Goal: Task Accomplishment & Management: Use online tool/utility

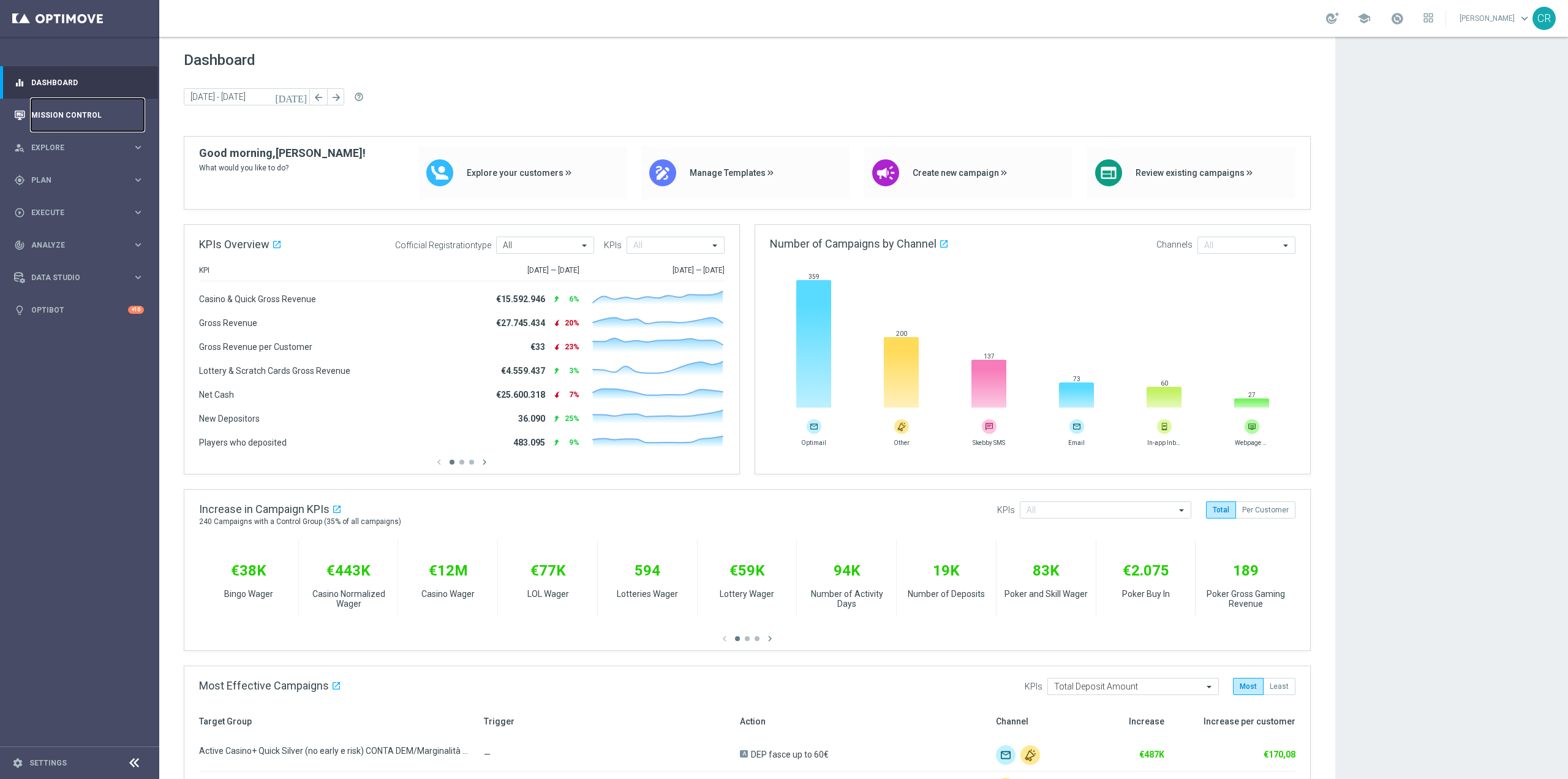
click at [83, 120] on link "Mission Control" at bounding box center [87, 115] width 113 height 32
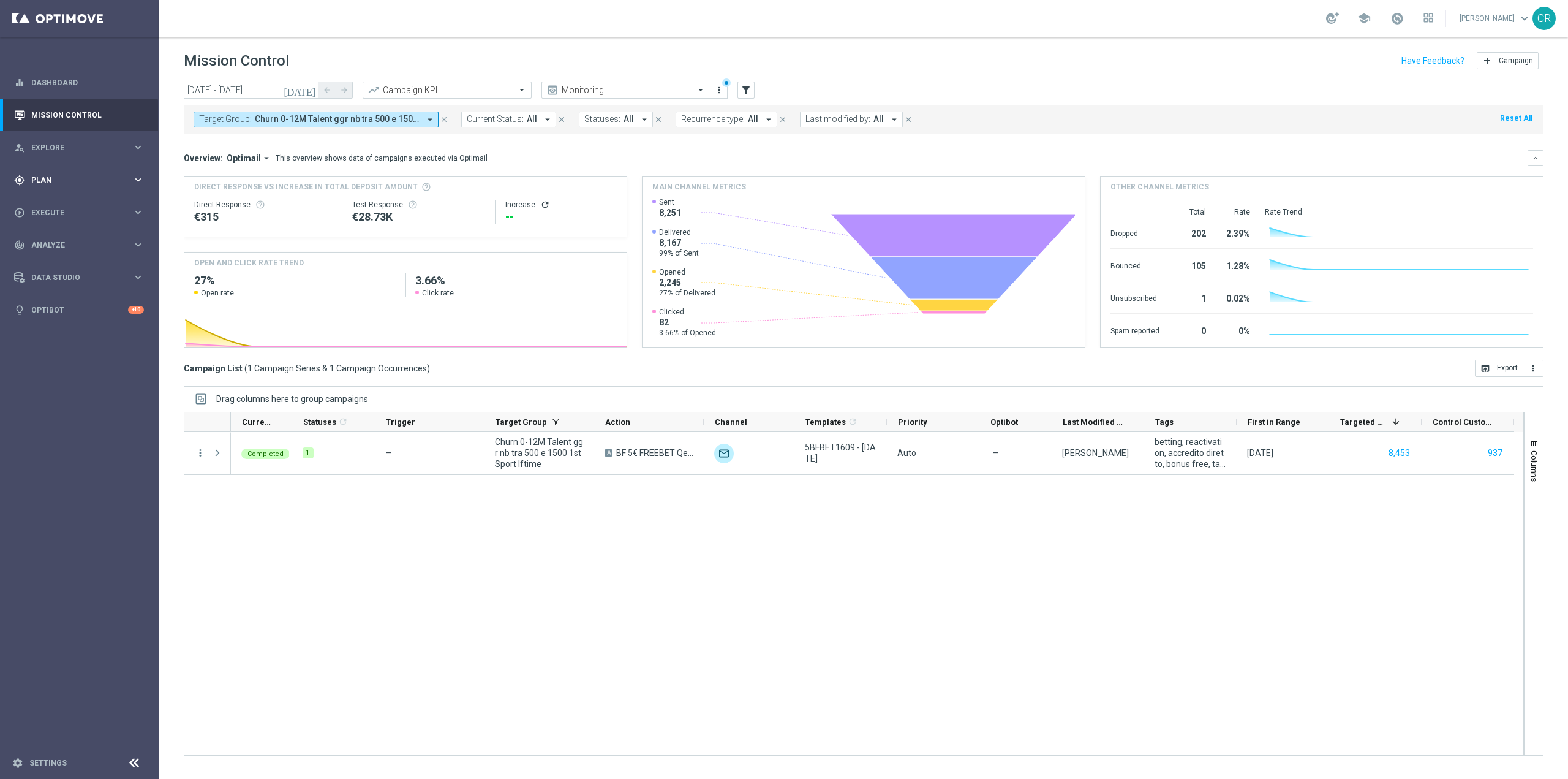
click at [80, 181] on span "Plan" at bounding box center [81, 180] width 101 height 7
click at [74, 203] on link "Target Groups" at bounding box center [79, 205] width 96 height 10
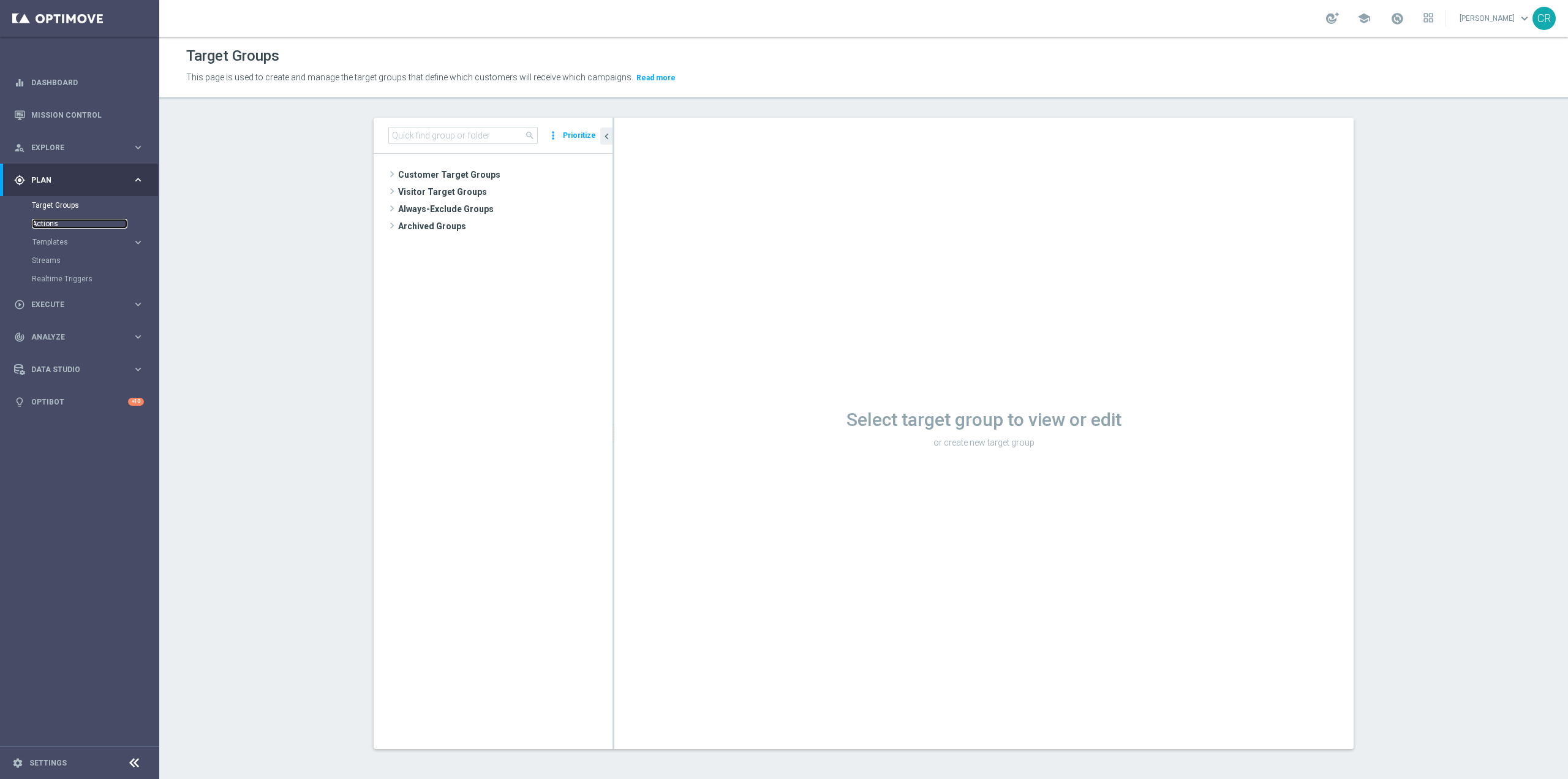
click at [67, 227] on link "Actions" at bounding box center [79, 223] width 96 height 10
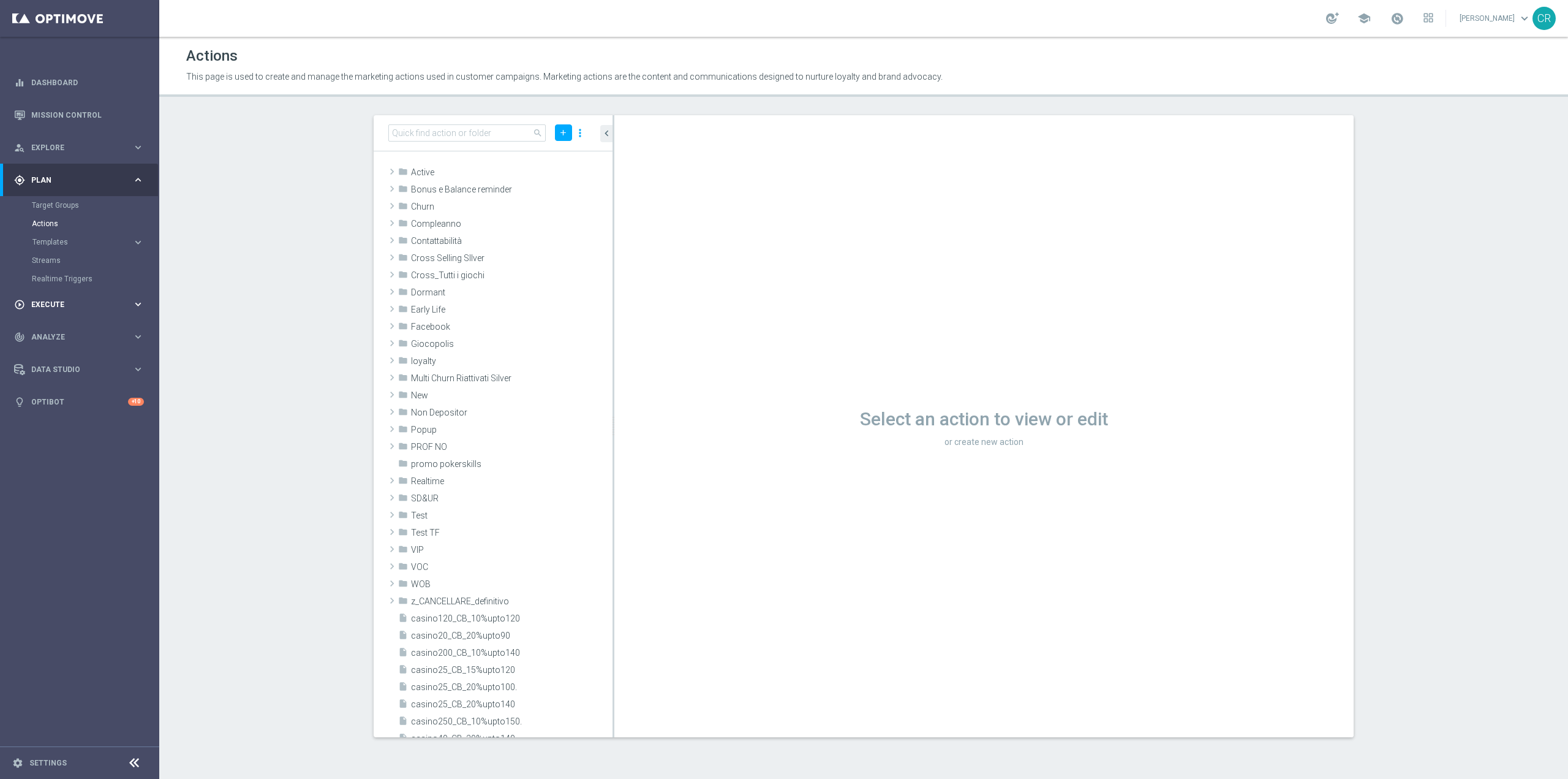
click at [65, 304] on span "Execute" at bounding box center [81, 304] width 101 height 7
click at [59, 145] on span "Explore" at bounding box center [81, 147] width 101 height 7
click at [64, 173] on link "Customer Explorer" at bounding box center [79, 172] width 96 height 10
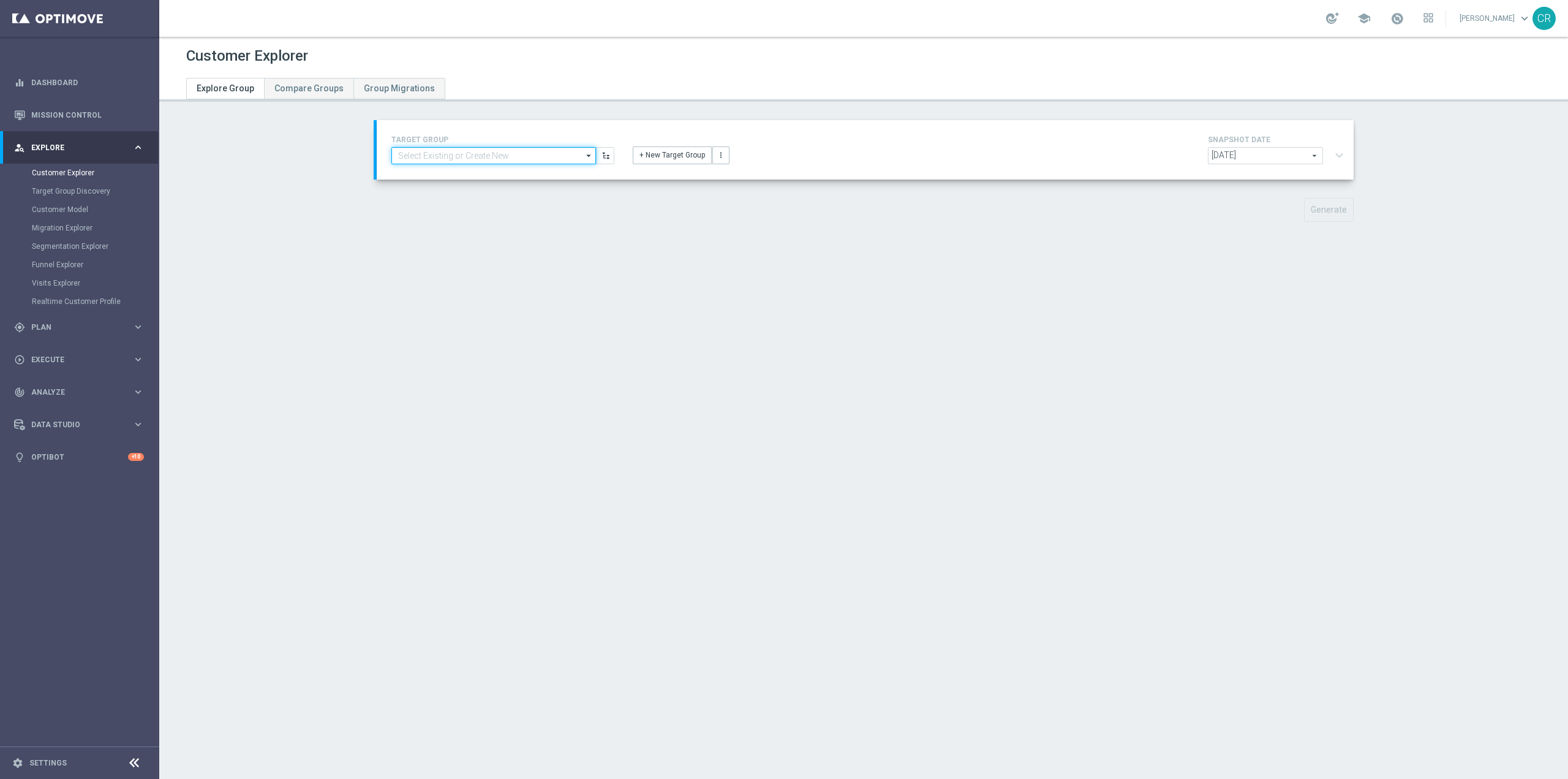
click at [441, 154] on input at bounding box center [493, 156] width 205 height 17
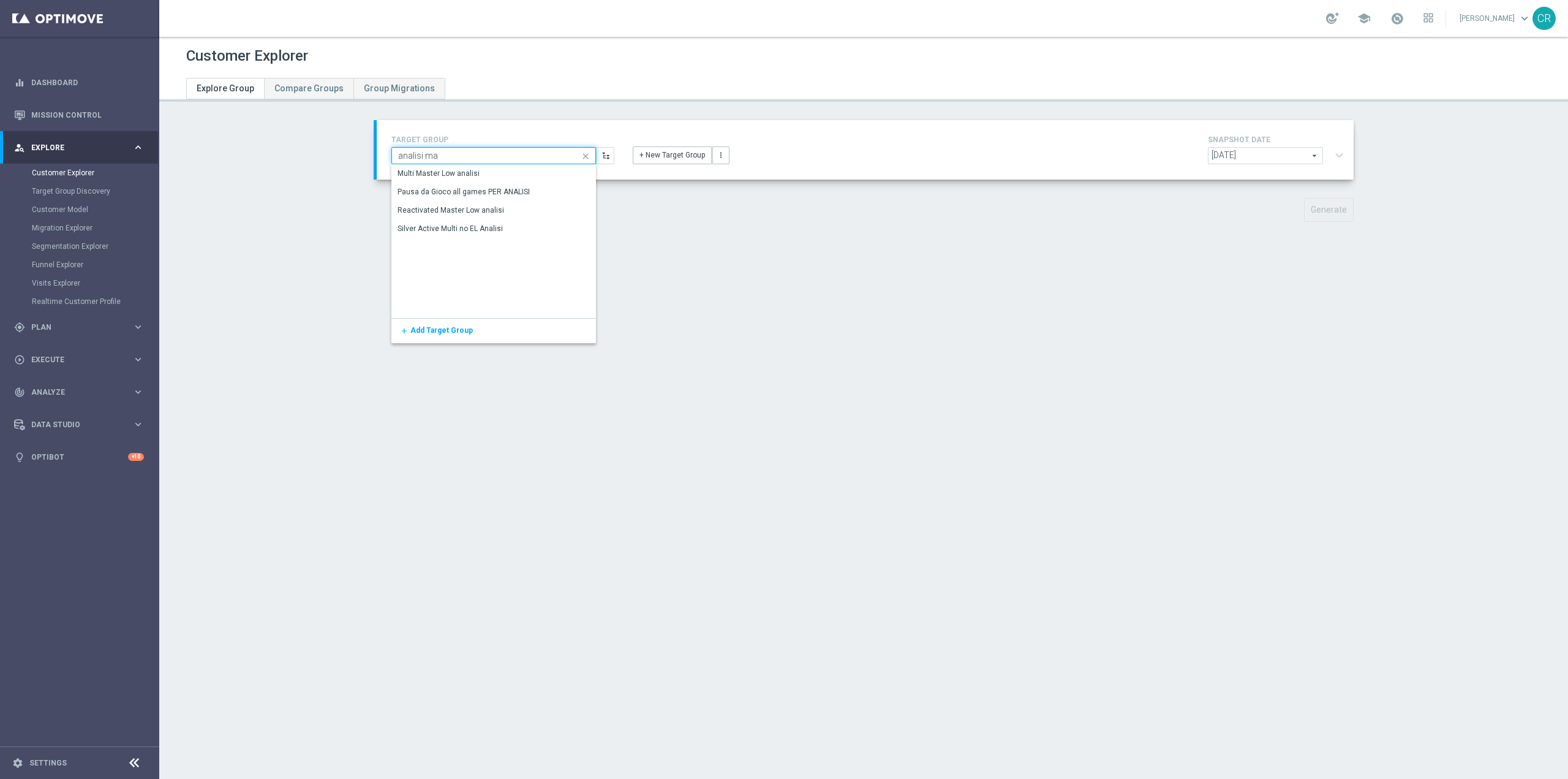
type input "analisi mas"
click at [501, 175] on div "Multi Master Low analisi" at bounding box center [493, 173] width 205 height 17
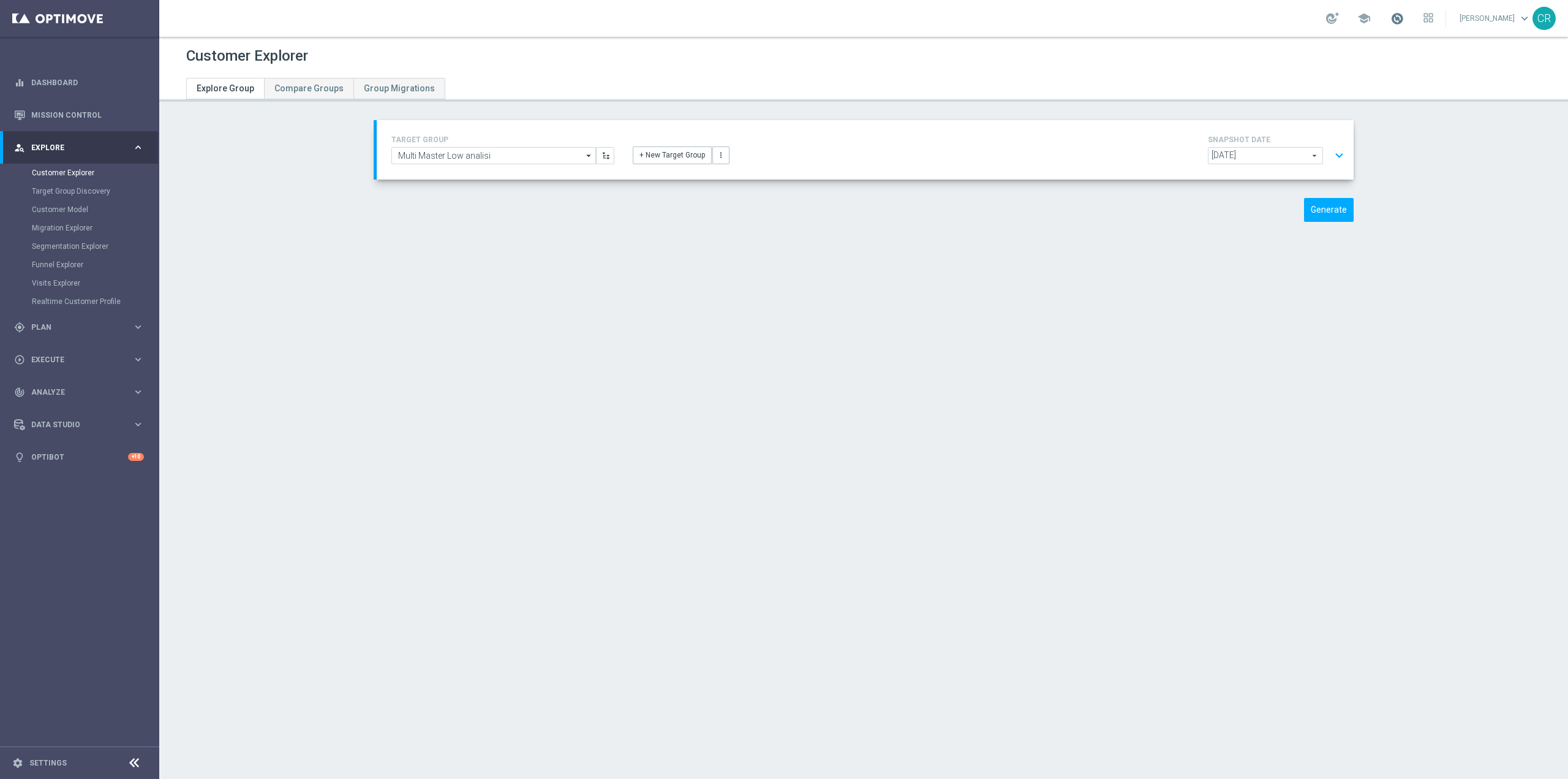
click at [1390, 16] on span at bounding box center [1397, 18] width 14 height 14
click at [1463, 61] on div "Customer Explorer" at bounding box center [863, 56] width 1355 height 24
click at [1326, 202] on button "Generate" at bounding box center [1329, 210] width 50 height 24
click at [1338, 149] on button "expand_more" at bounding box center [1339, 156] width 18 height 23
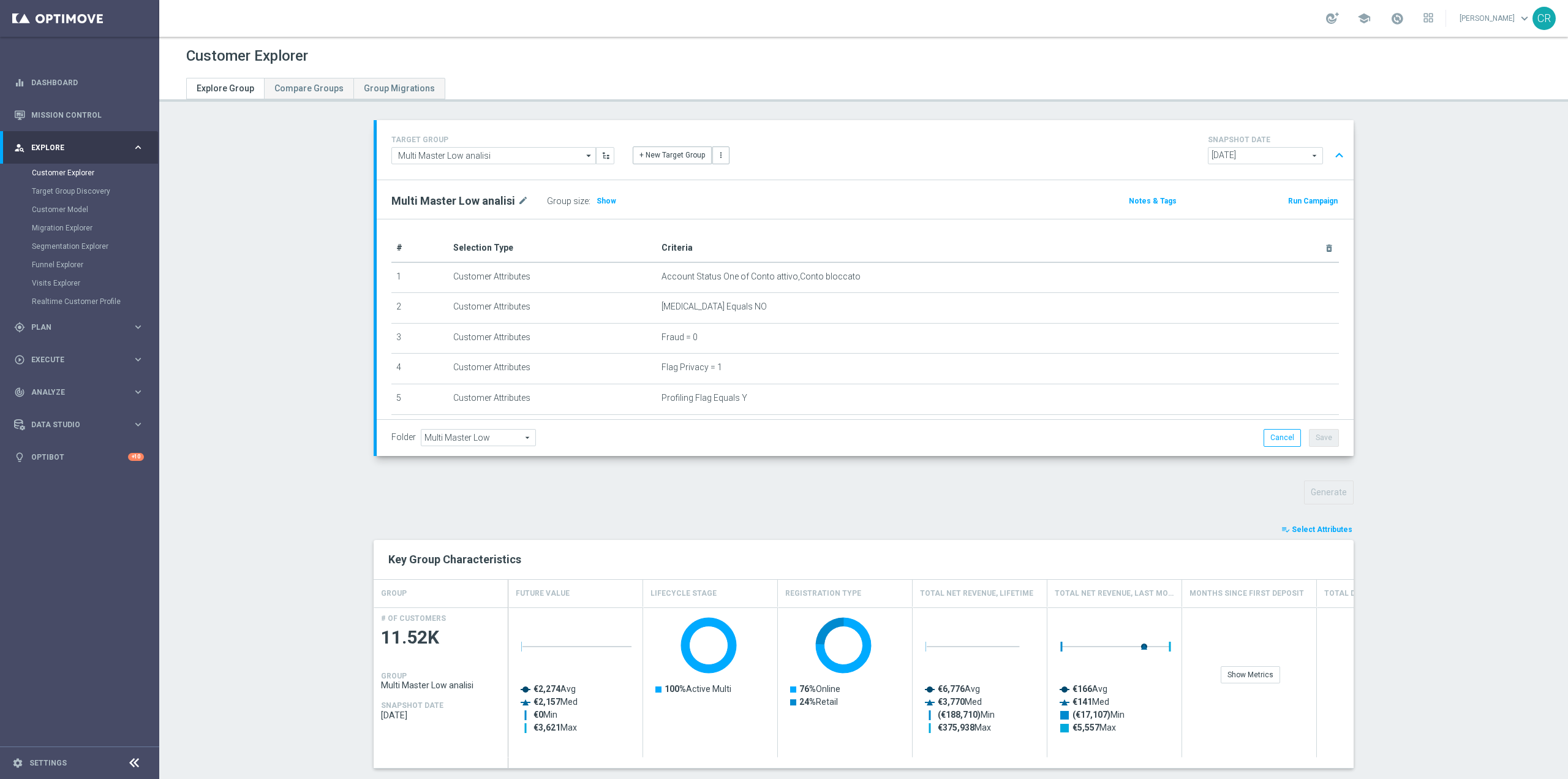
click at [1465, 413] on section "TARGET GROUP Multi Master Low analisi Multi Master Low analisi arrow_drop_down …" at bounding box center [864, 632] width 1409 height 1024
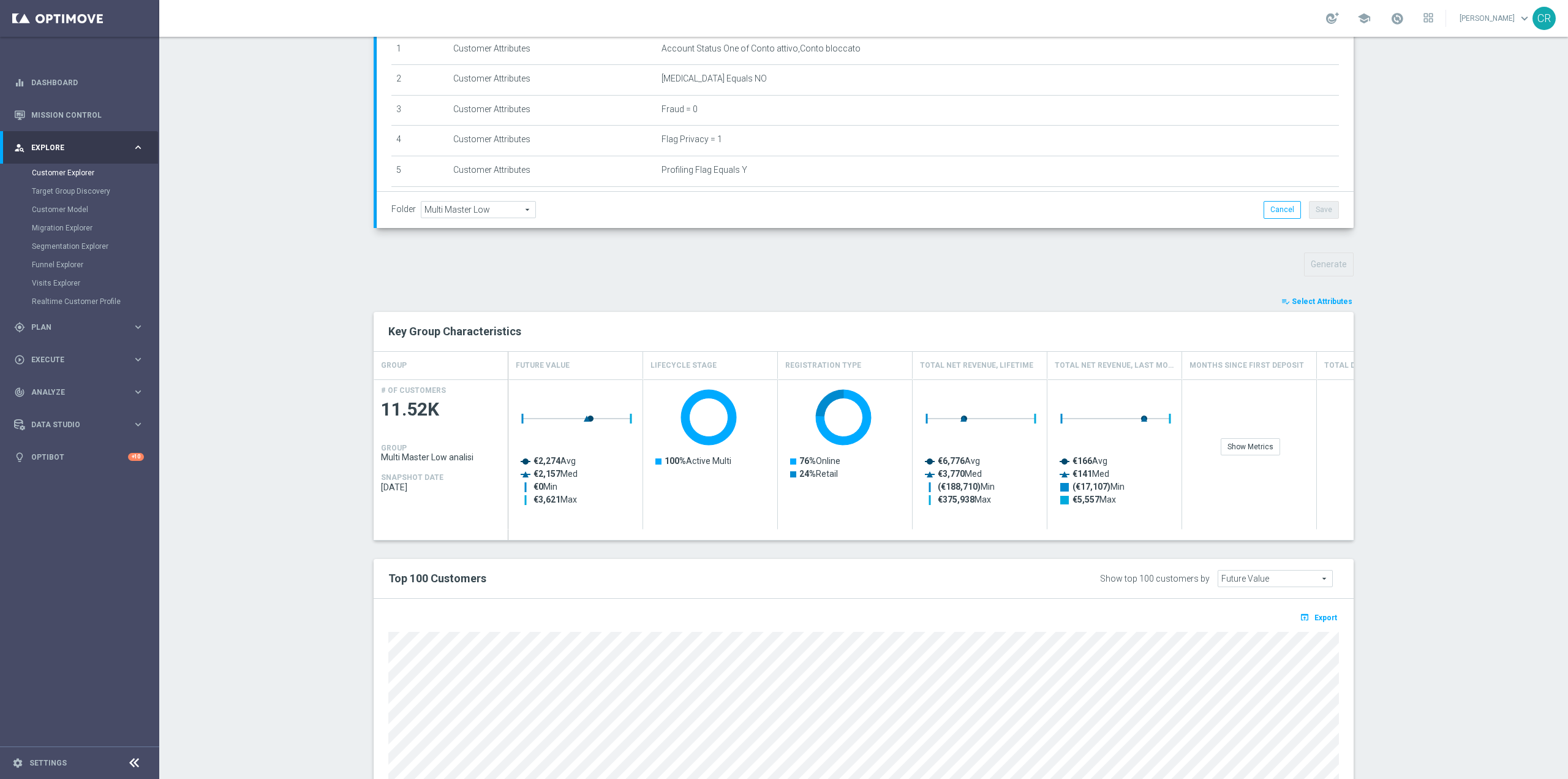
scroll to position [306, 0]
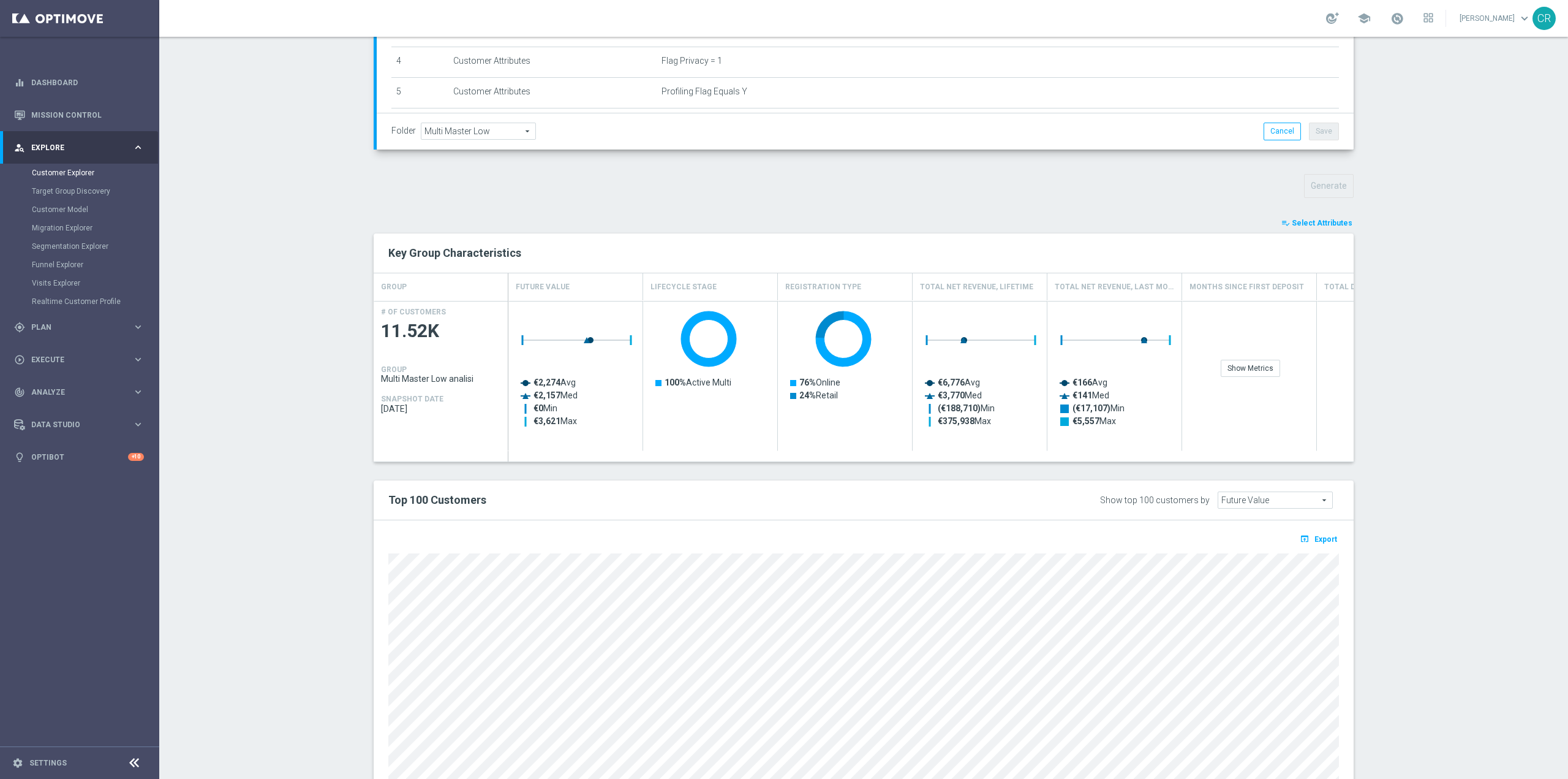
click at [1323, 224] on span "Select Attributes" at bounding box center [1322, 223] width 61 height 8
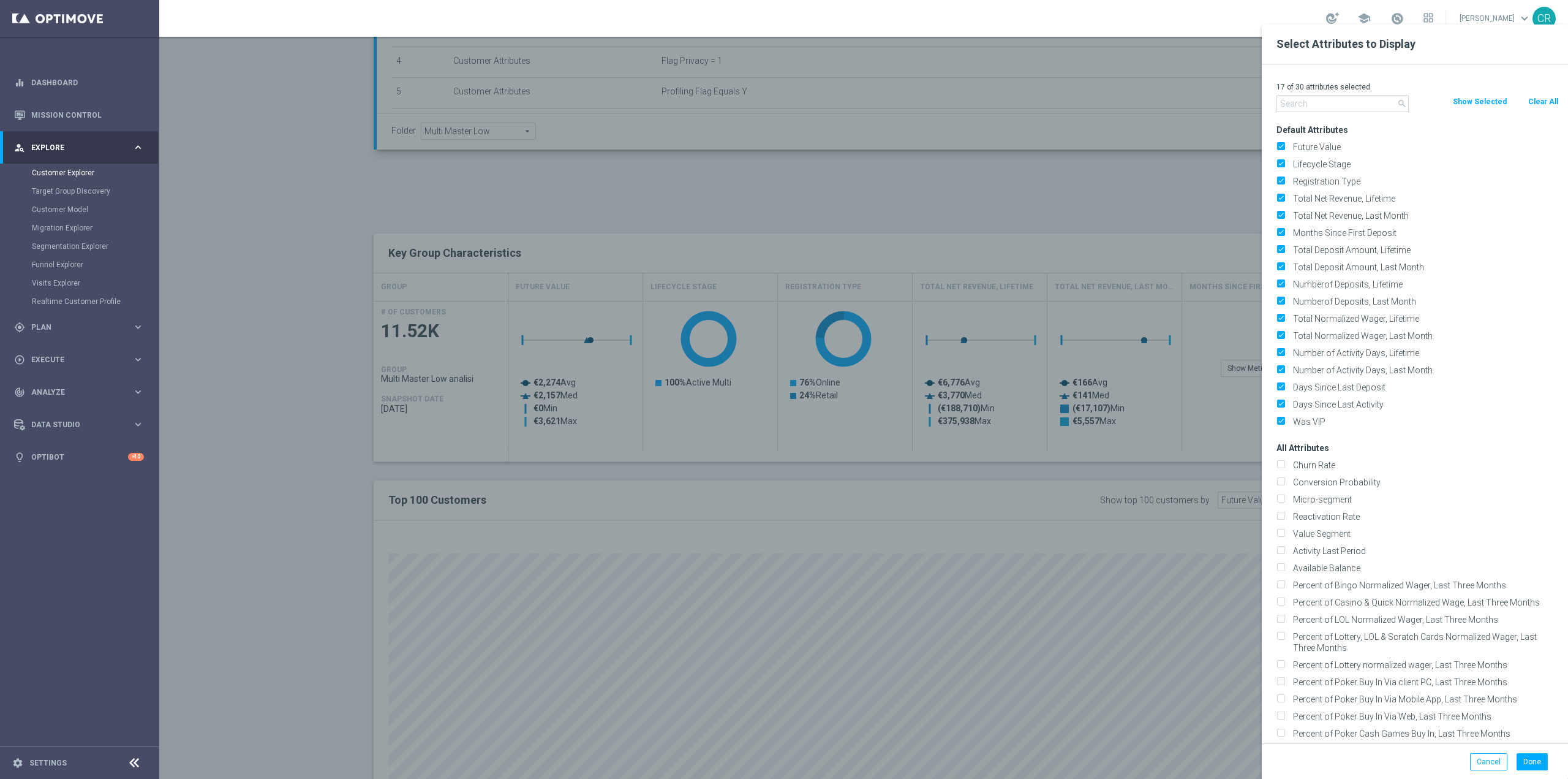
click at [1550, 102] on button "Clear All" at bounding box center [1543, 101] width 32 height 14
checkbox input "false"
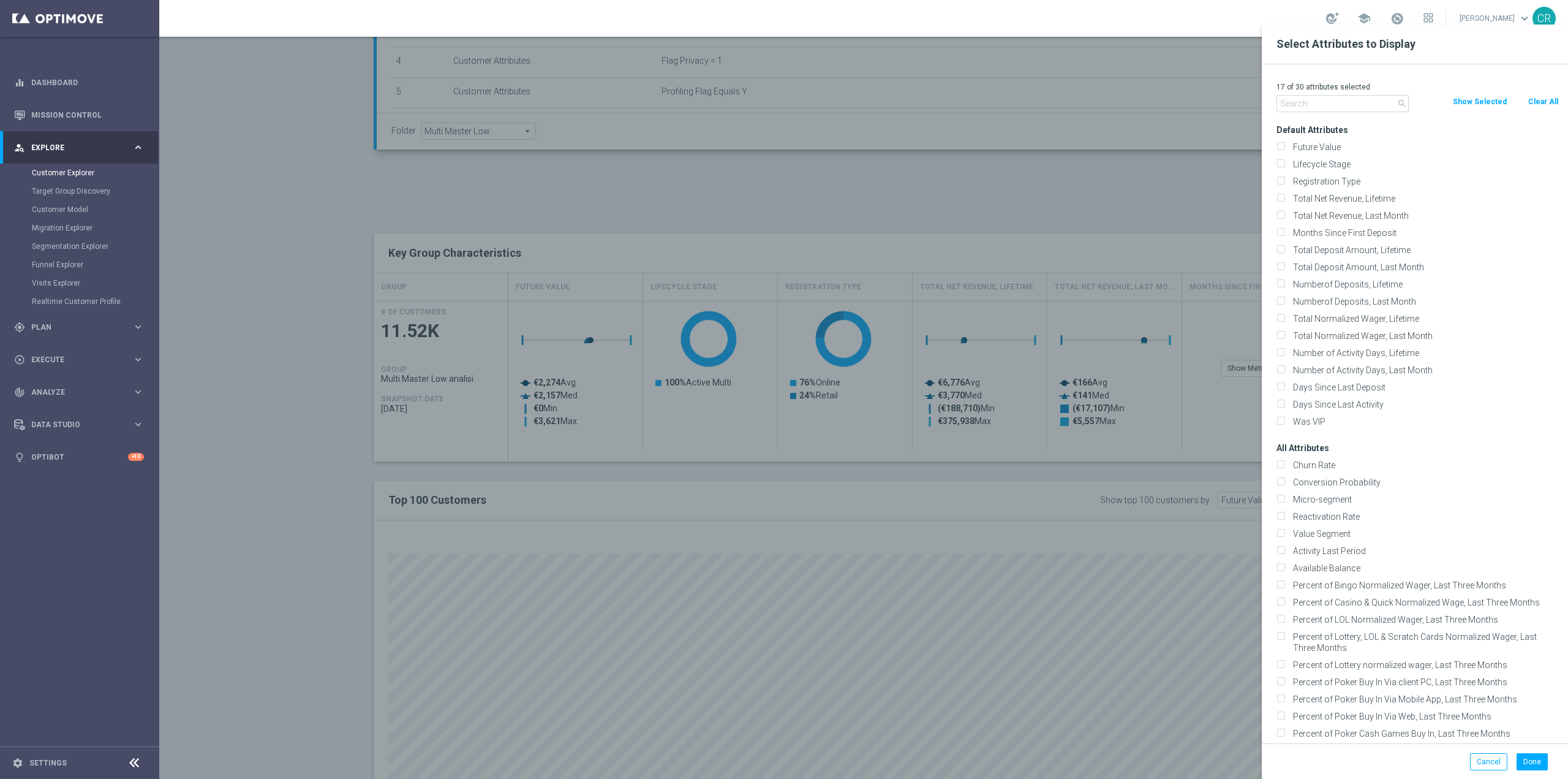
checkbox input "false"
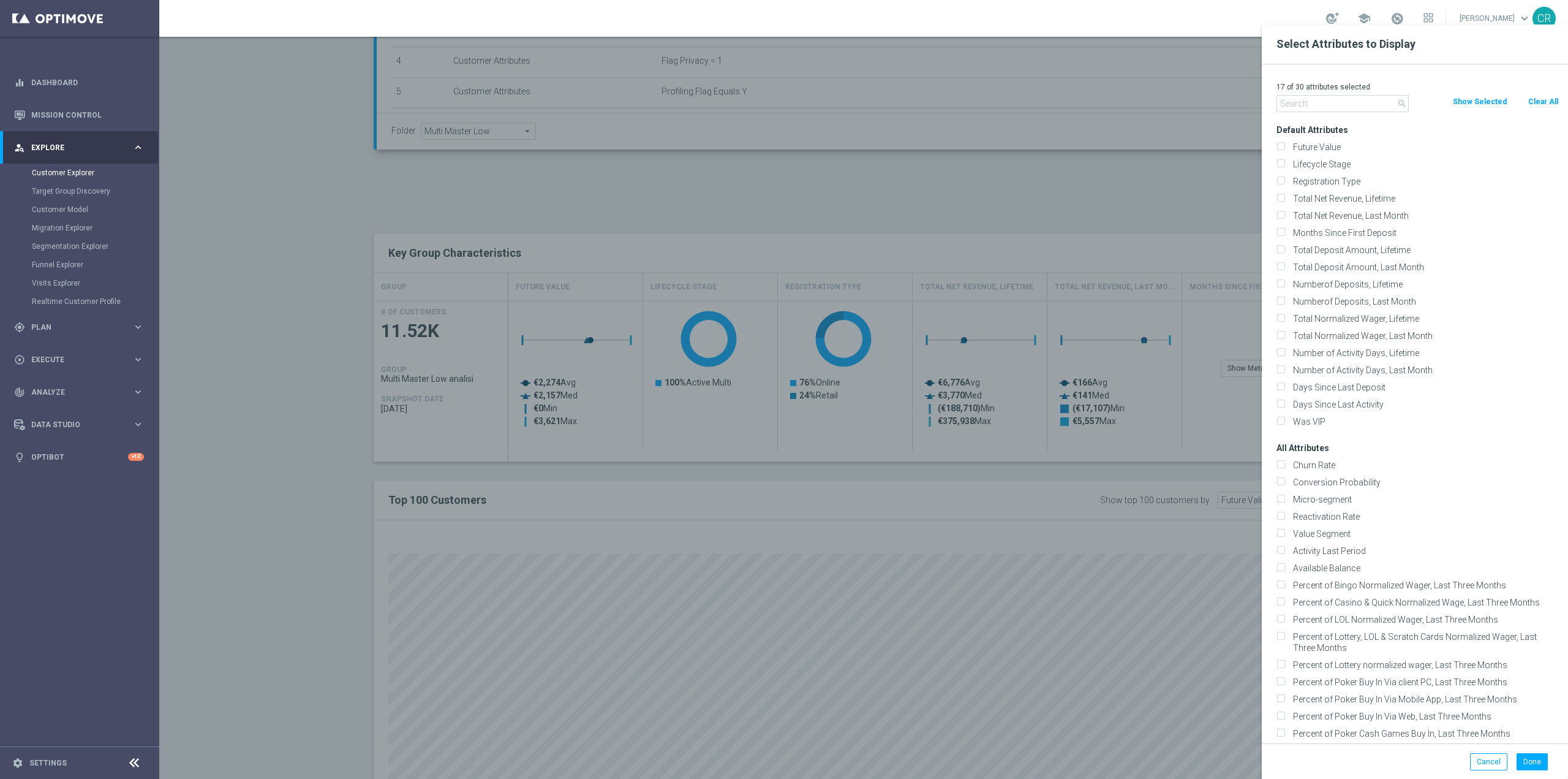
checkbox input "false"
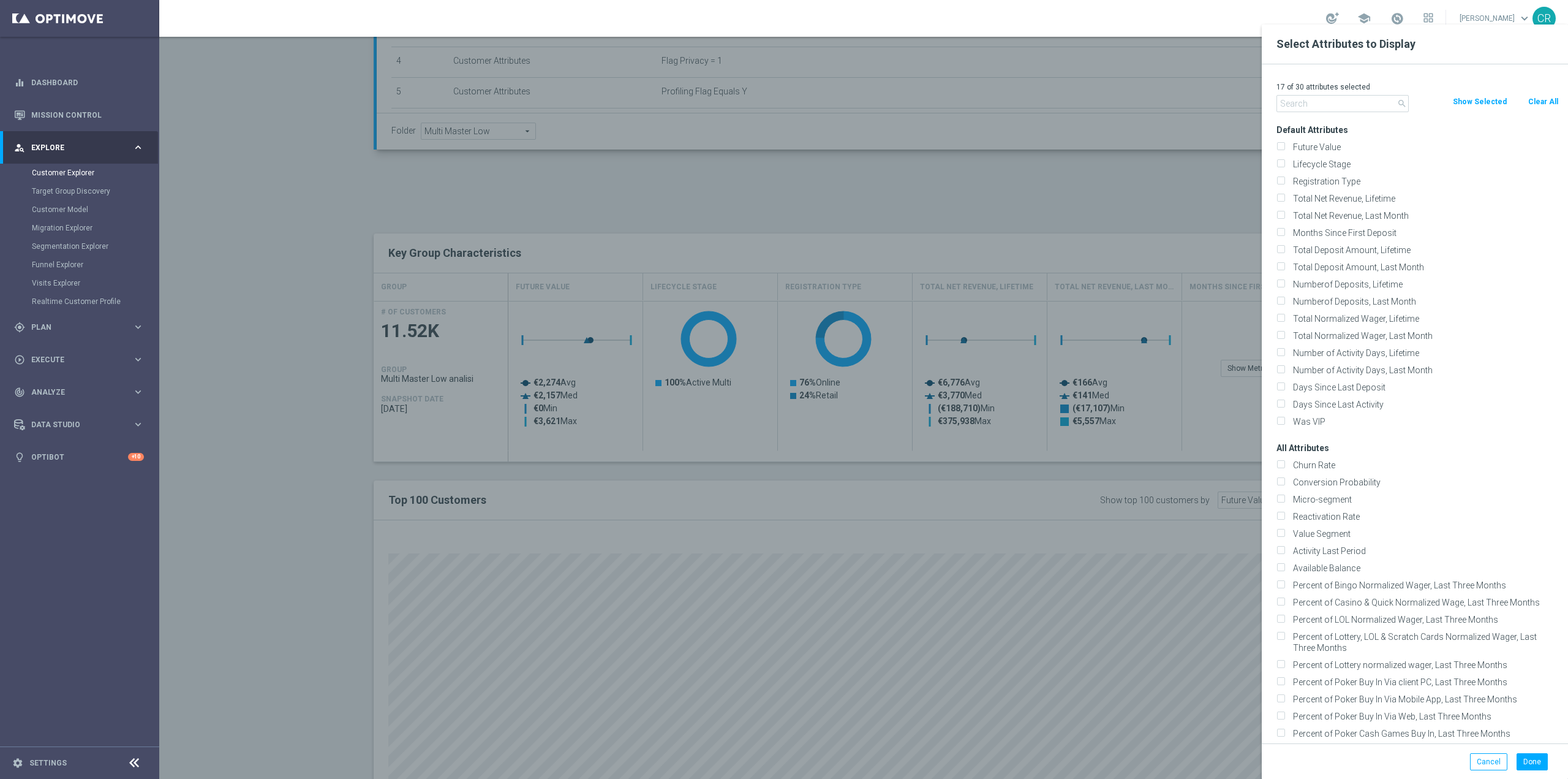
checkbox input "false"
click at [1282, 162] on input "Lifecycle Stage" at bounding box center [1281, 166] width 8 height 8
checkbox input "true"
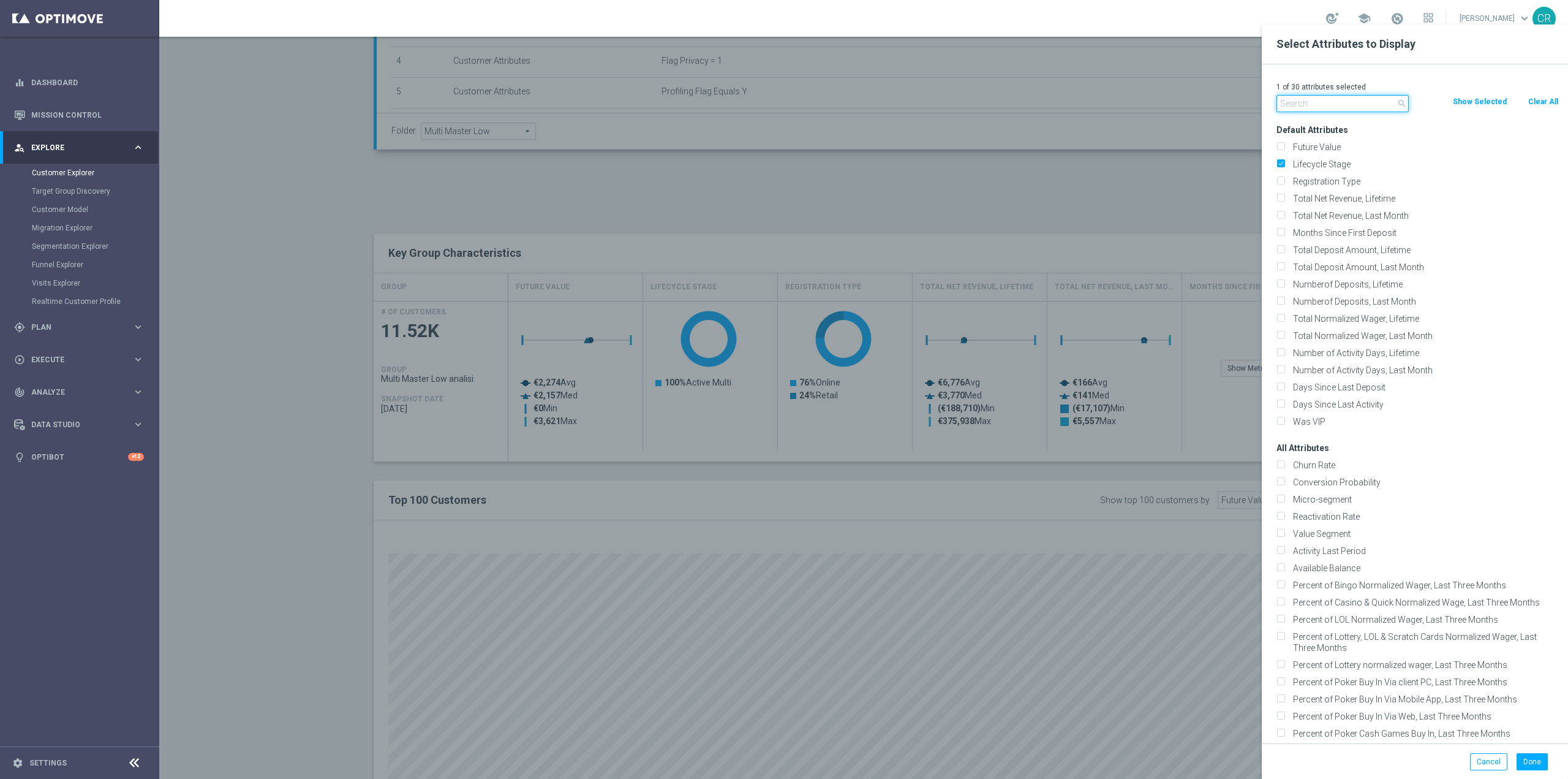
click at [1297, 104] on input "text" at bounding box center [1343, 103] width 132 height 17
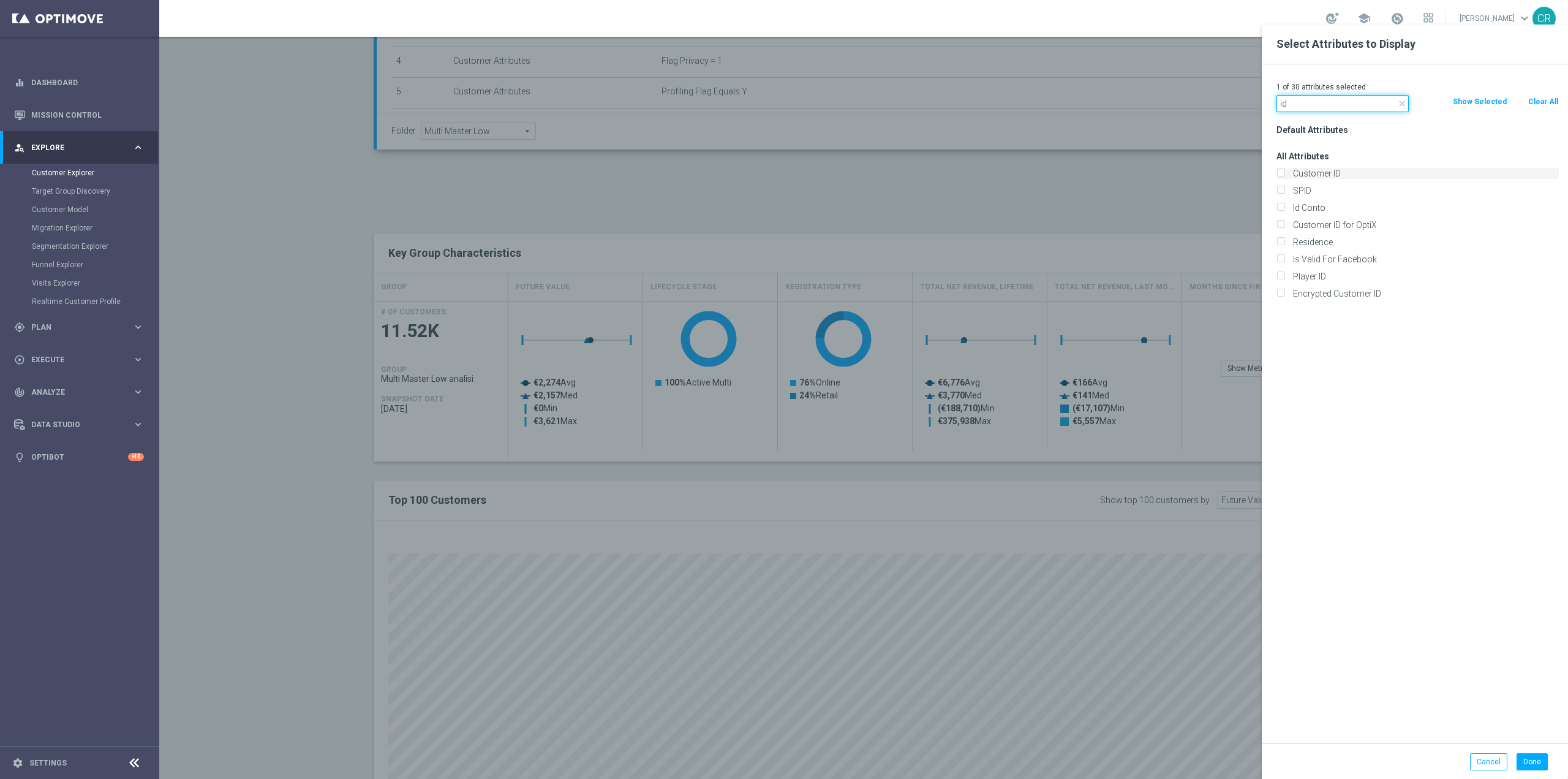
type input "id"
click at [1289, 170] on label "Customer ID" at bounding box center [1424, 173] width 270 height 11
click at [1278, 171] on input "Customer ID" at bounding box center [1281, 175] width 8 height 8
checkbox input "true"
click at [1281, 212] on input "Id Conto" at bounding box center [1281, 209] width 8 height 8
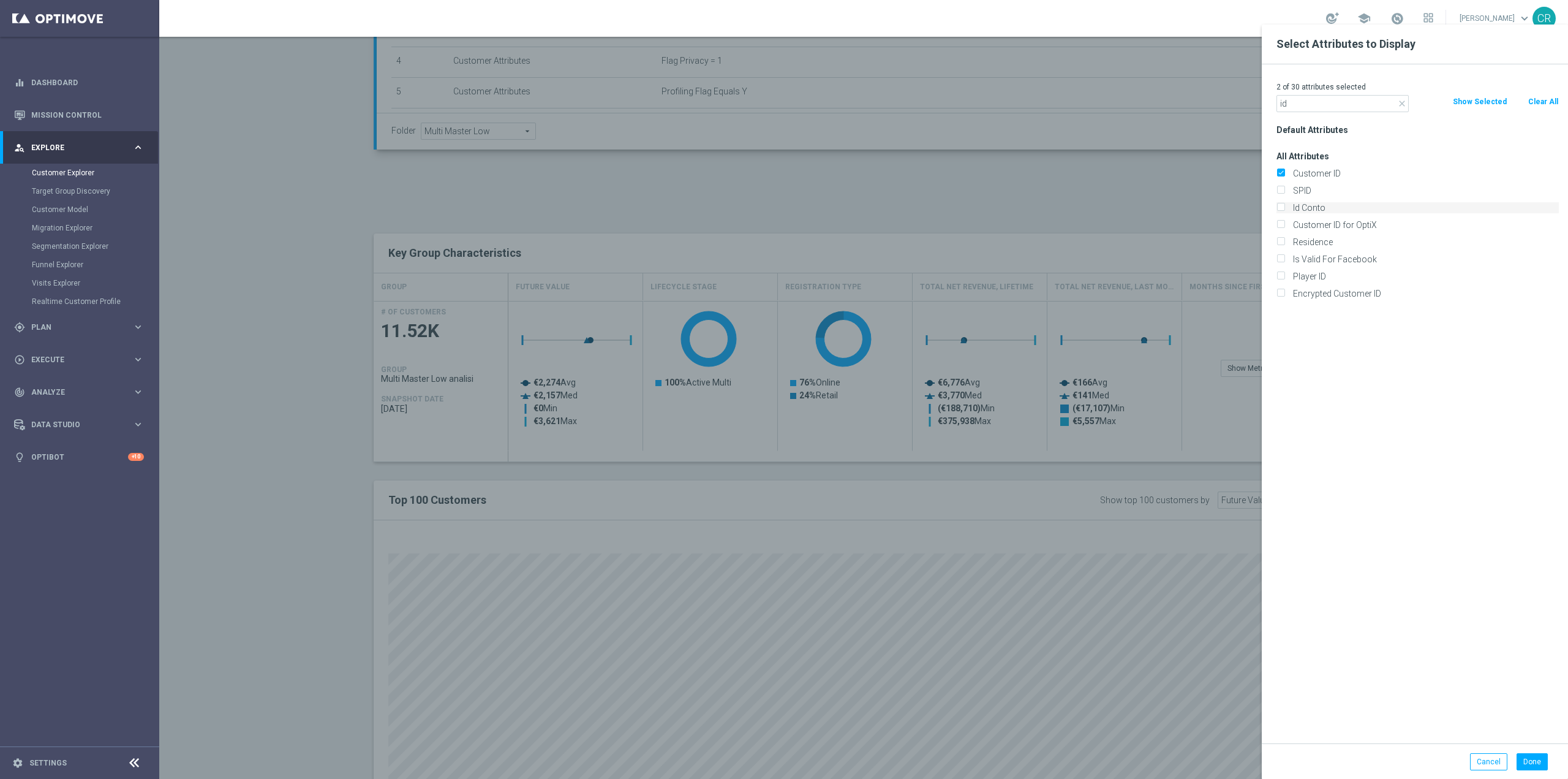
checkbox input "true"
click at [1532, 763] on button "Done" at bounding box center [1532, 762] width 31 height 17
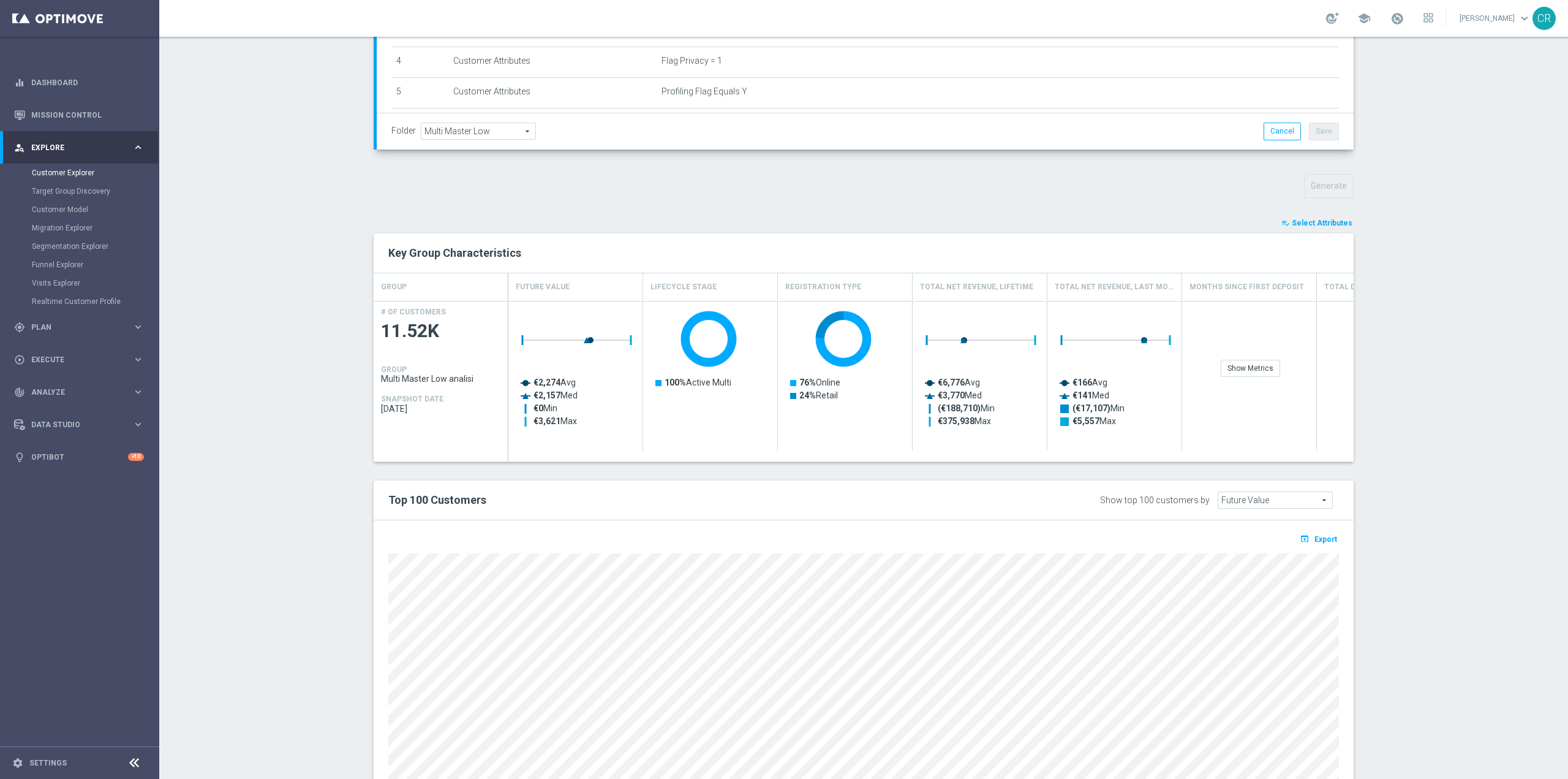
type input "Search"
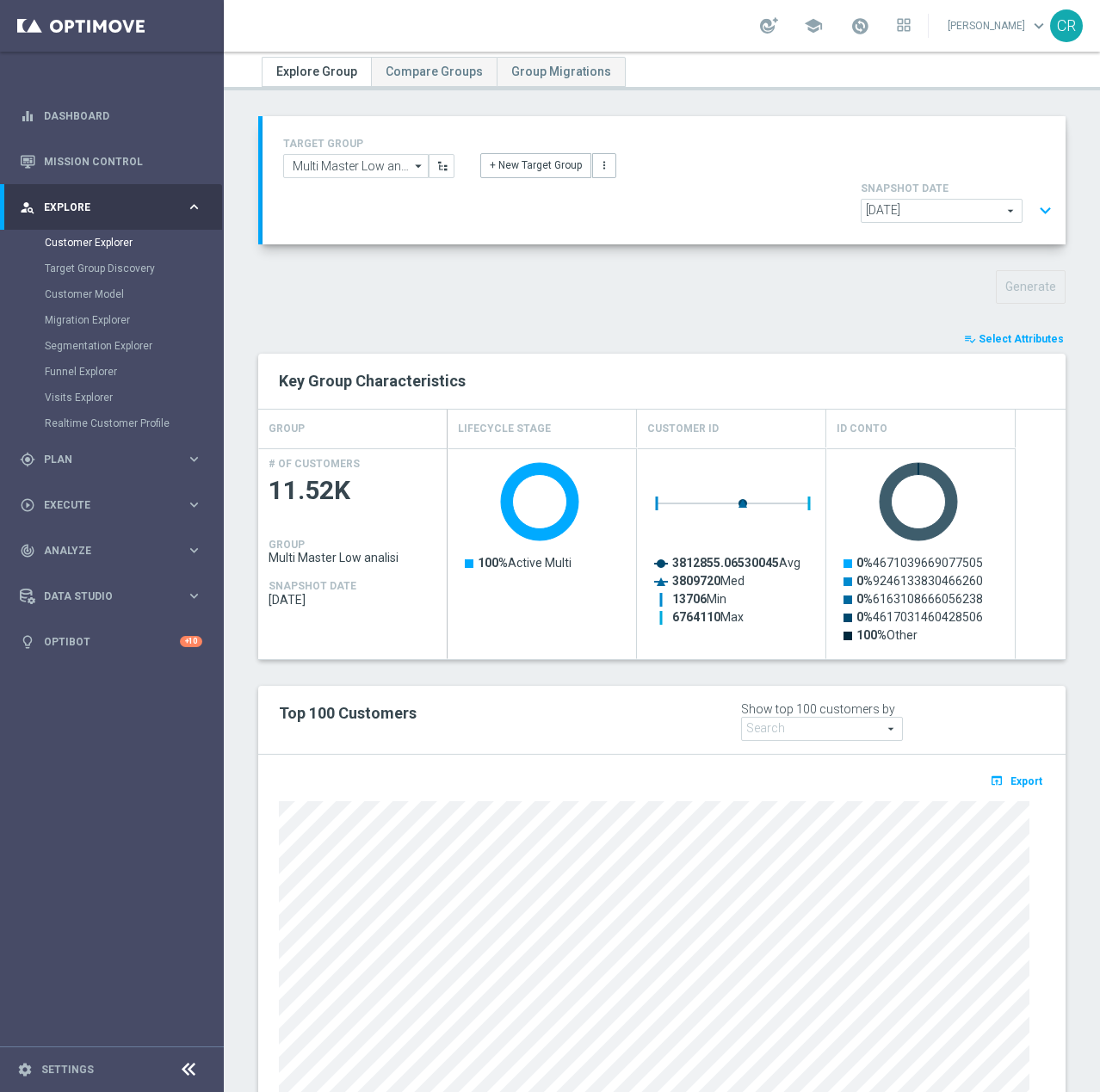
scroll to position [86, 0]
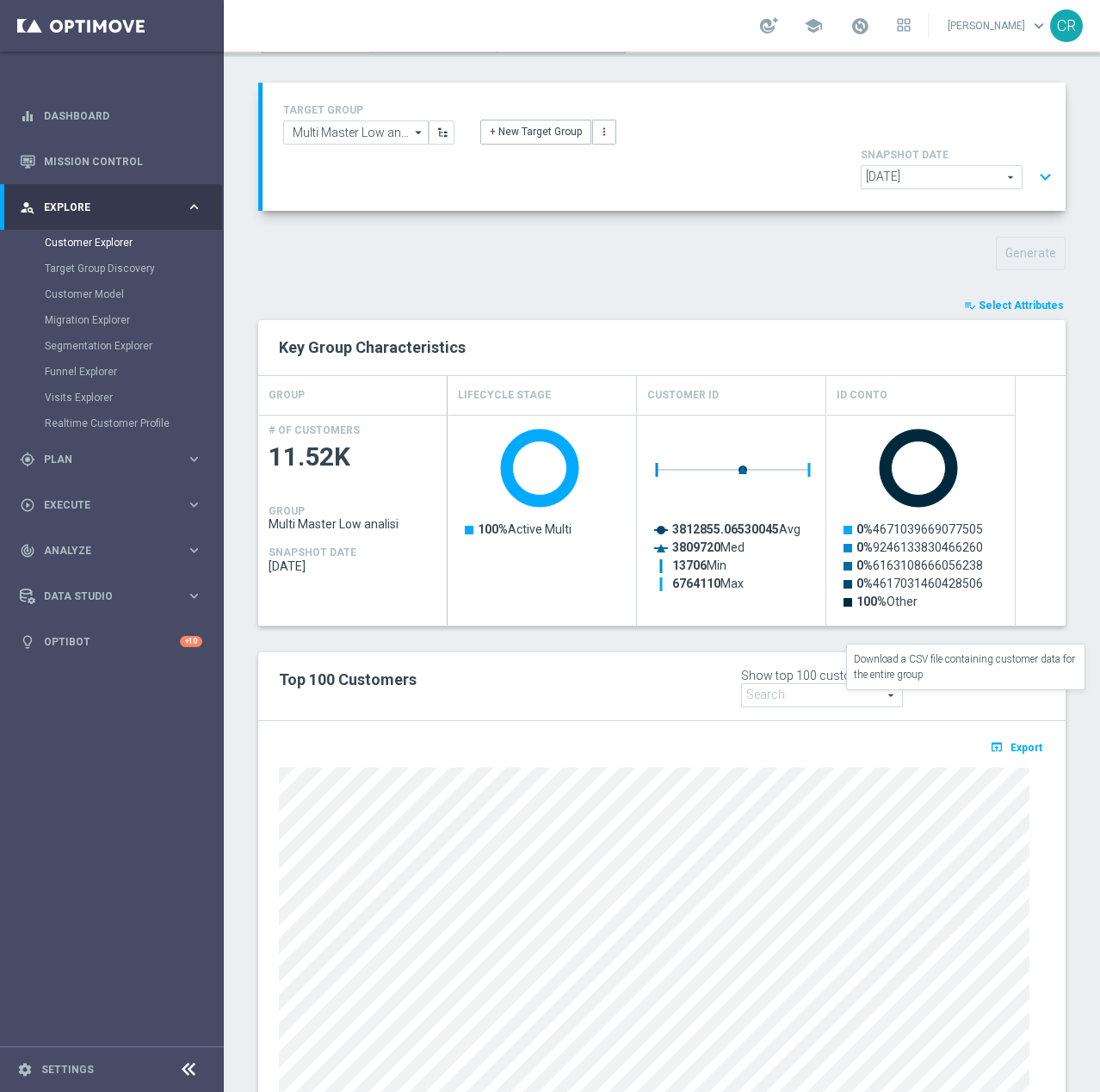
click at [1010, 742] on span "Export" at bounding box center [1026, 747] width 32 height 12
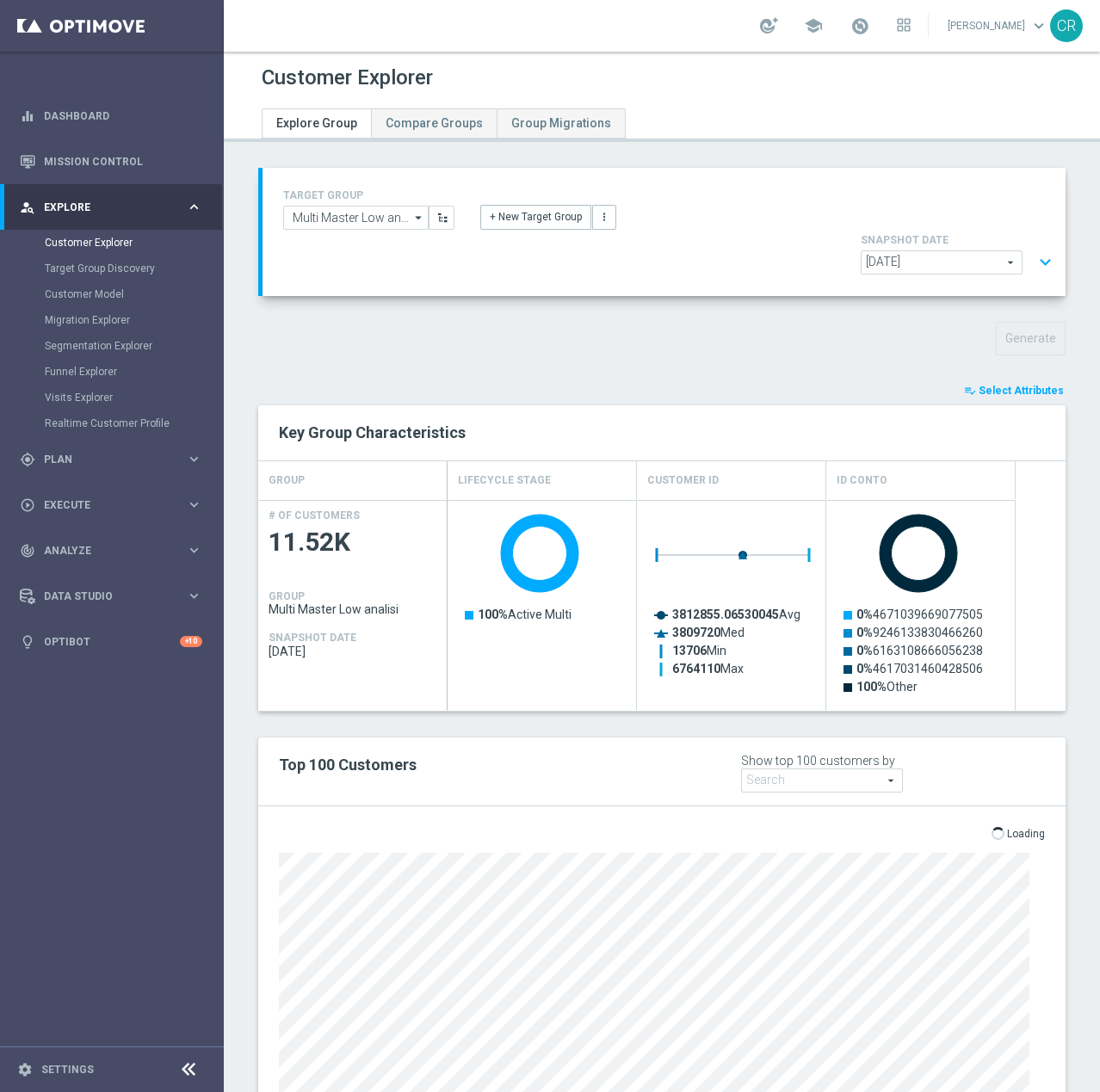
scroll to position [0, 0]
click at [1033, 247] on button "expand_more" at bounding box center [1046, 263] width 25 height 33
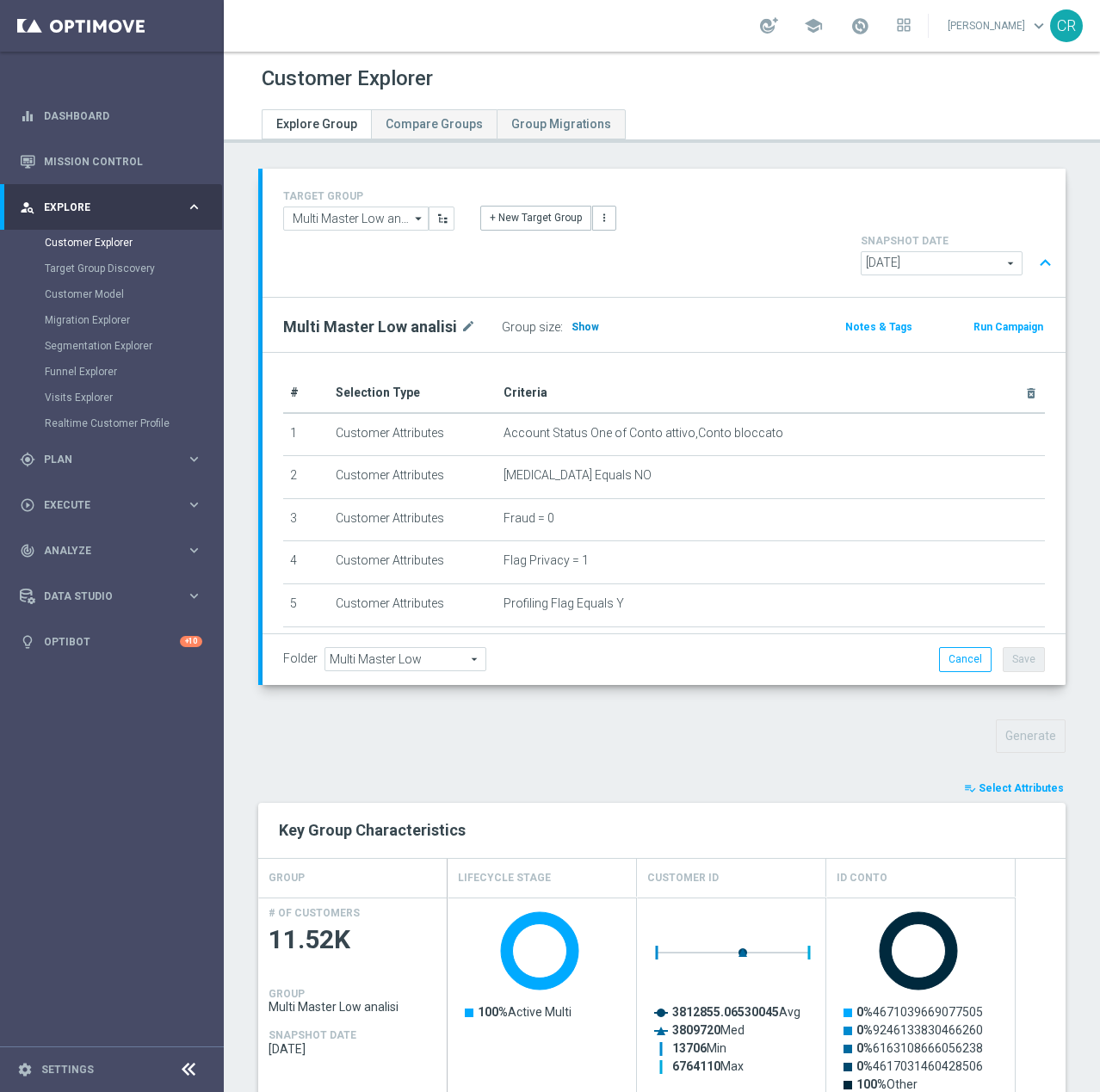
click at [579, 321] on span "Show" at bounding box center [585, 327] width 27 height 12
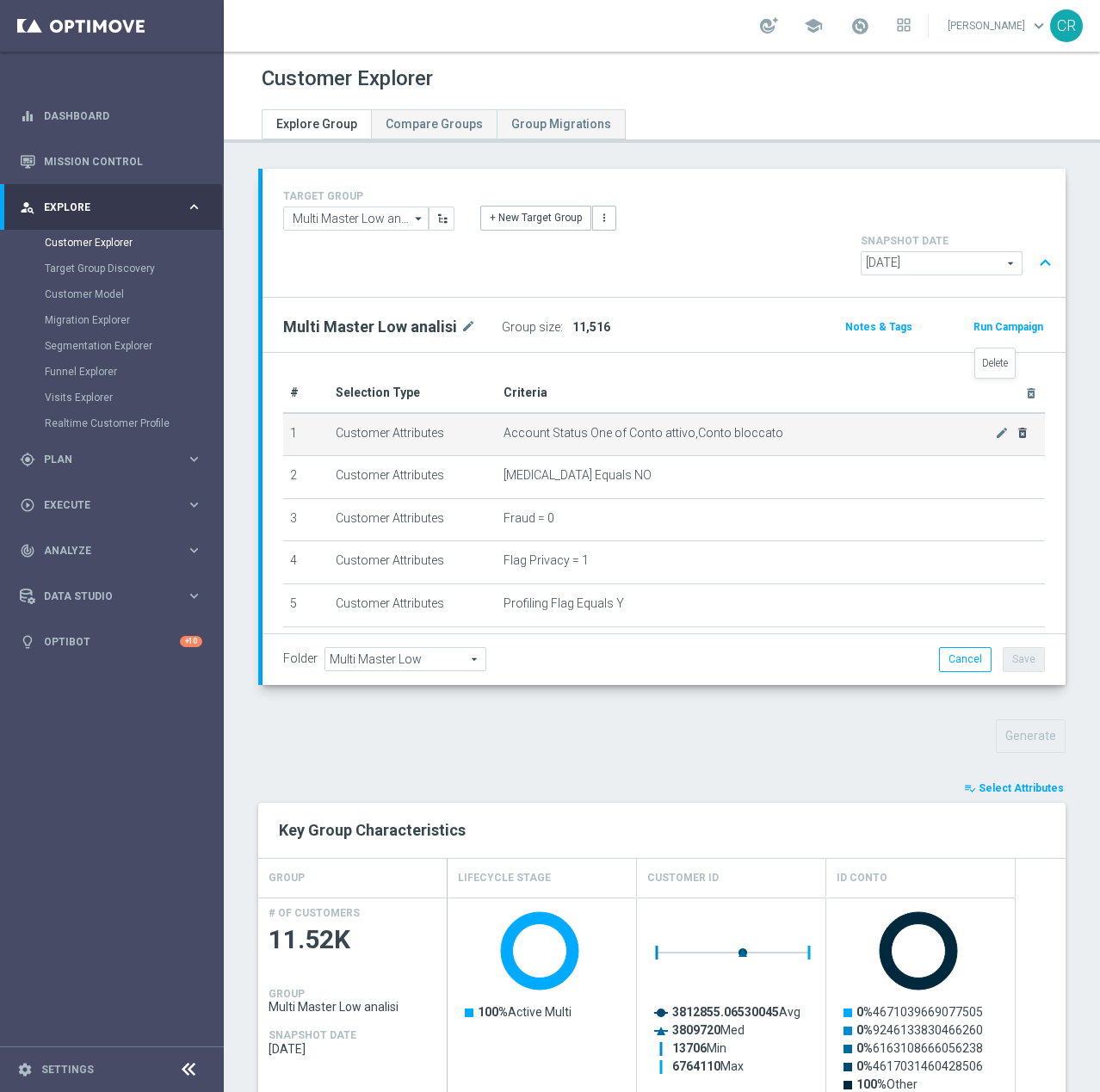
click at [1016, 426] on icon "delete_forever" at bounding box center [1022, 433] width 14 height 14
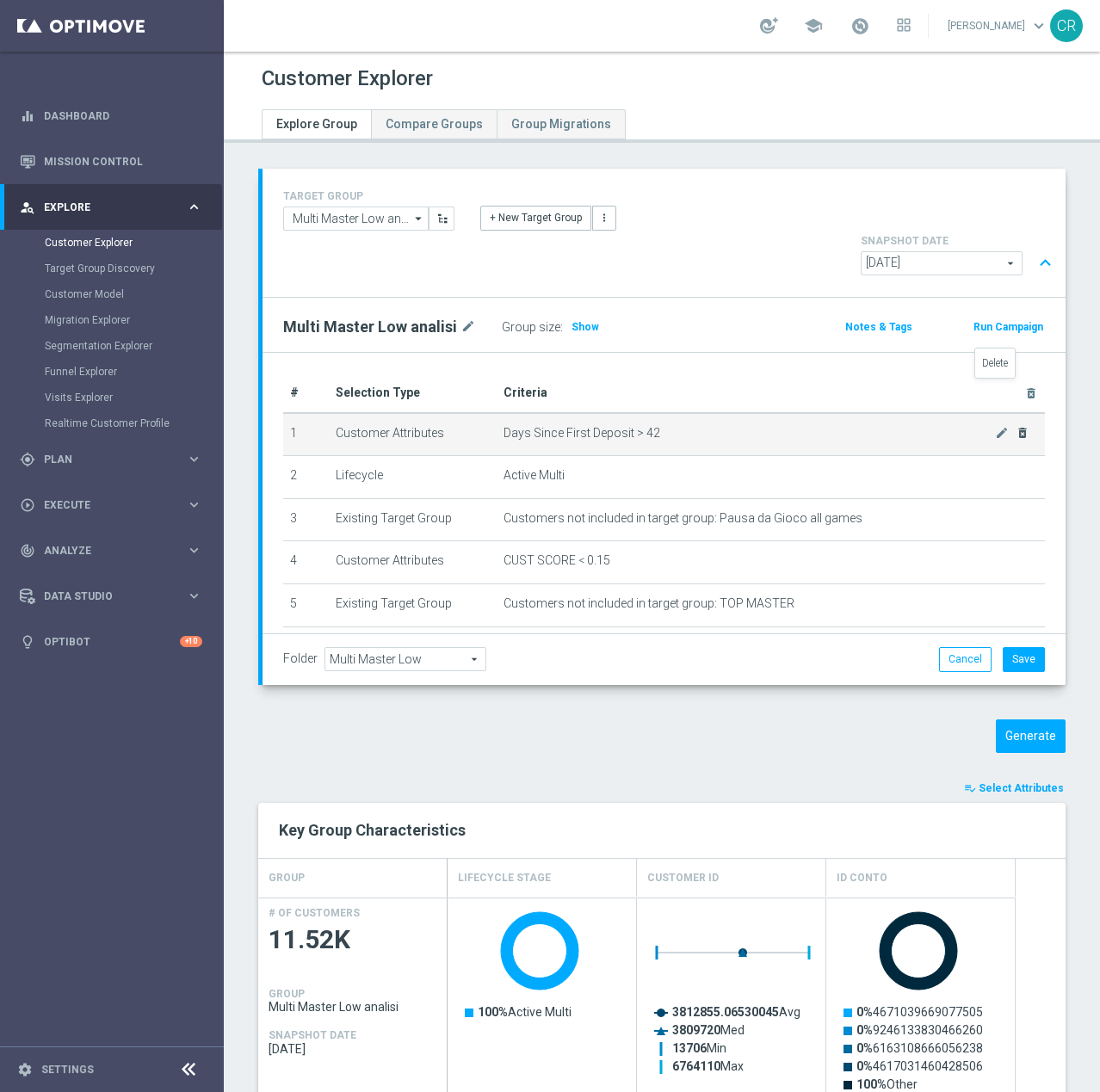
click at [1016, 426] on icon "delete_forever" at bounding box center [1022, 433] width 14 height 14
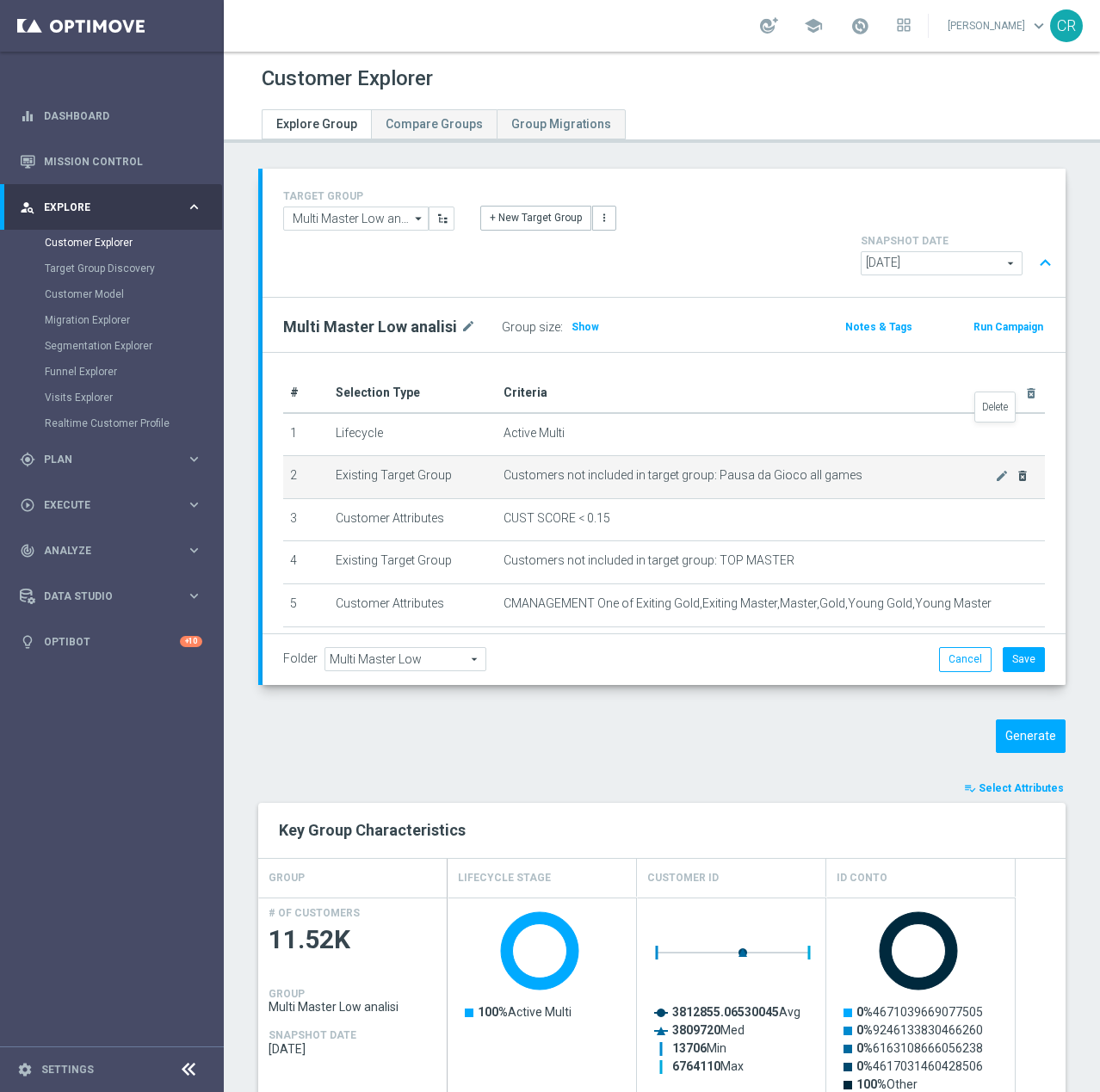
click at [1016, 469] on icon "delete_forever" at bounding box center [1022, 475] width 14 height 14
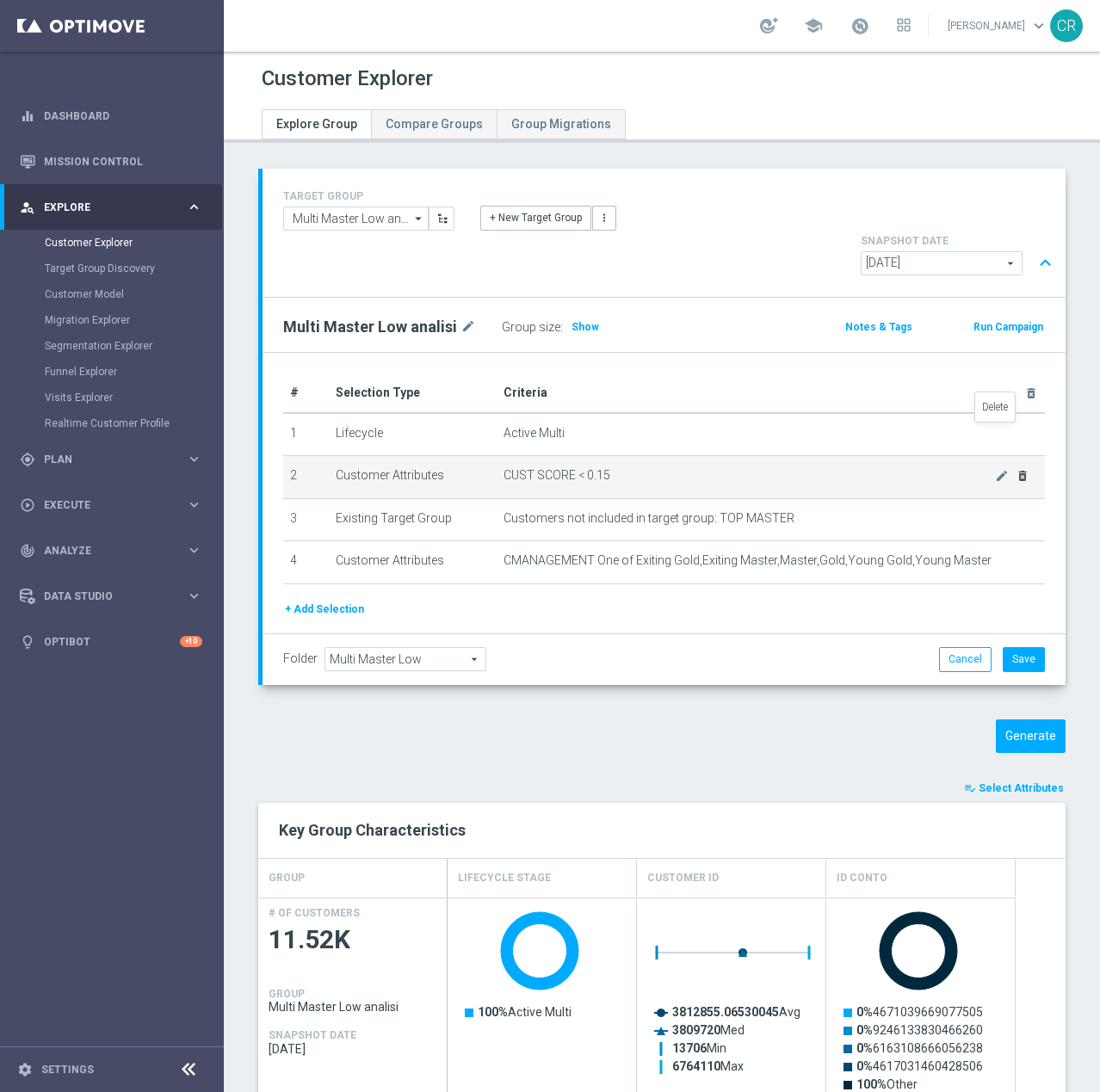
click at [1016, 469] on icon "delete_forever" at bounding box center [1022, 475] width 14 height 14
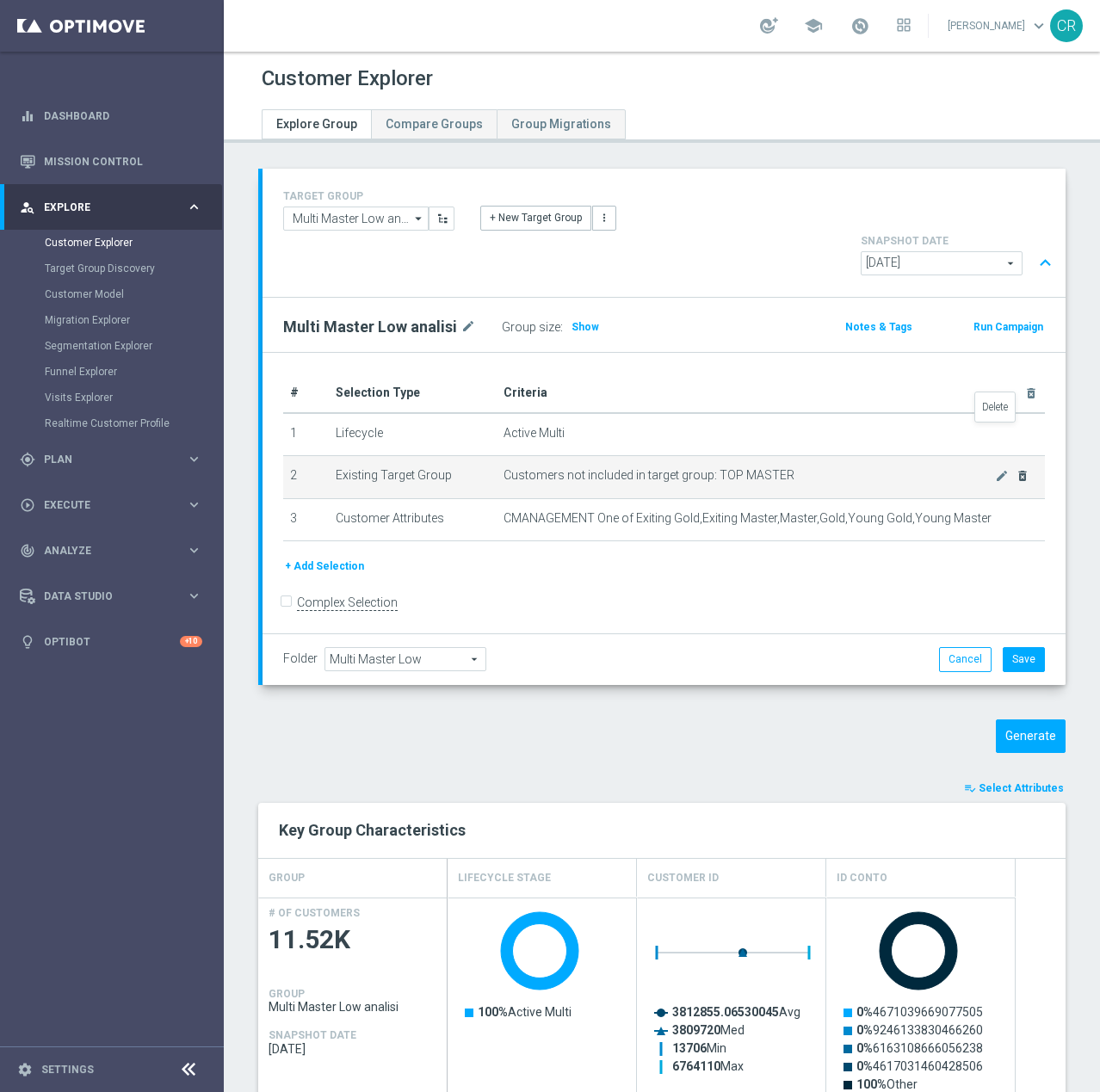
click at [1016, 469] on icon "delete_forever" at bounding box center [1022, 475] width 14 height 14
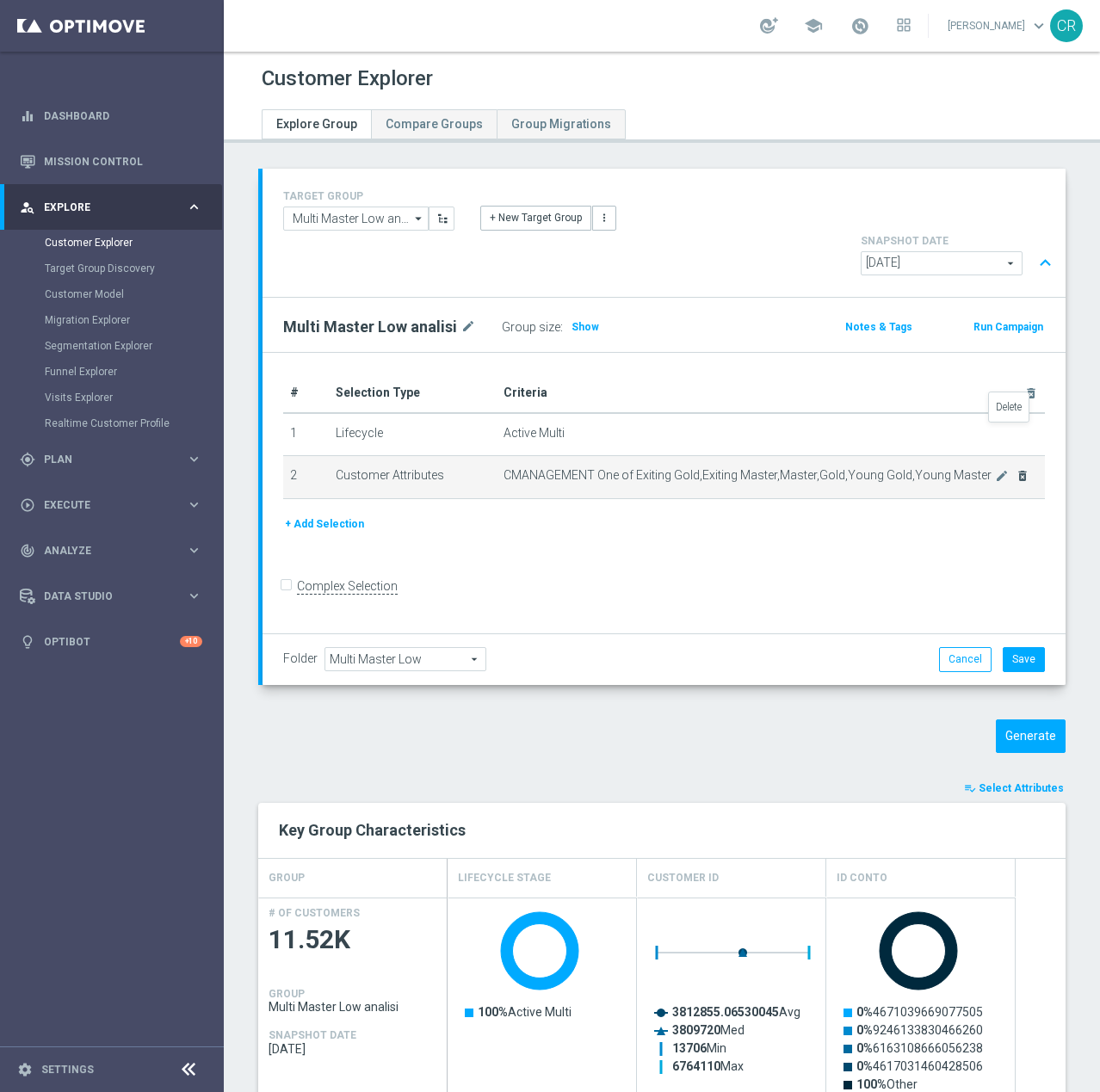
click at [1016, 469] on icon "delete_forever" at bounding box center [1022, 475] width 14 height 14
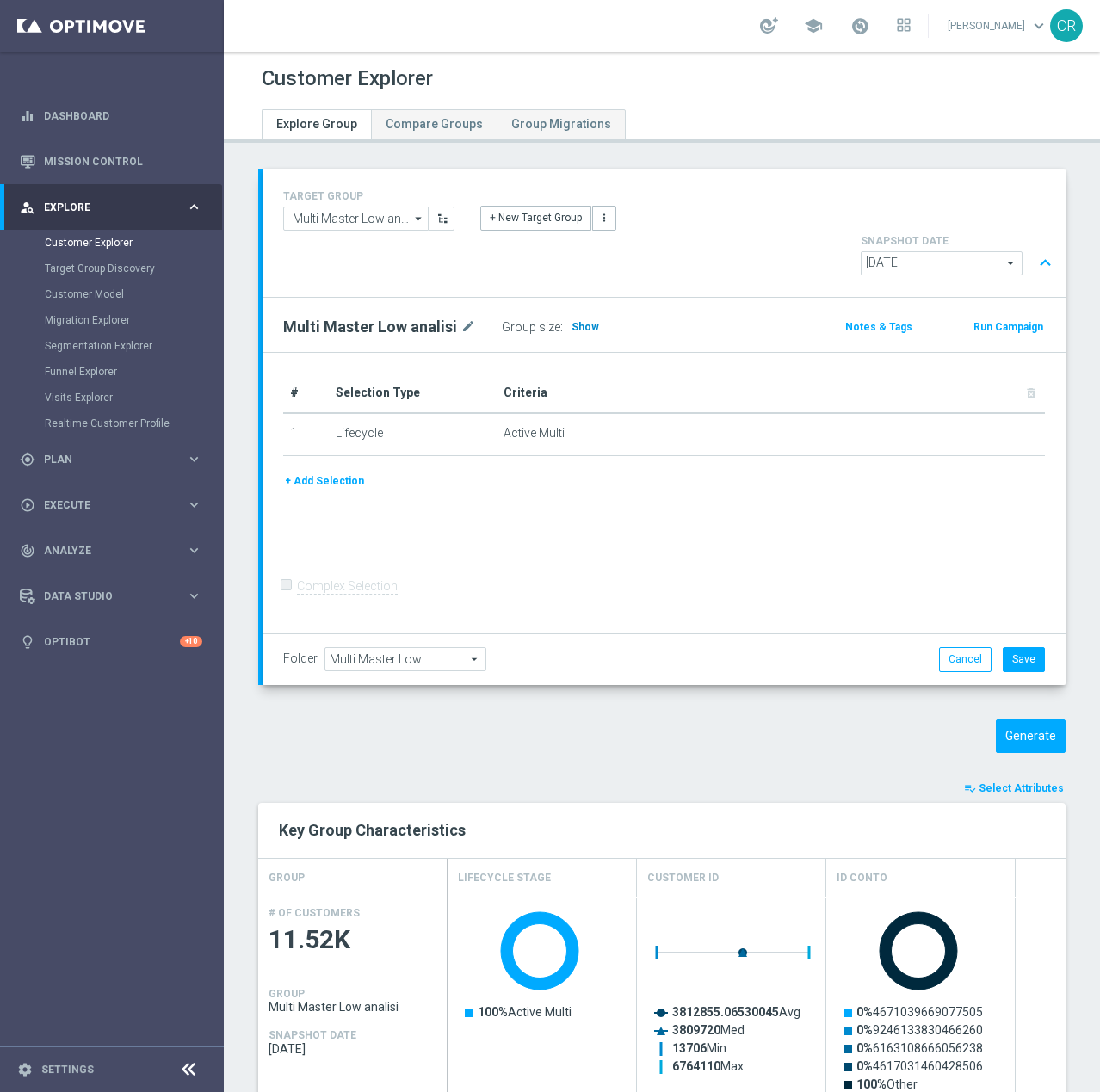
click at [582, 321] on span "Show" at bounding box center [585, 327] width 27 height 12
click at [118, 244] on link "Customer Explorer" at bounding box center [112, 242] width 134 height 14
click at [74, 240] on link "Customer Explorer" at bounding box center [112, 242] width 134 height 14
click at [76, 269] on link "Target Group Discovery" at bounding box center [112, 268] width 134 height 14
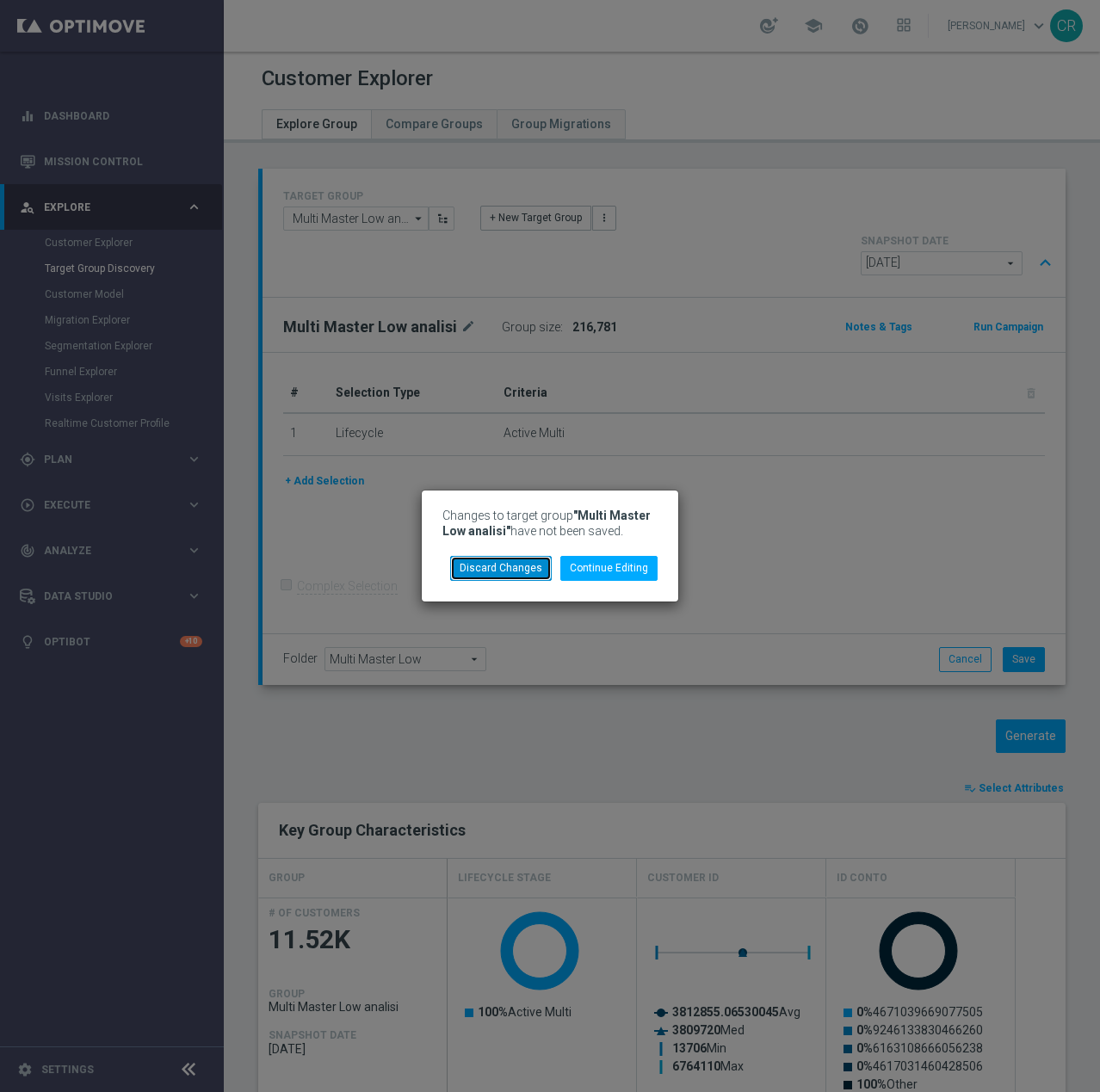
click at [503, 572] on button "Discard Changes" at bounding box center [501, 568] width 102 height 24
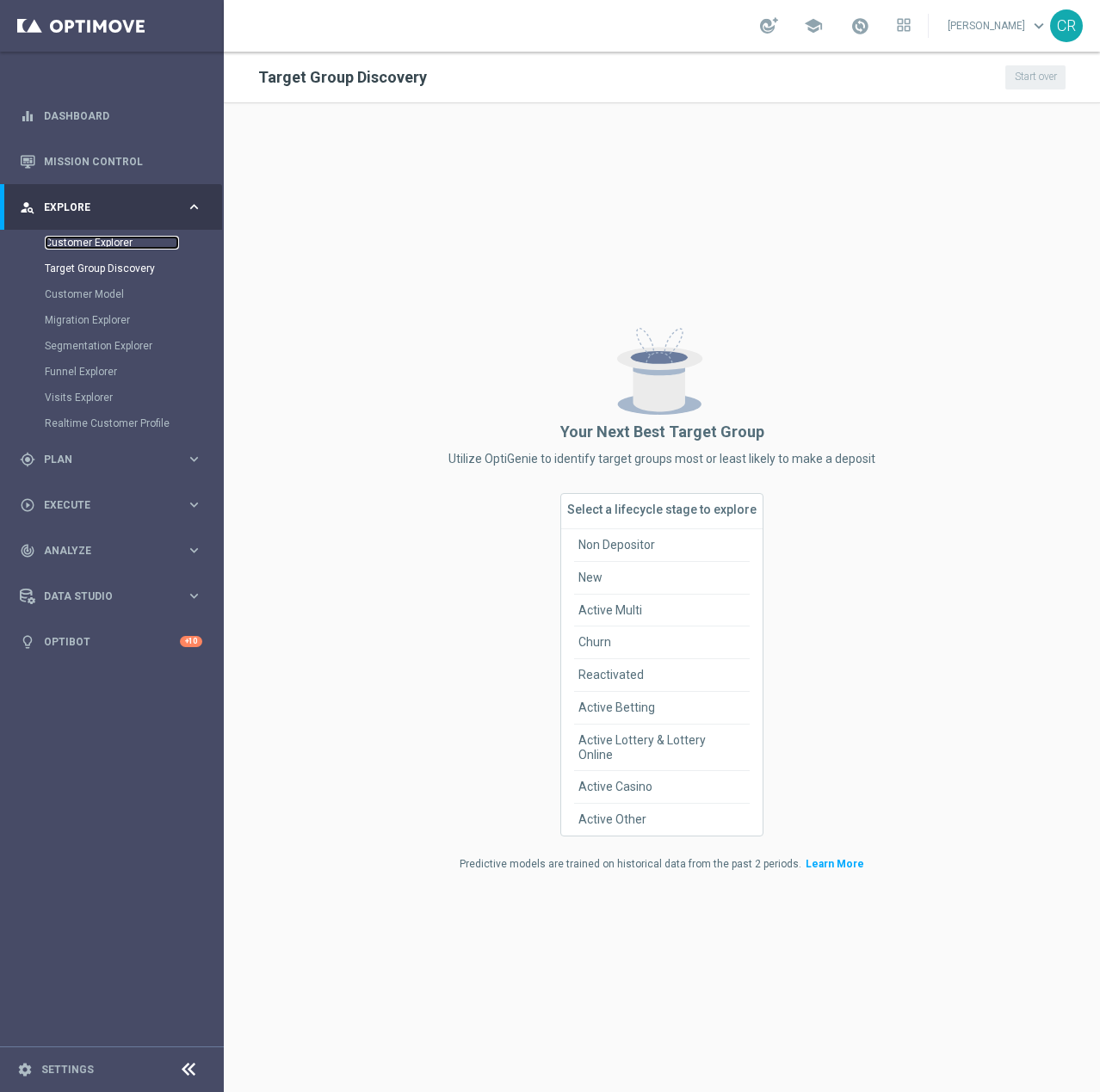
click at [100, 240] on link "Customer Explorer" at bounding box center [112, 242] width 134 height 14
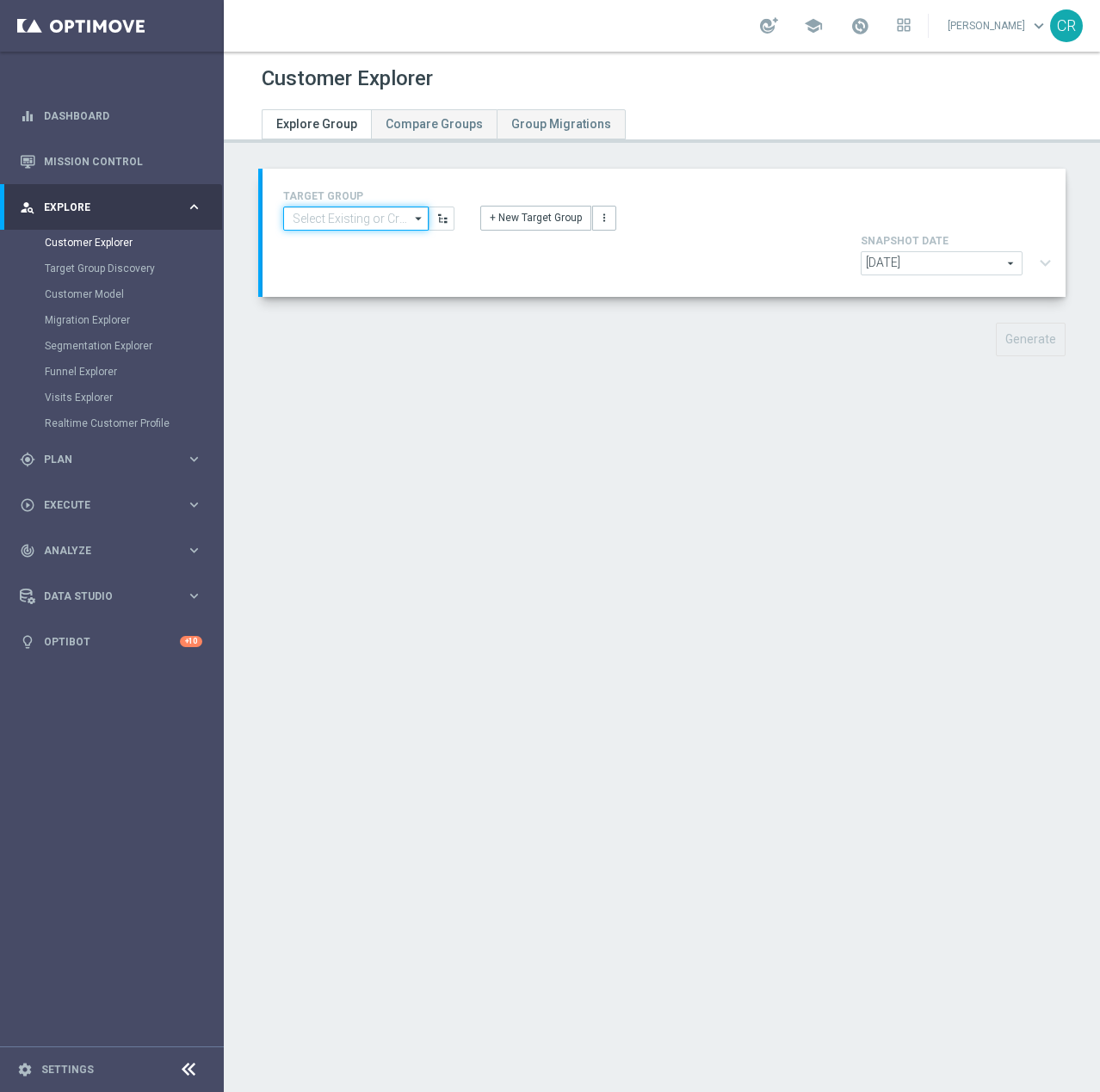
click at [346, 214] on input at bounding box center [355, 219] width 145 height 24
type input "c"
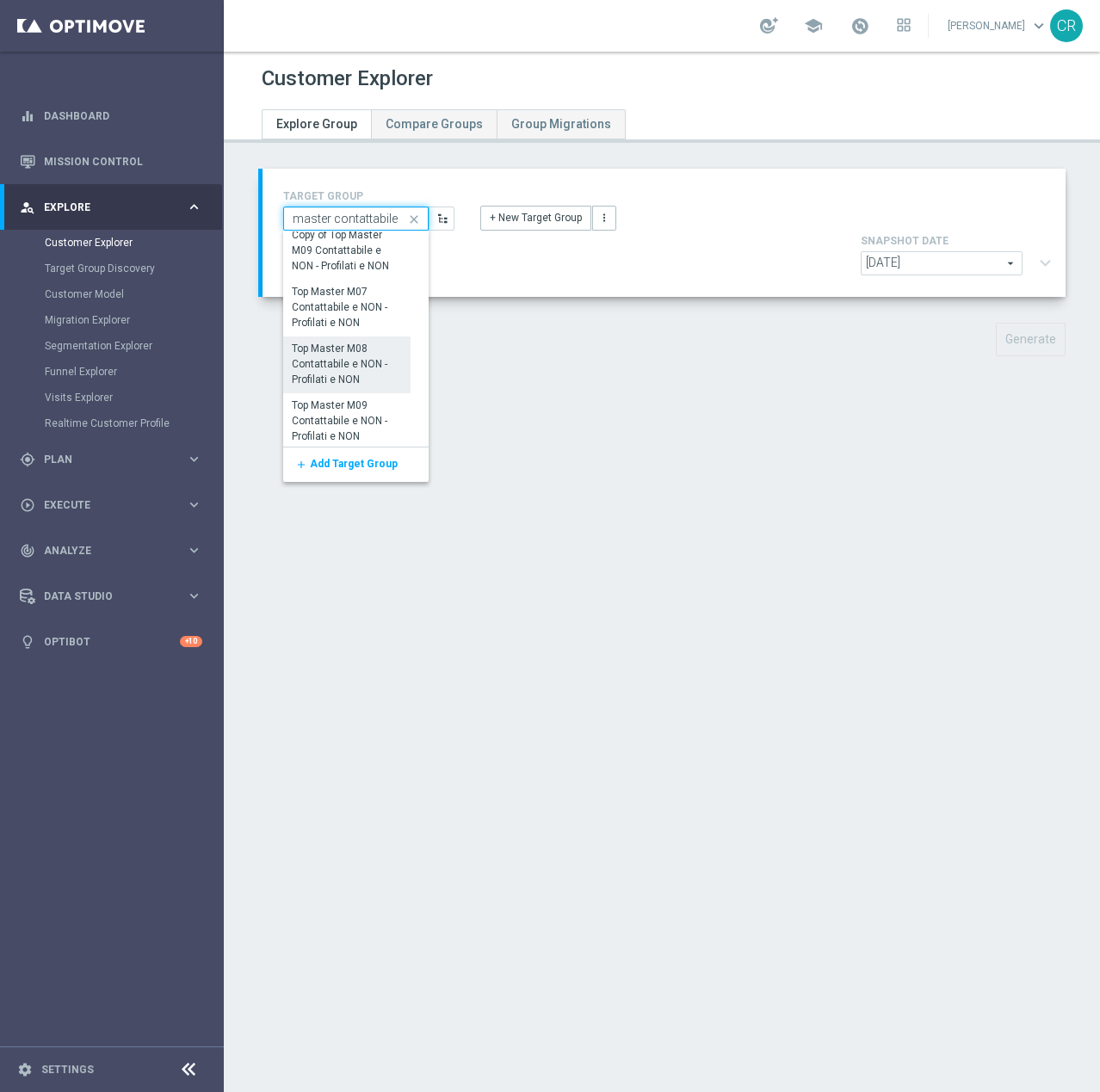
scroll to position [12, 0]
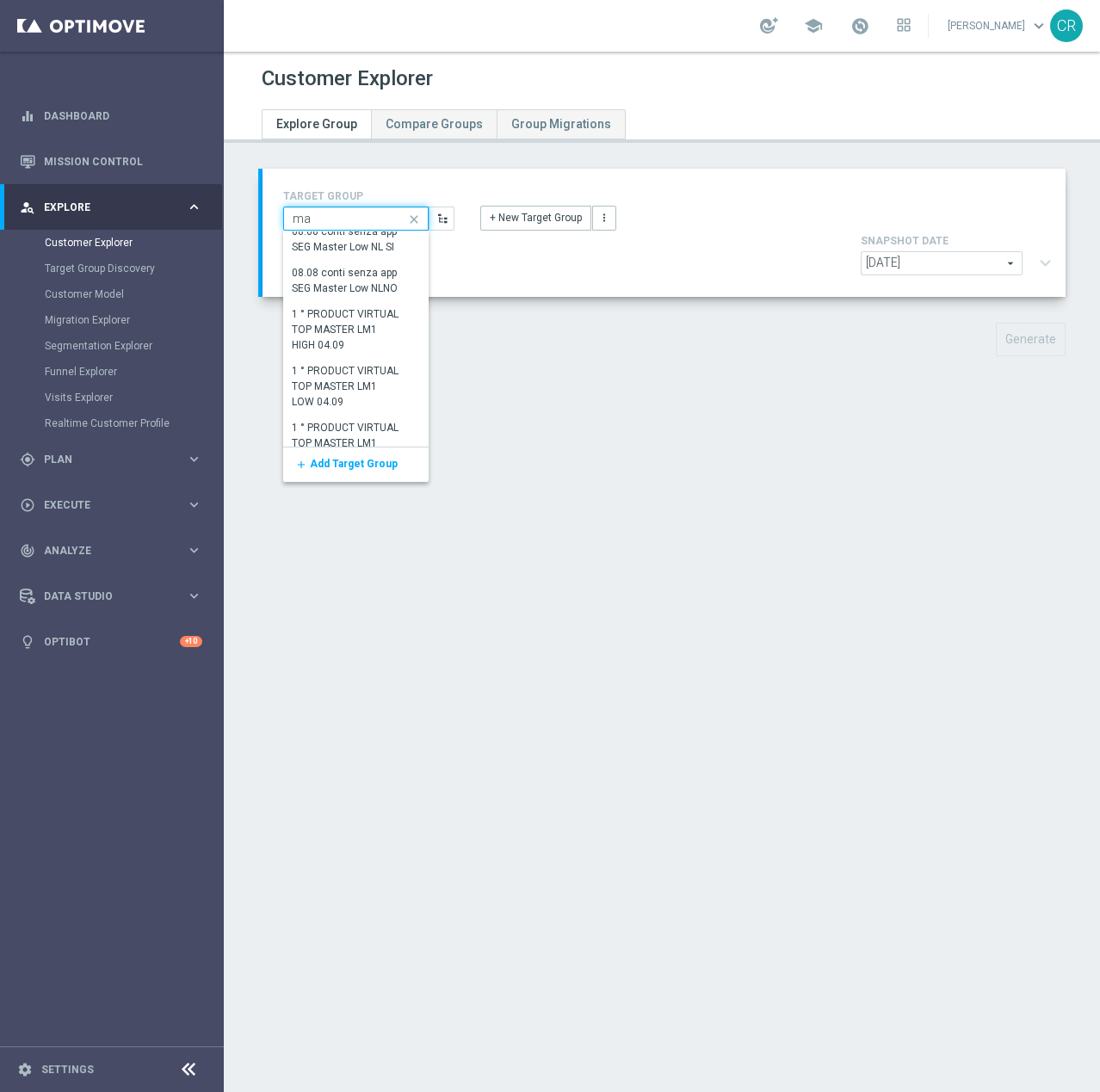
type input "m"
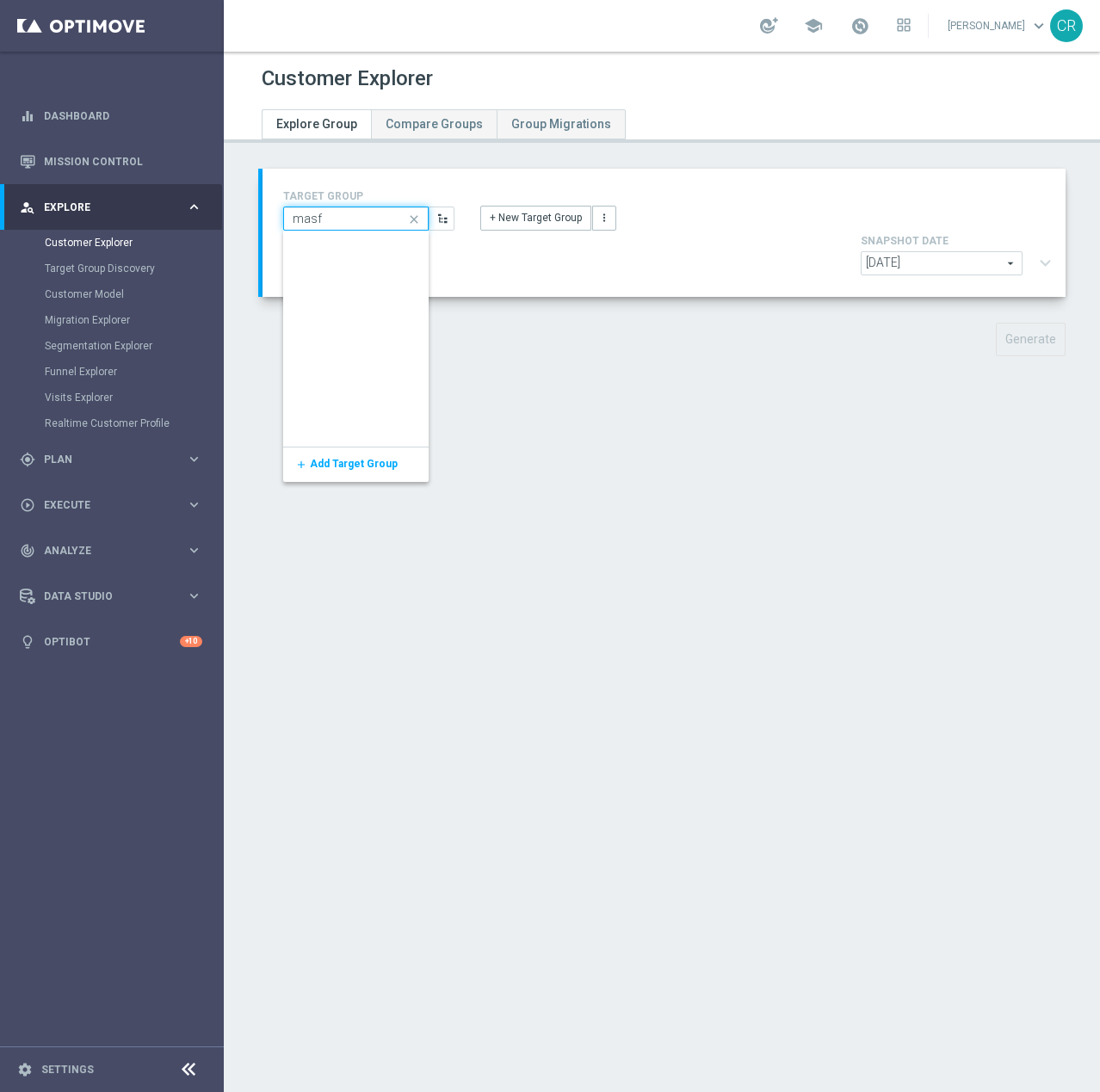
scroll to position [0, 0]
type input "master low conta"
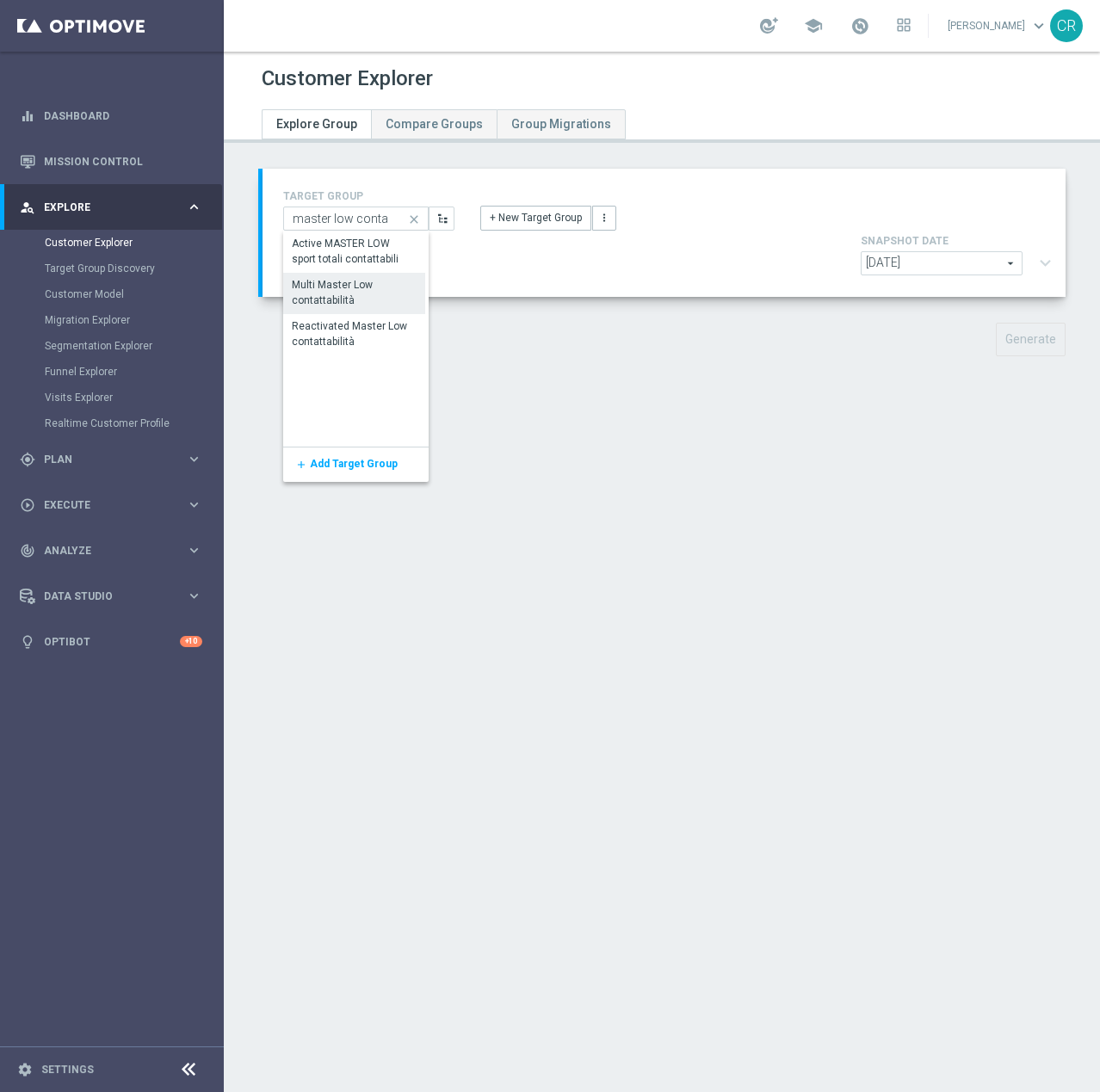
click at [394, 295] on div "Multi Master Low contattabilità" at bounding box center [355, 293] width 125 height 31
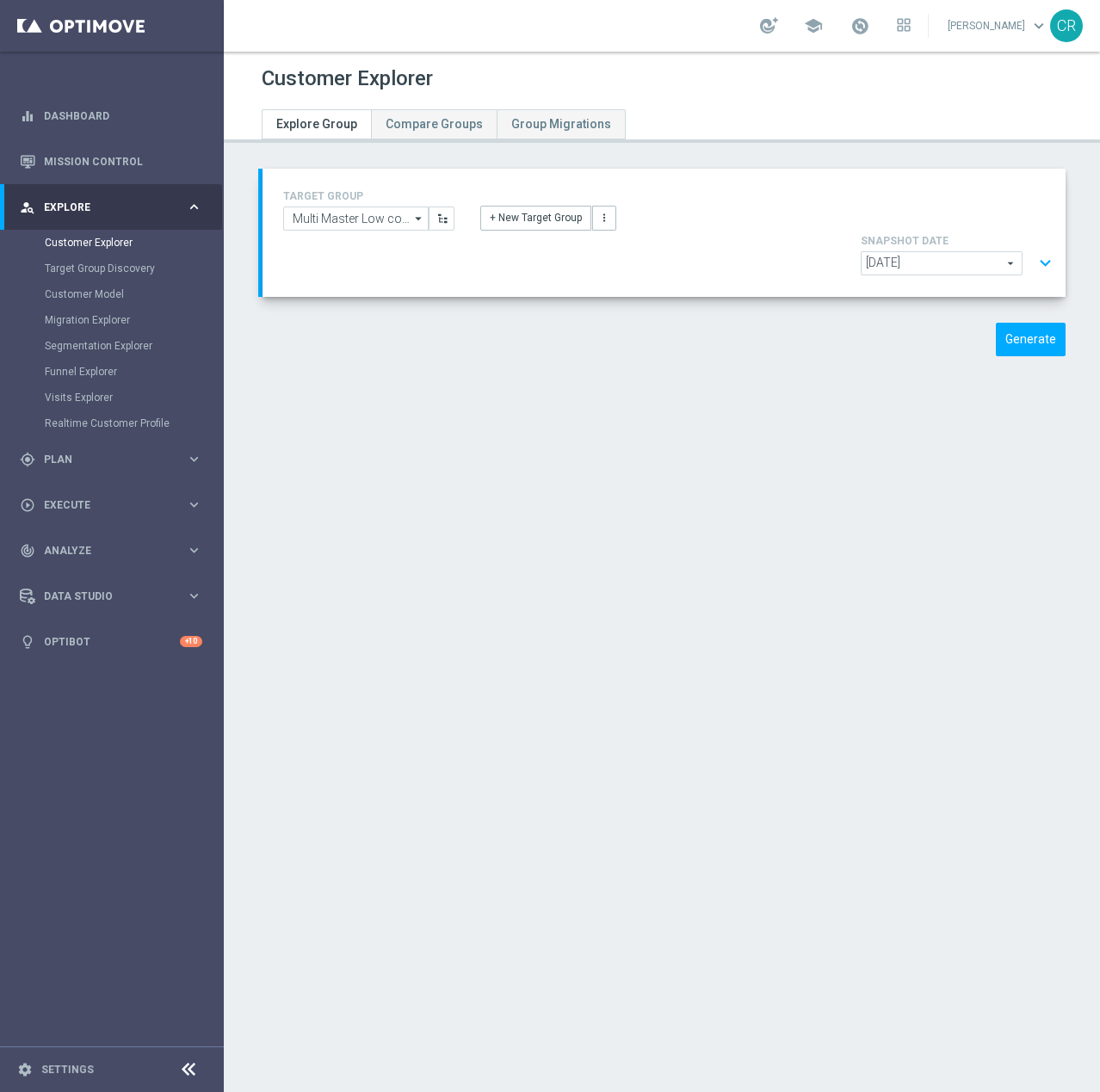
click at [1033, 247] on button "expand_more" at bounding box center [1046, 263] width 25 height 33
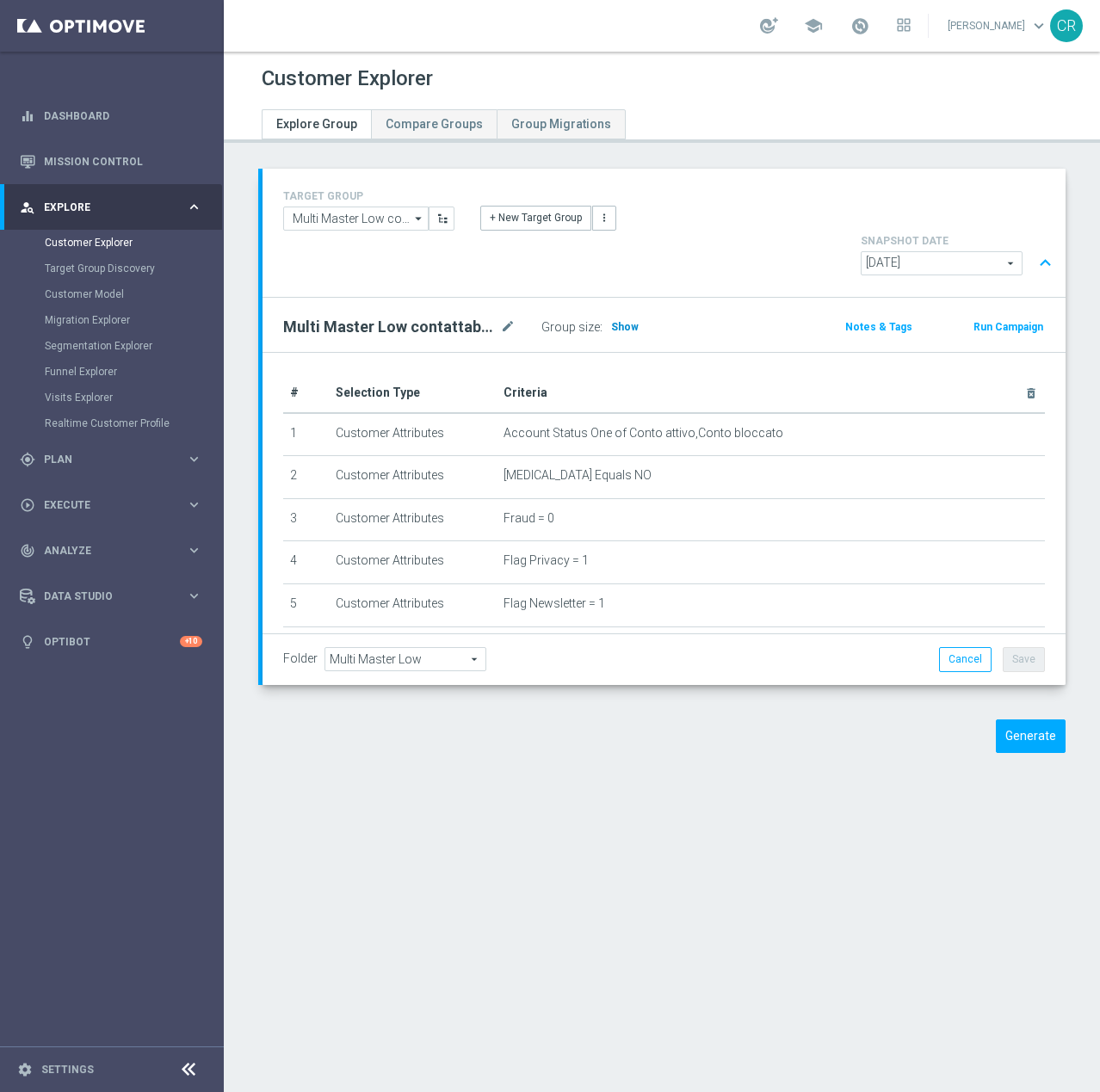
click at [617, 321] on span "Show" at bounding box center [625, 327] width 27 height 12
click at [337, 216] on input "Multi Master Low contattabilità" at bounding box center [355, 219] width 145 height 24
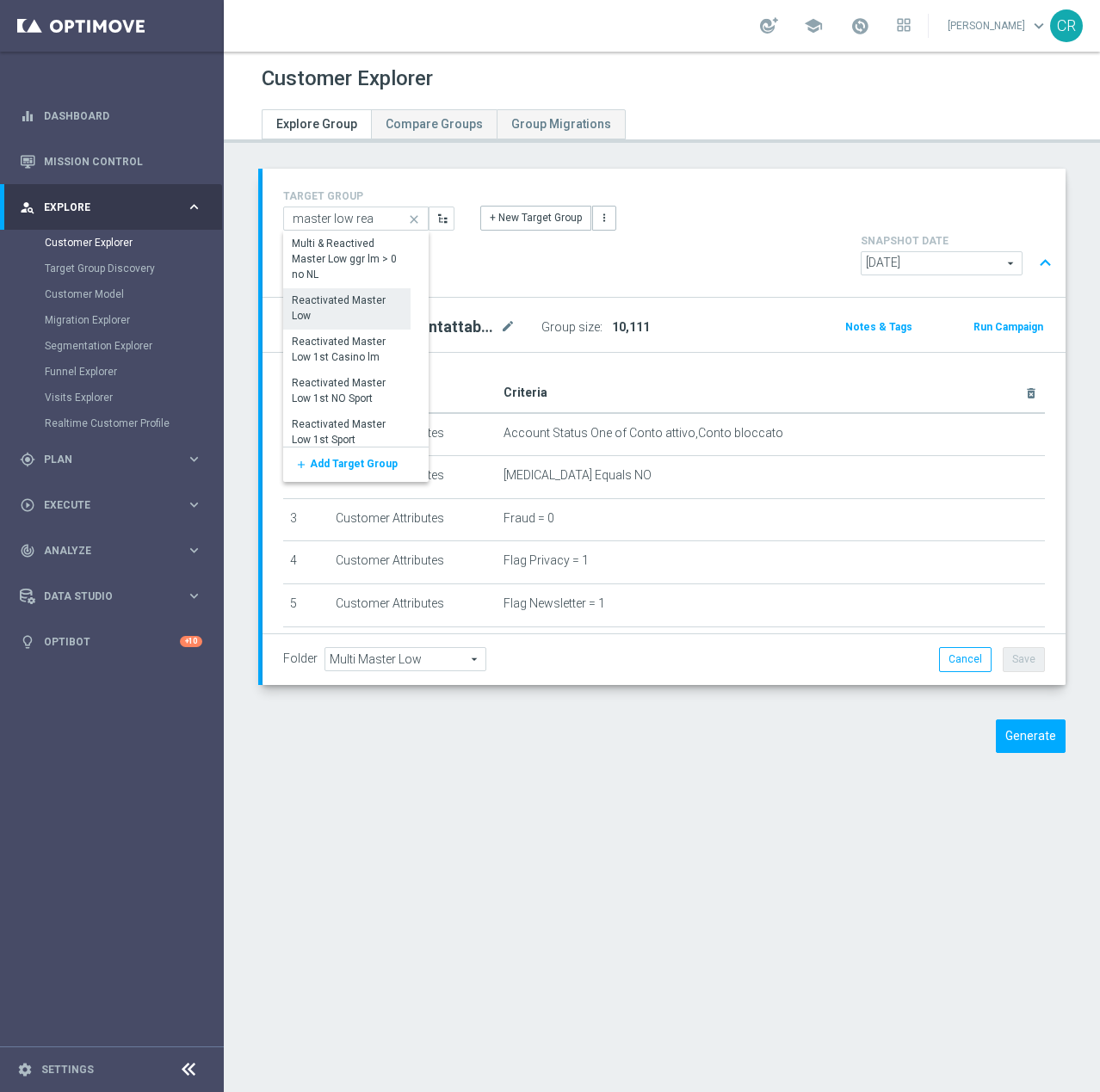
click at [334, 297] on div "Reactivated Master Low" at bounding box center [346, 308] width 110 height 31
type input "Reactivated Master Low"
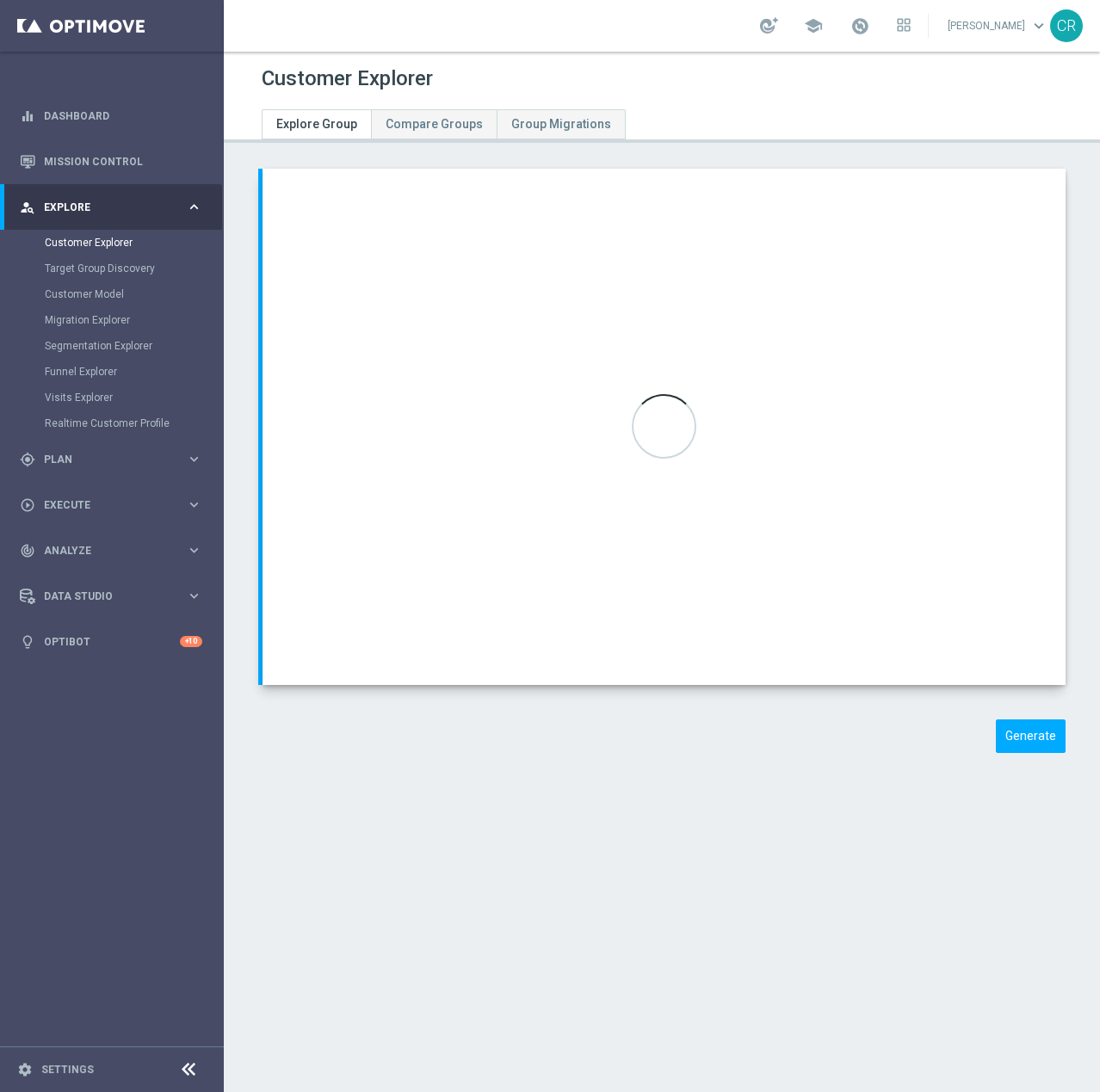
type input "Reactivated Master Low"
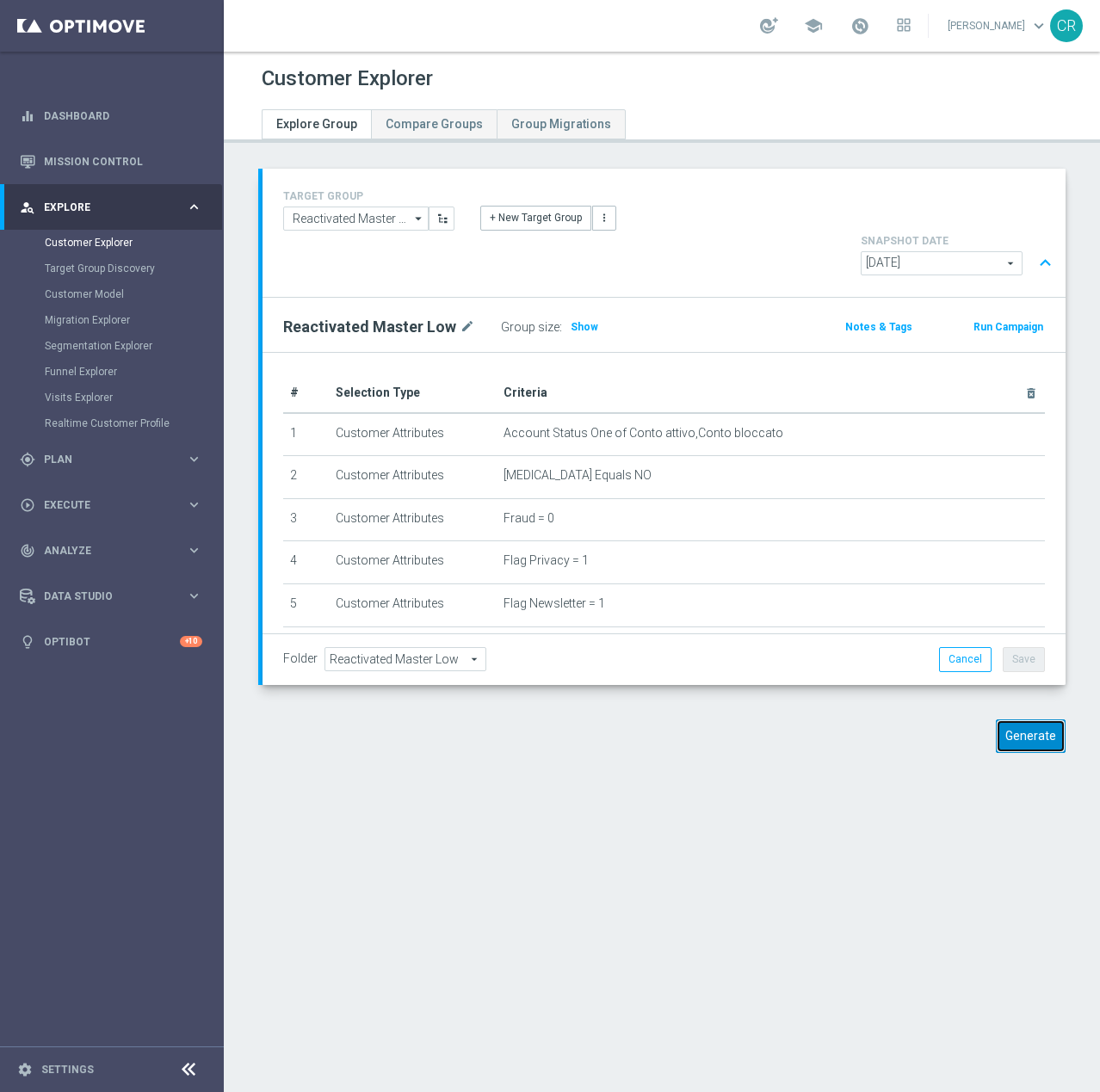
click at [1031, 719] on button "Generate" at bounding box center [1030, 736] width 70 height 34
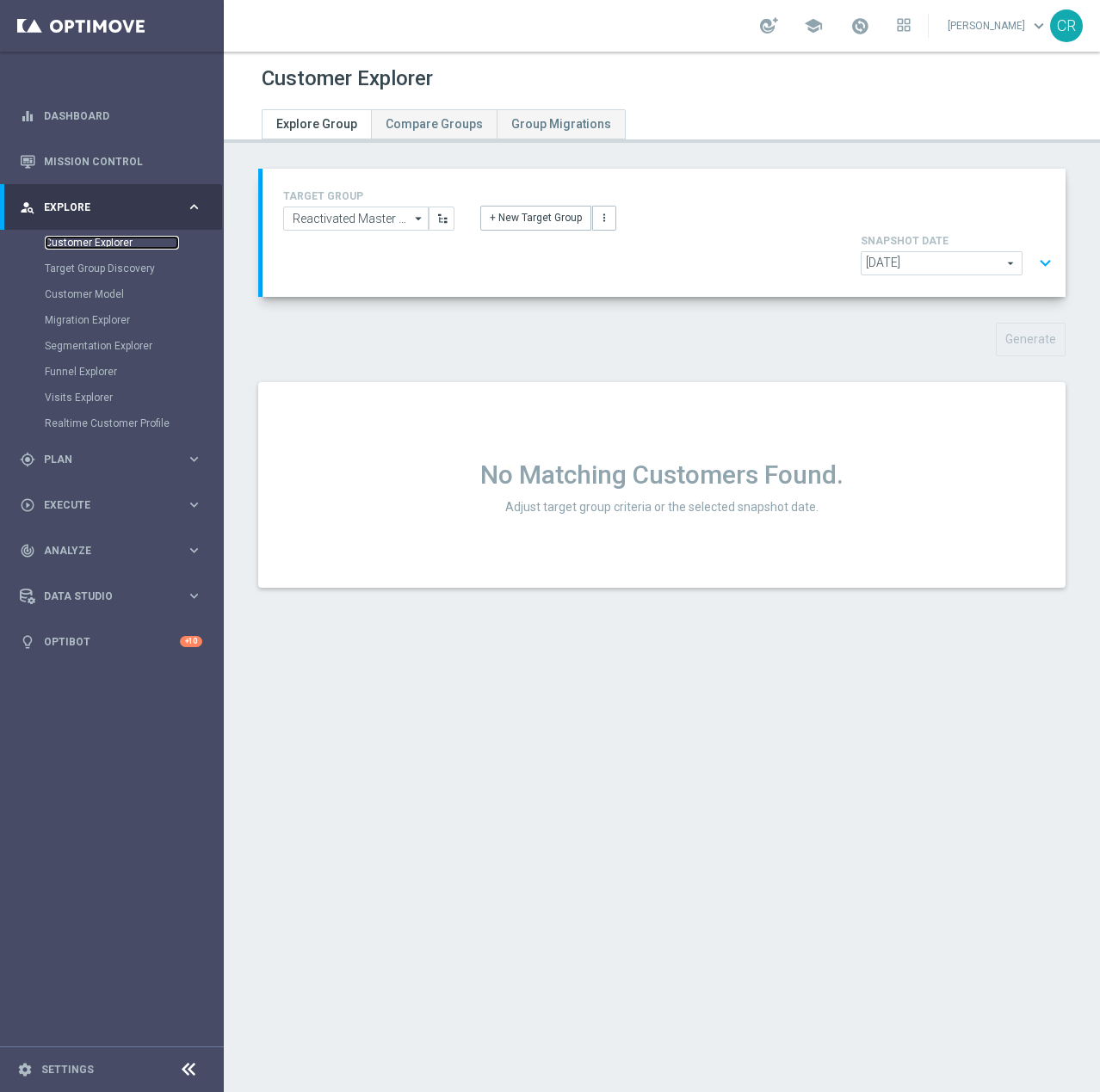
click at [108, 237] on link "Customer Explorer" at bounding box center [112, 242] width 134 height 14
click at [350, 220] on input "Reactivated Master Low" at bounding box center [355, 219] width 145 height 24
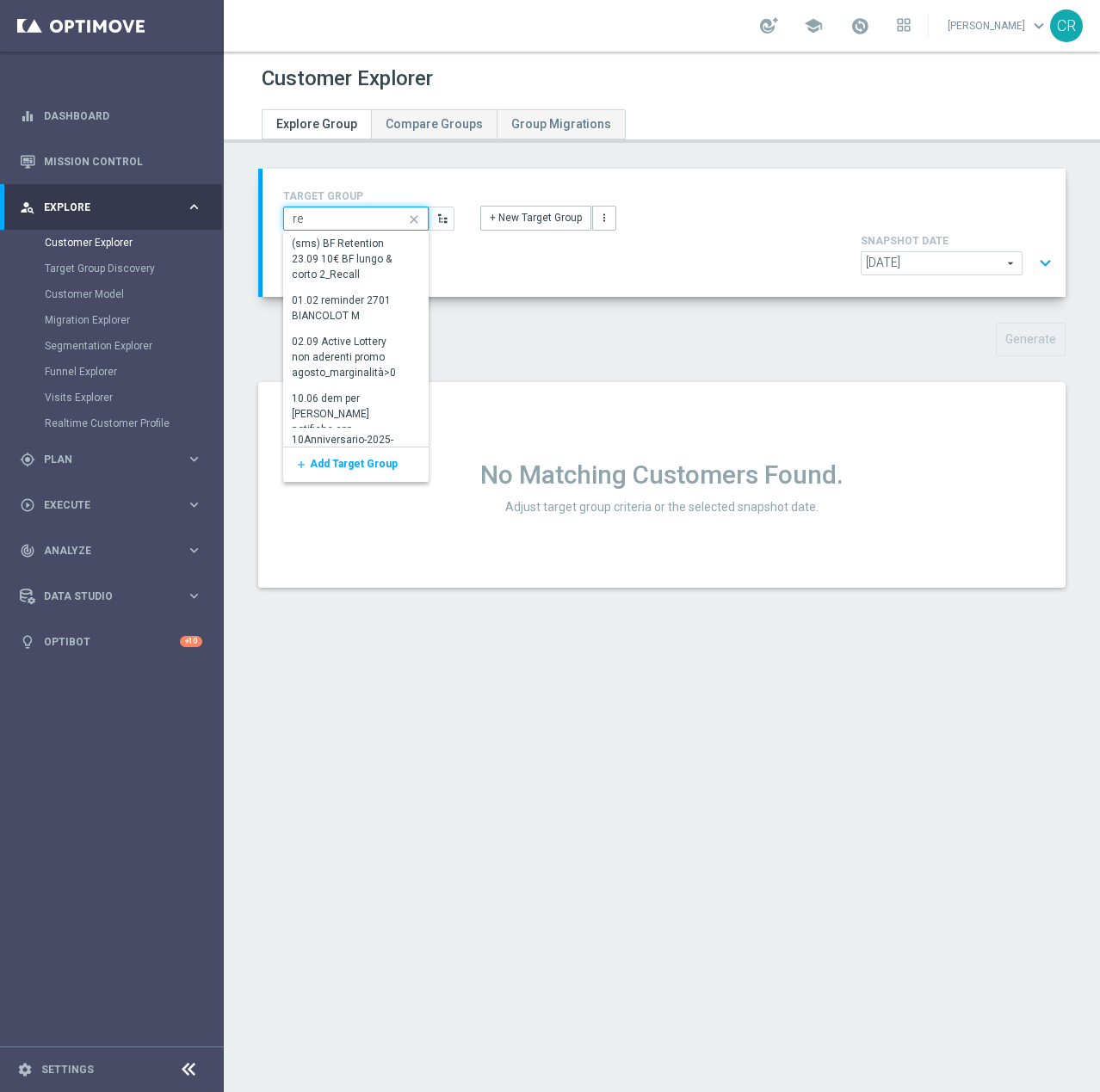
type input "r"
click at [353, 301] on div "Reactivated Master Low" at bounding box center [346, 308] width 110 height 31
type input "Reactivated Master Low"
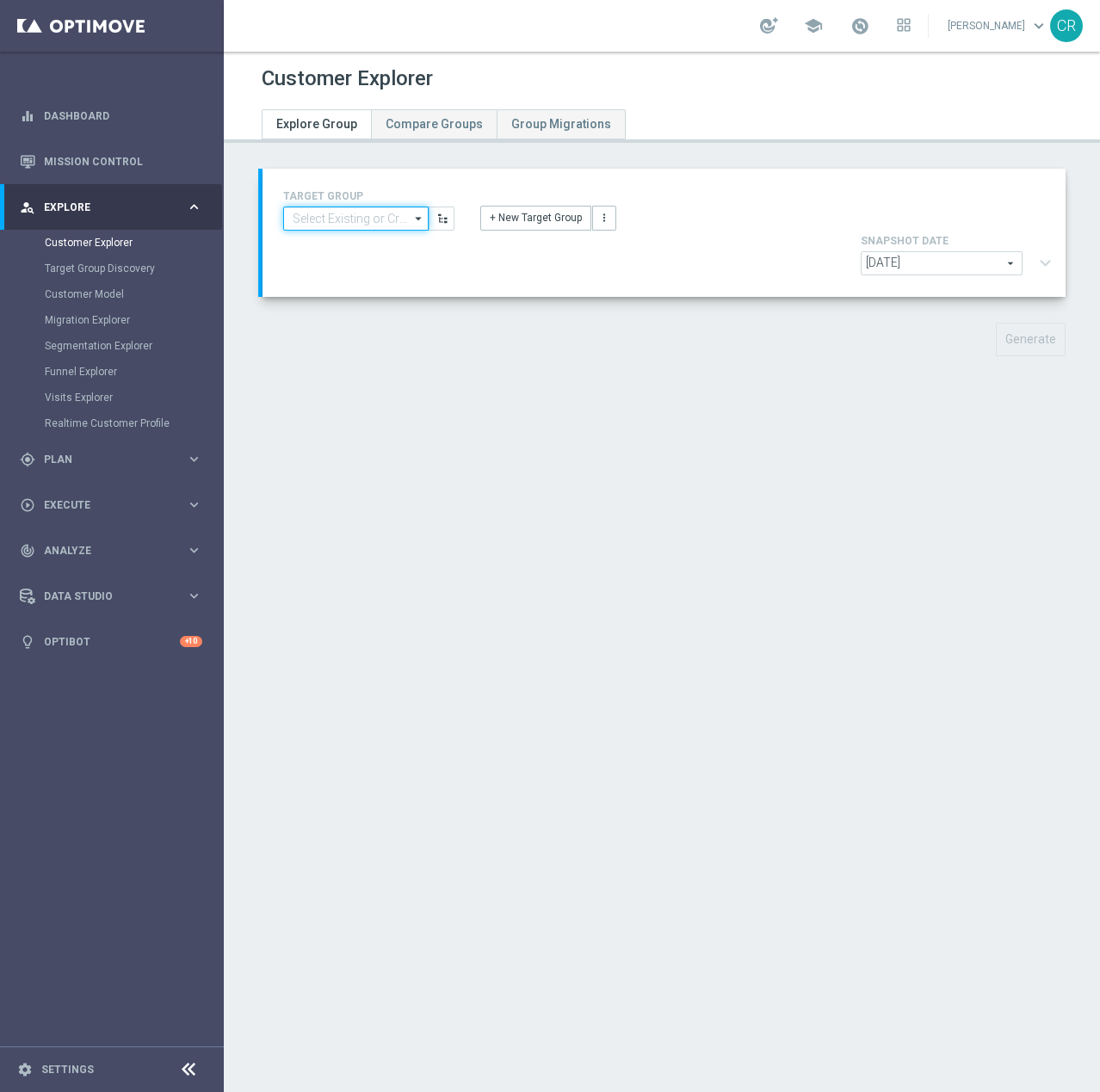
click at [348, 210] on input at bounding box center [355, 219] width 145 height 24
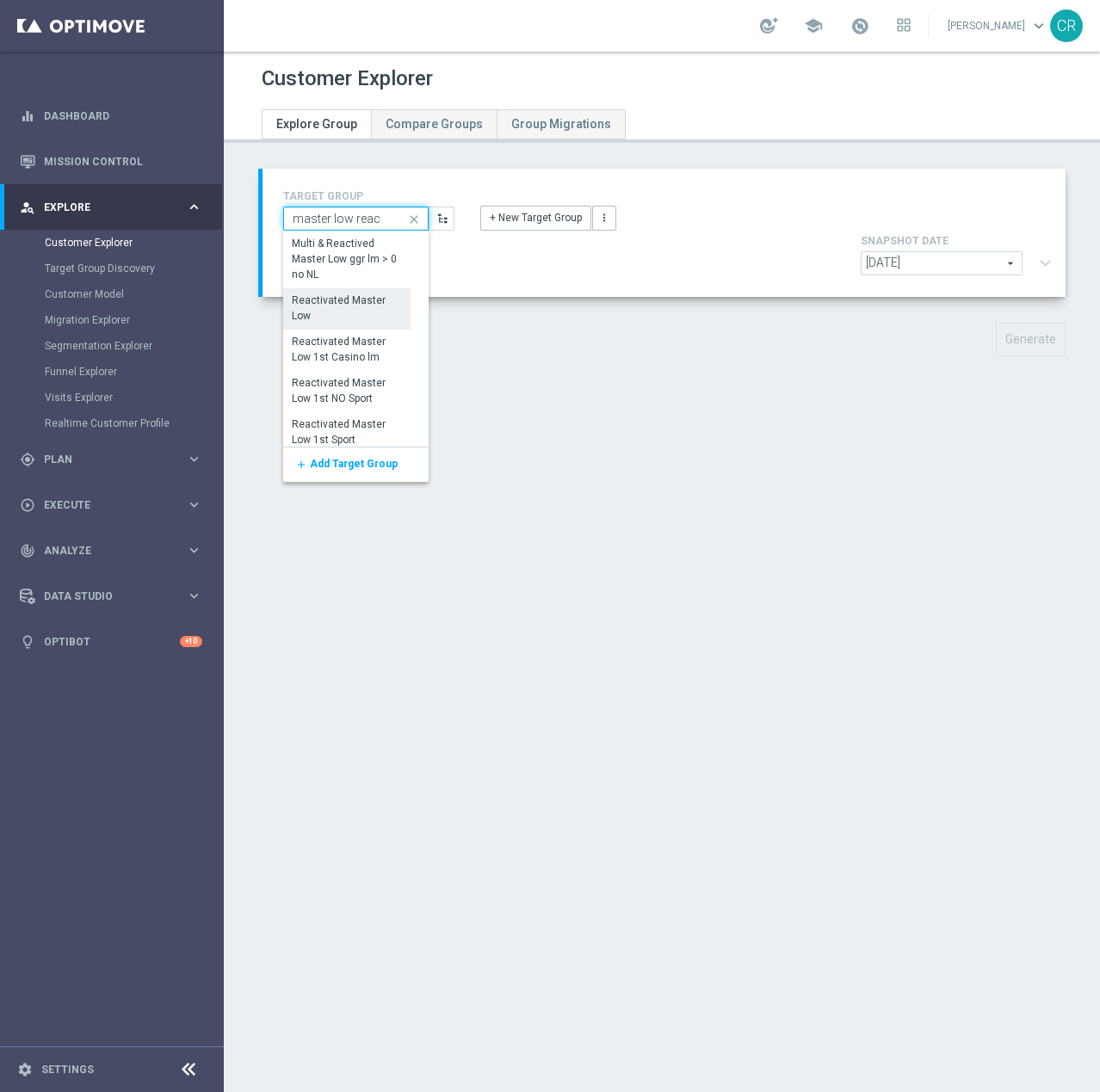
type input "master low reac"
click at [346, 299] on div "Reactivated Master Low" at bounding box center [347, 309] width 109 height 31
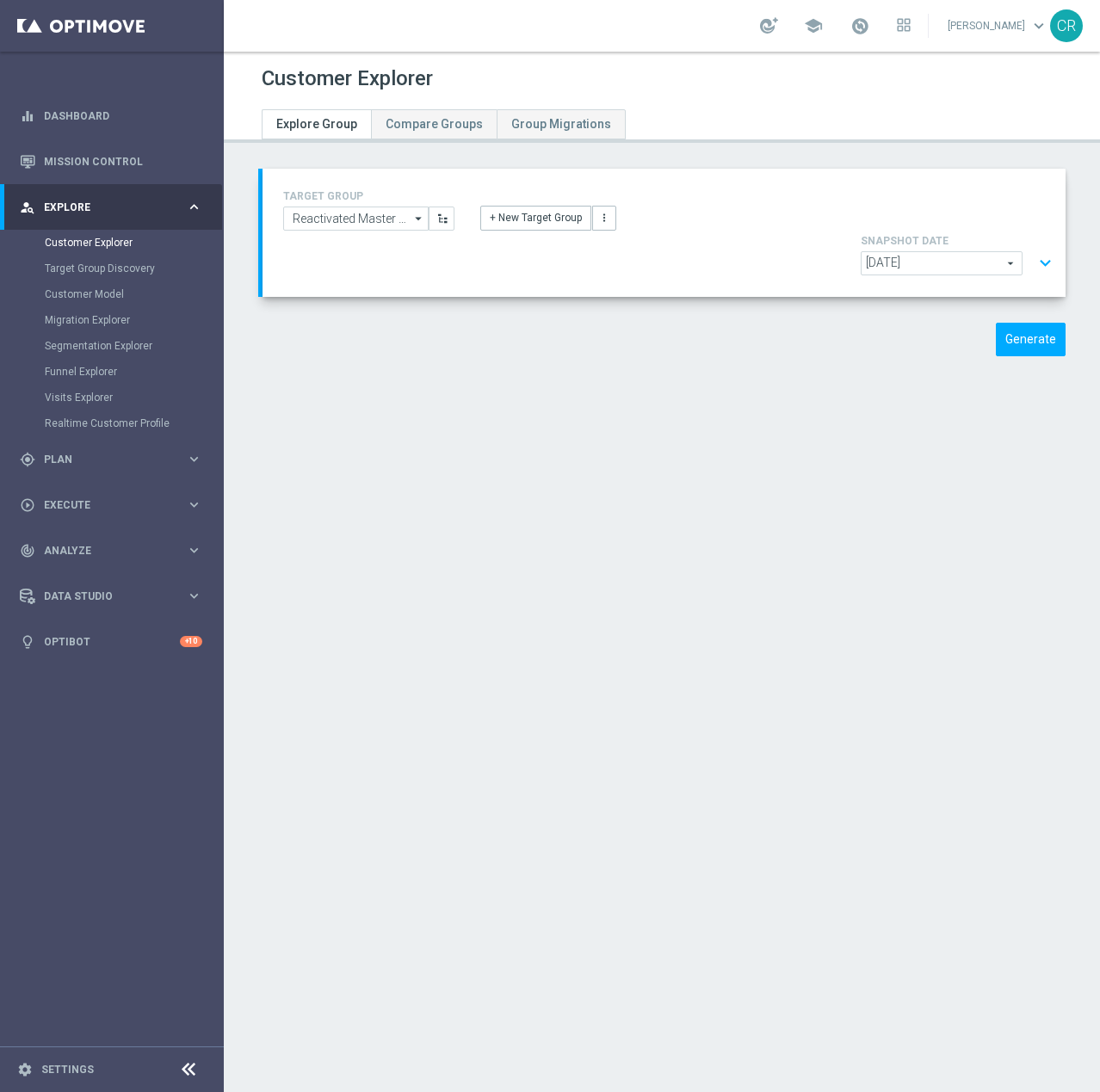
click at [1037, 247] on button "expand_more" at bounding box center [1046, 263] width 25 height 33
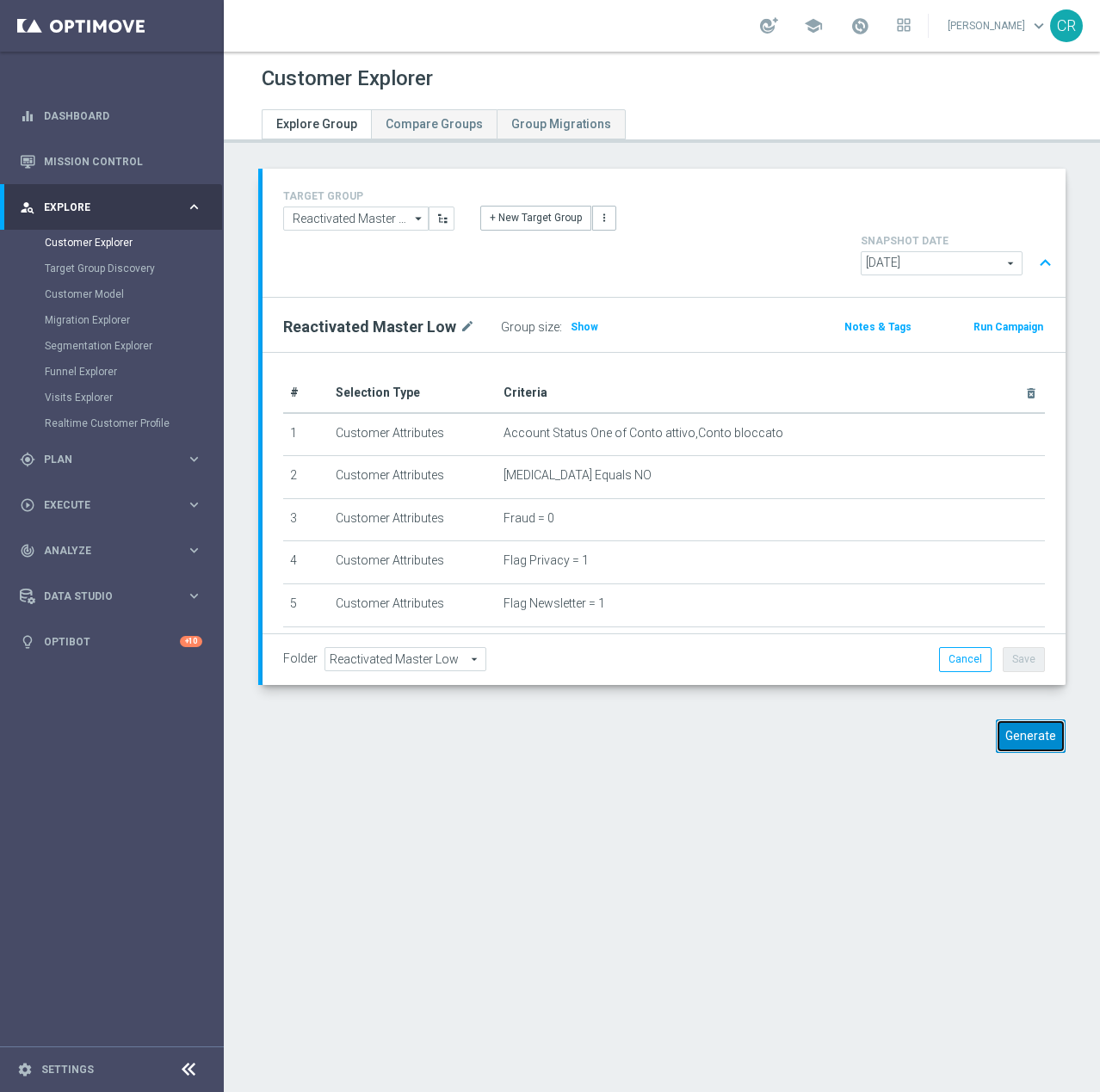
click at [1021, 719] on button "Generate" at bounding box center [1030, 736] width 70 height 34
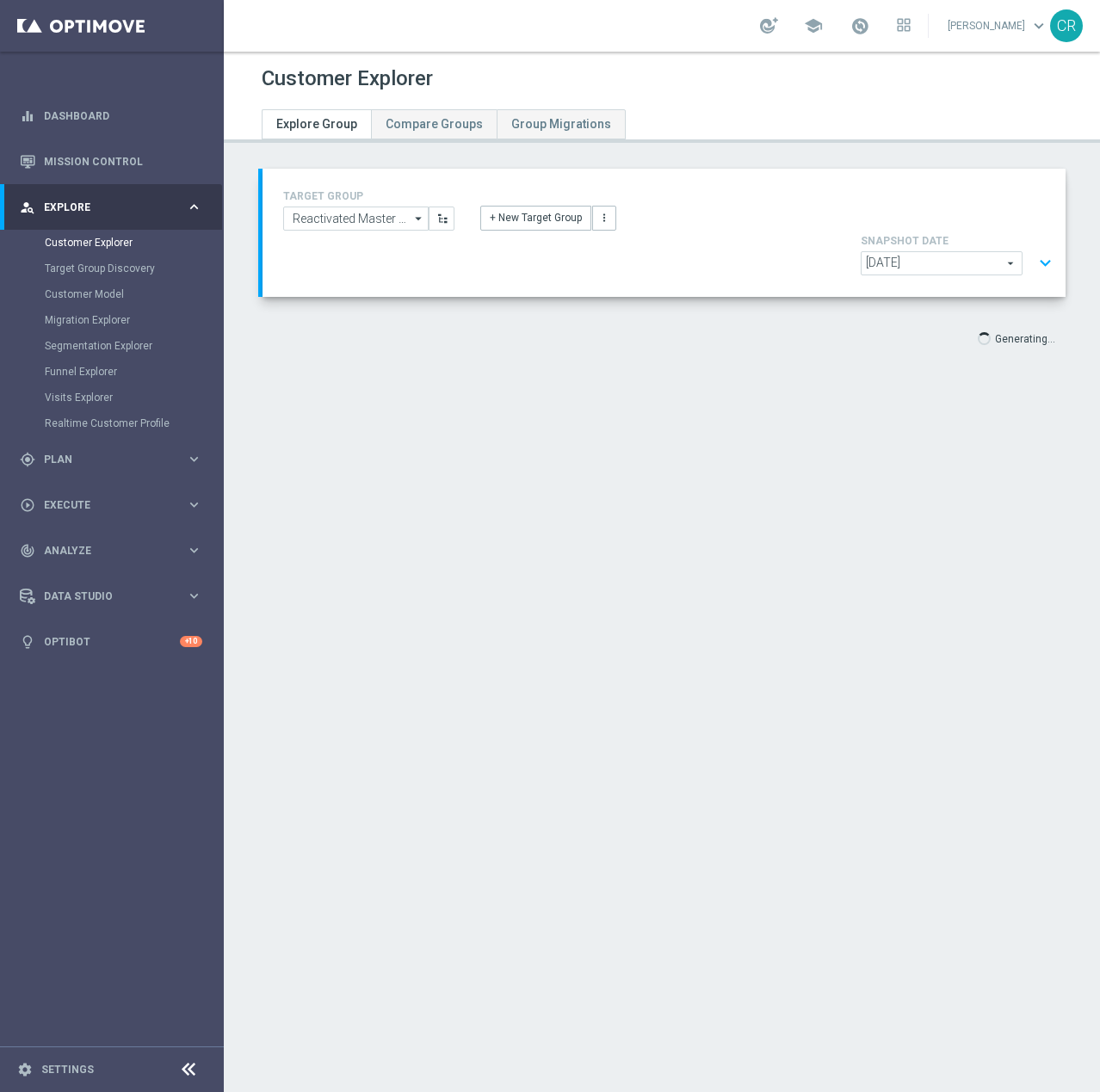
click at [1034, 247] on button "expand_more" at bounding box center [1046, 263] width 25 height 33
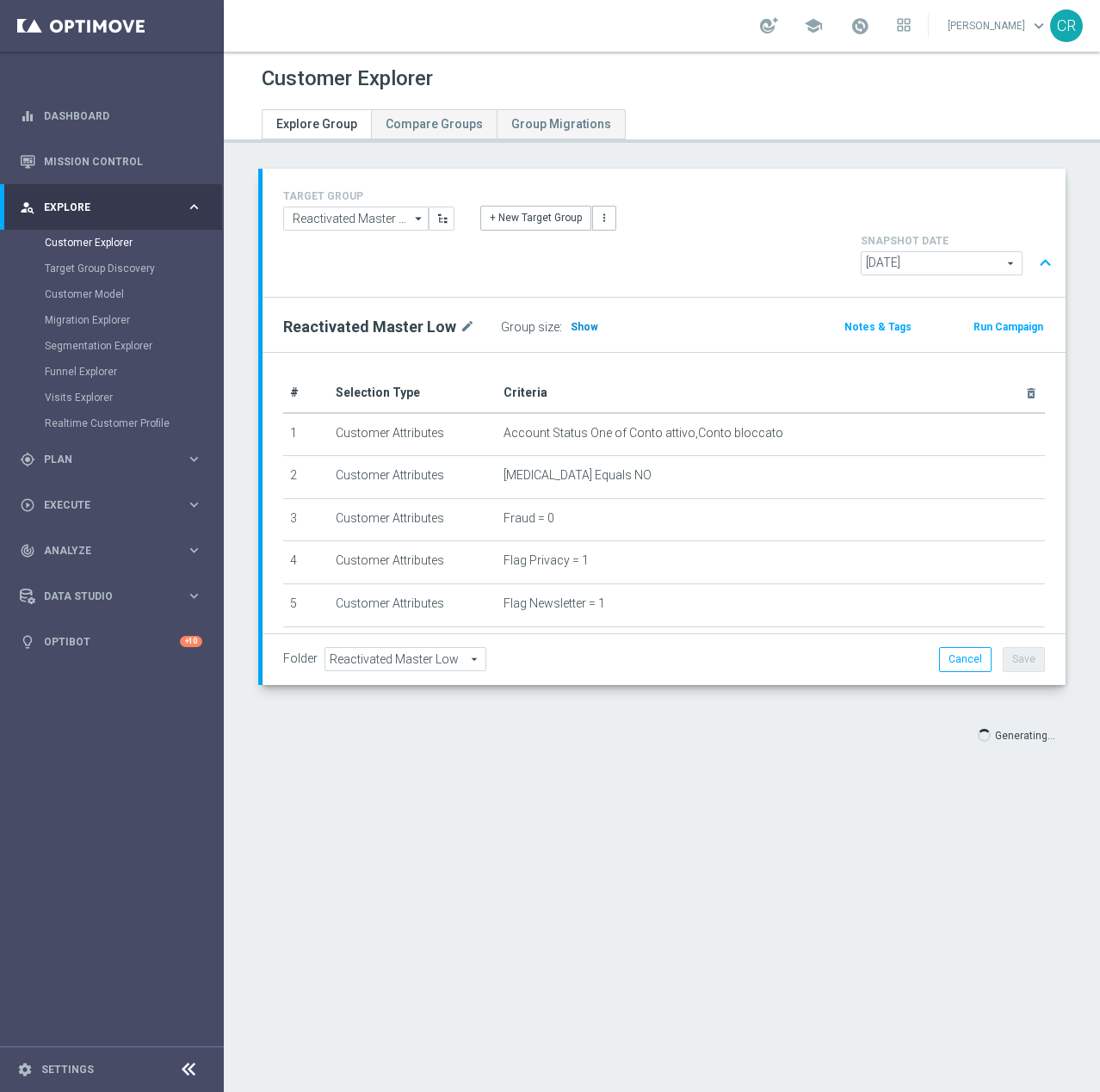
click at [581, 321] on span "Show" at bounding box center [584, 327] width 27 height 12
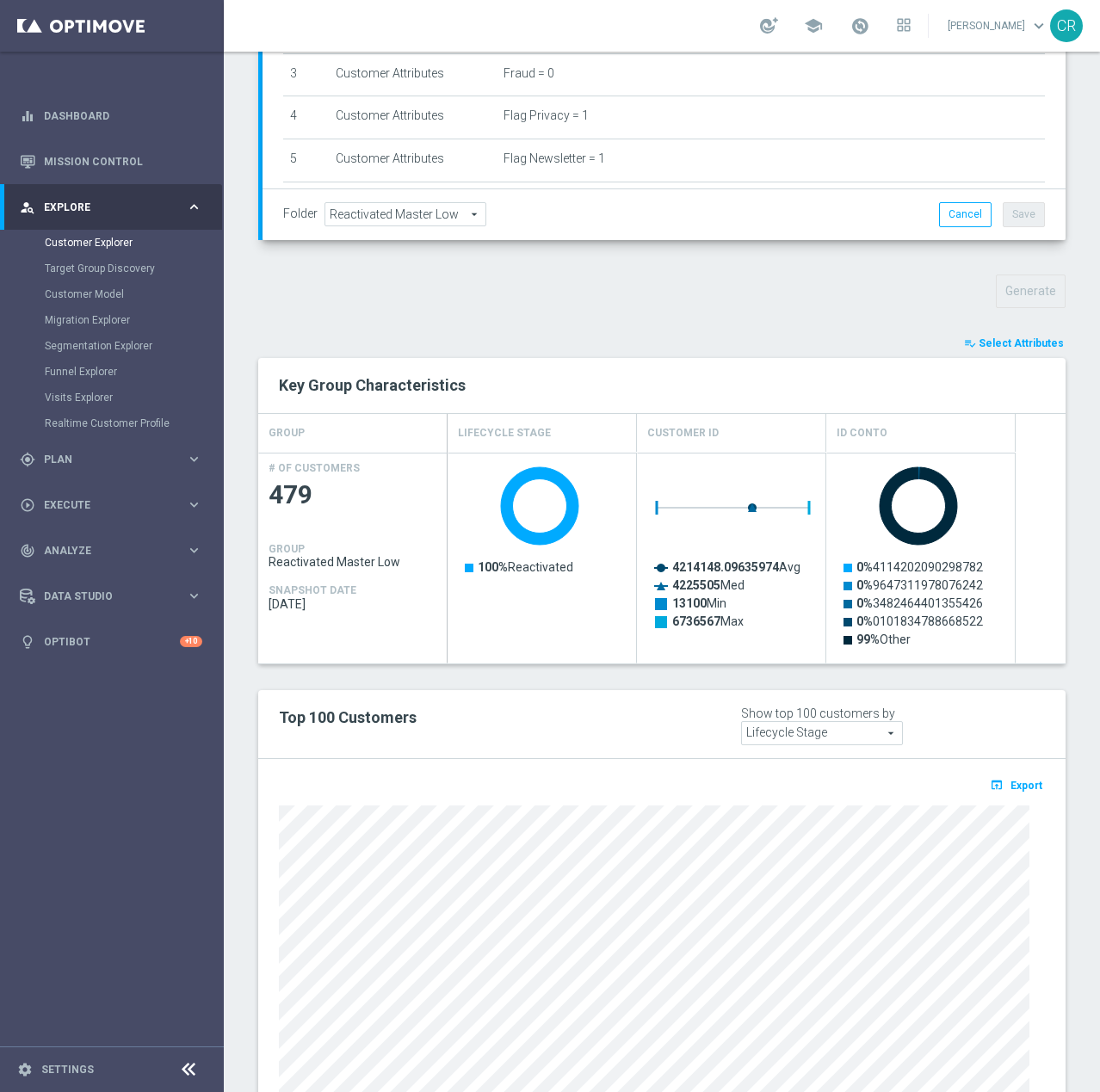
scroll to position [530, 0]
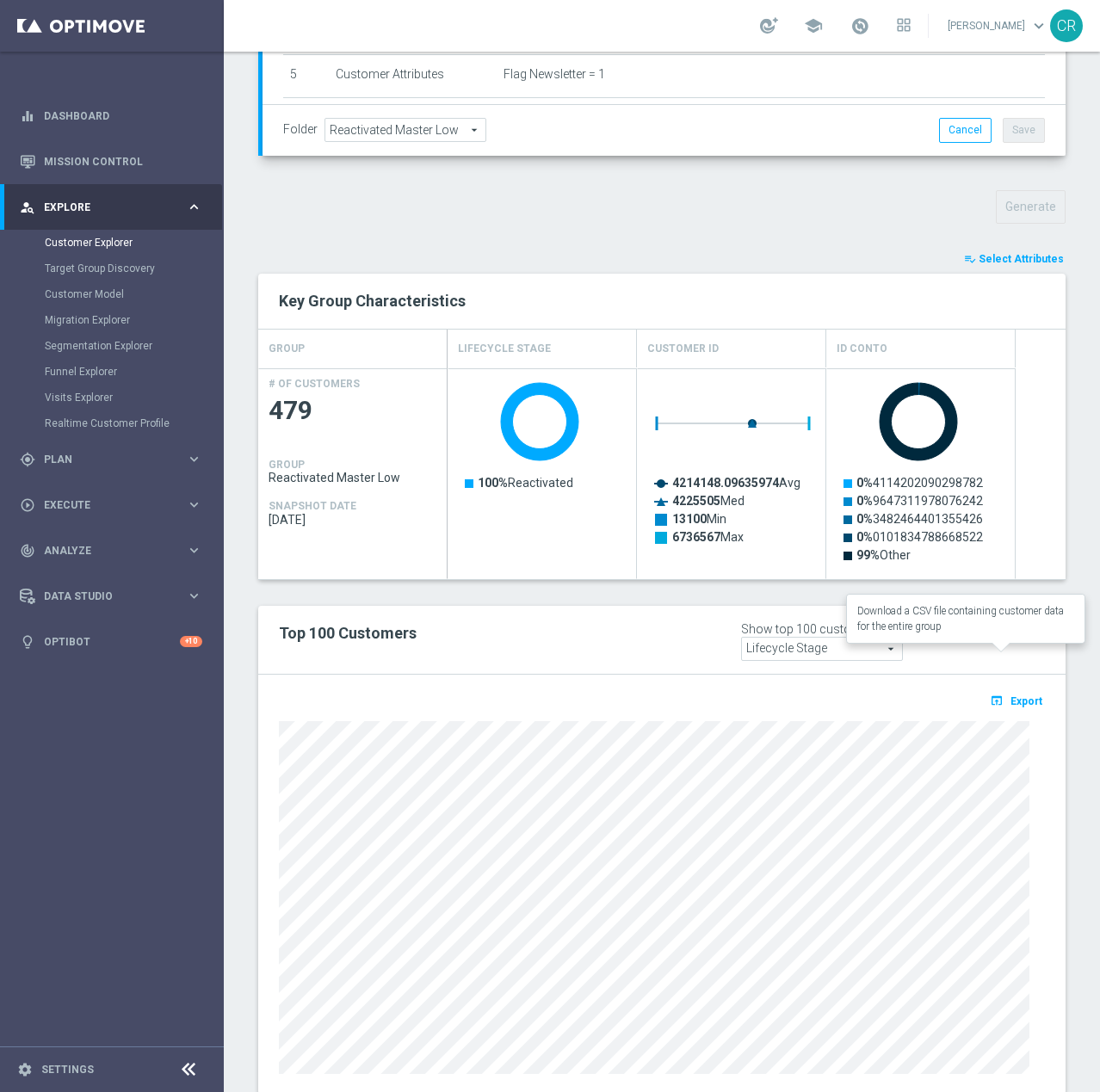
click at [1017, 696] on span "Export" at bounding box center [1026, 701] width 32 height 12
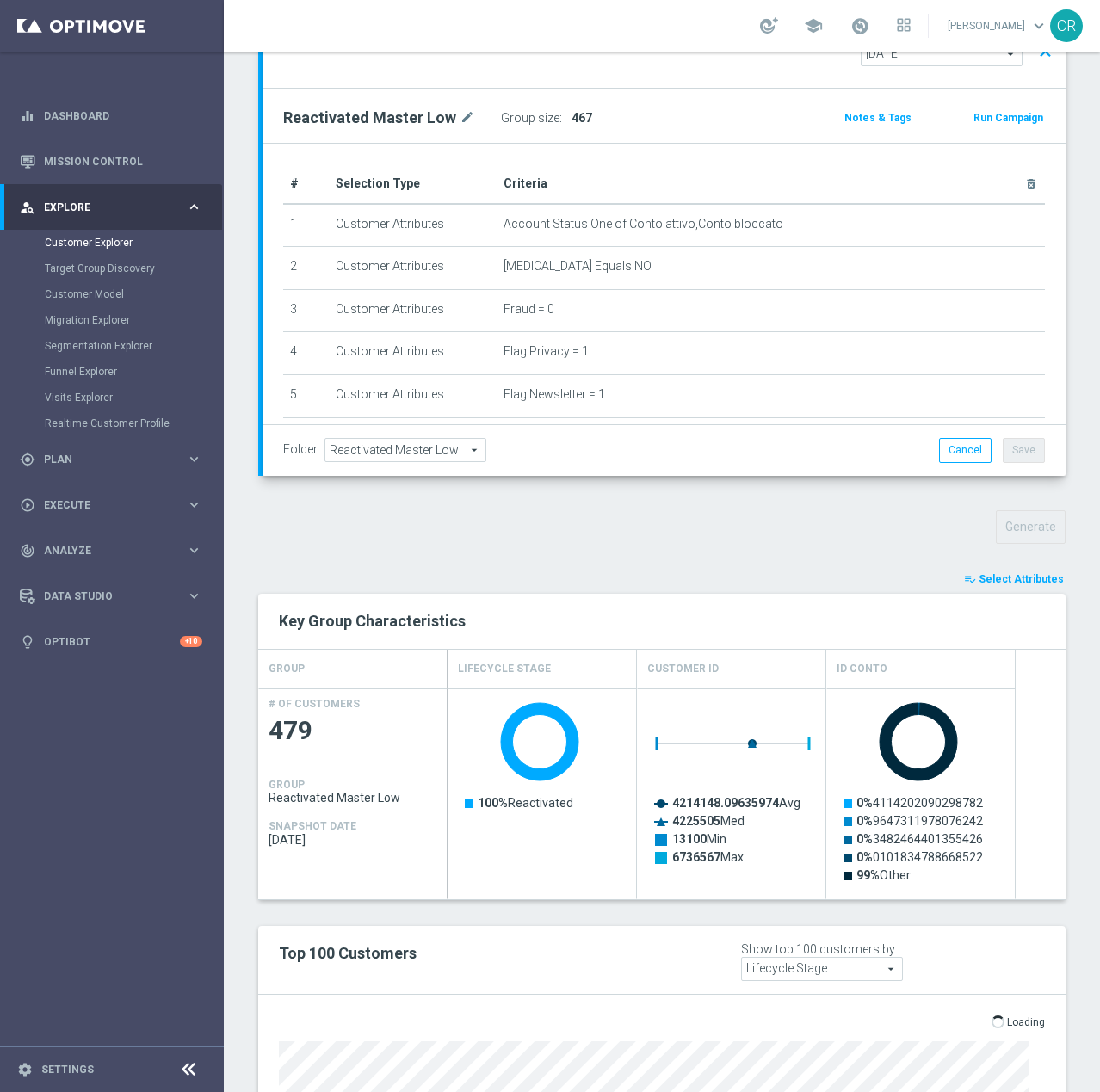
scroll to position [0, 0]
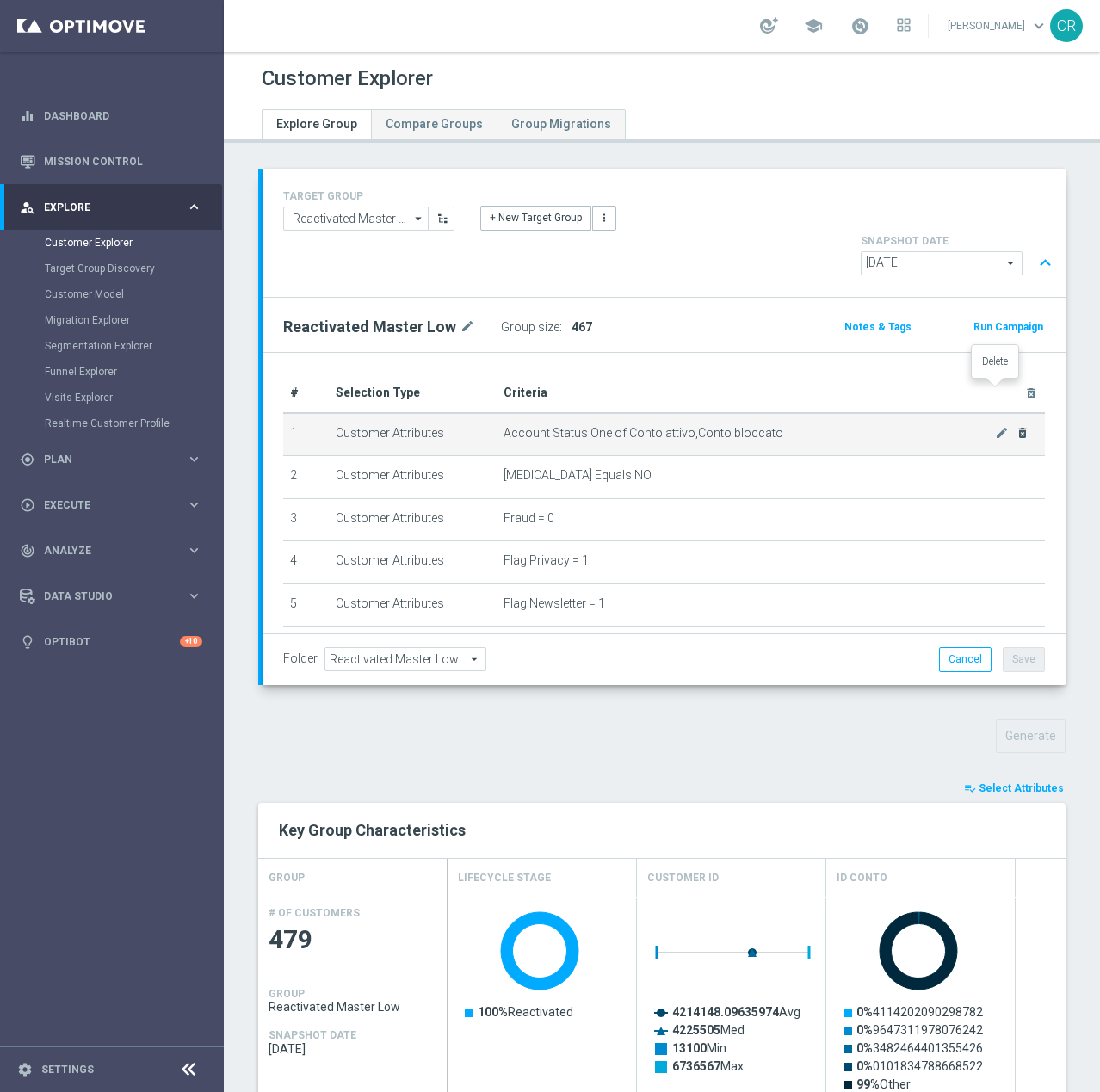
click at [1016, 426] on icon "delete_forever" at bounding box center [1022, 433] width 14 height 14
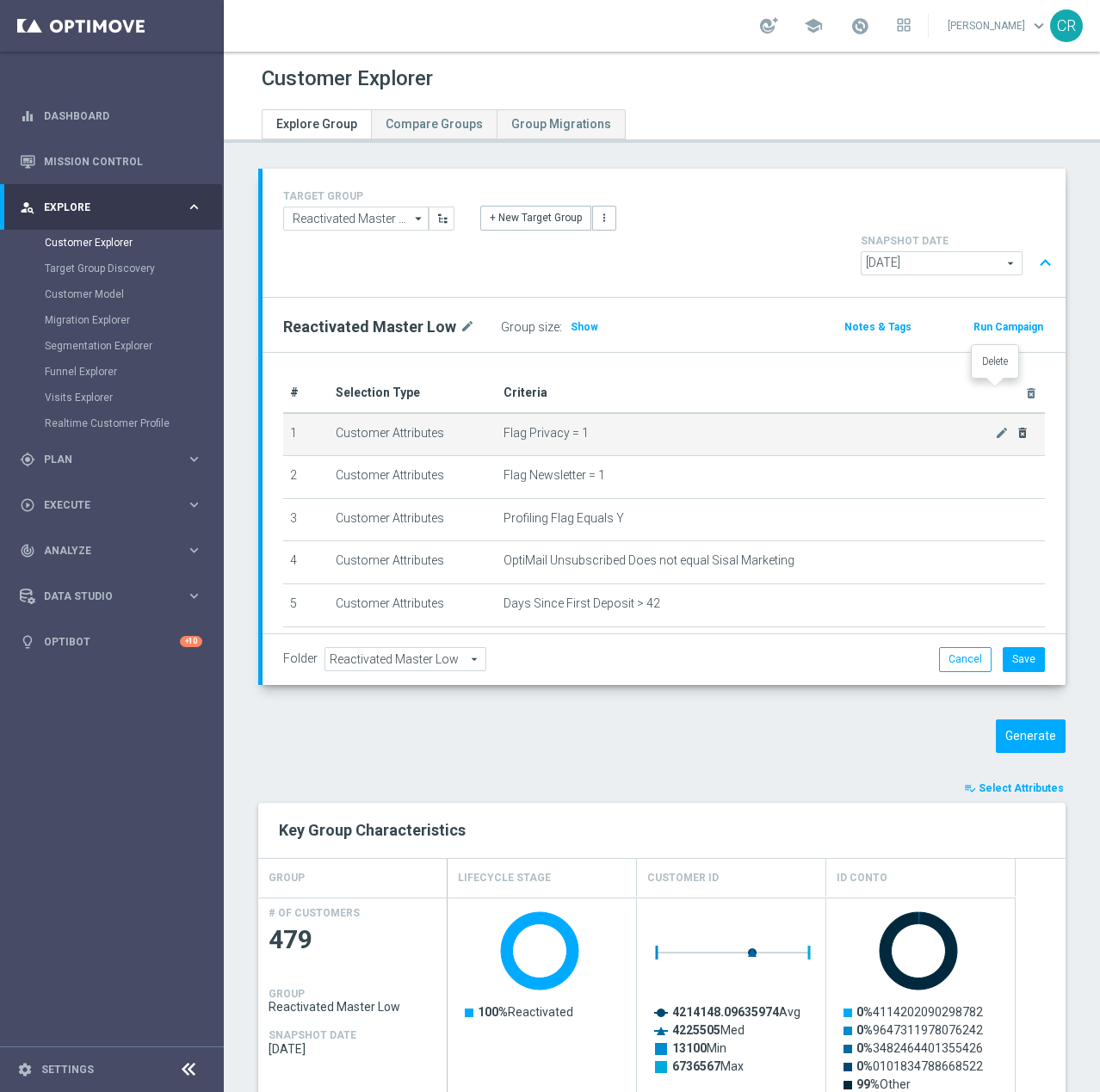
click at [1016, 426] on icon "delete_forever" at bounding box center [1022, 433] width 14 height 14
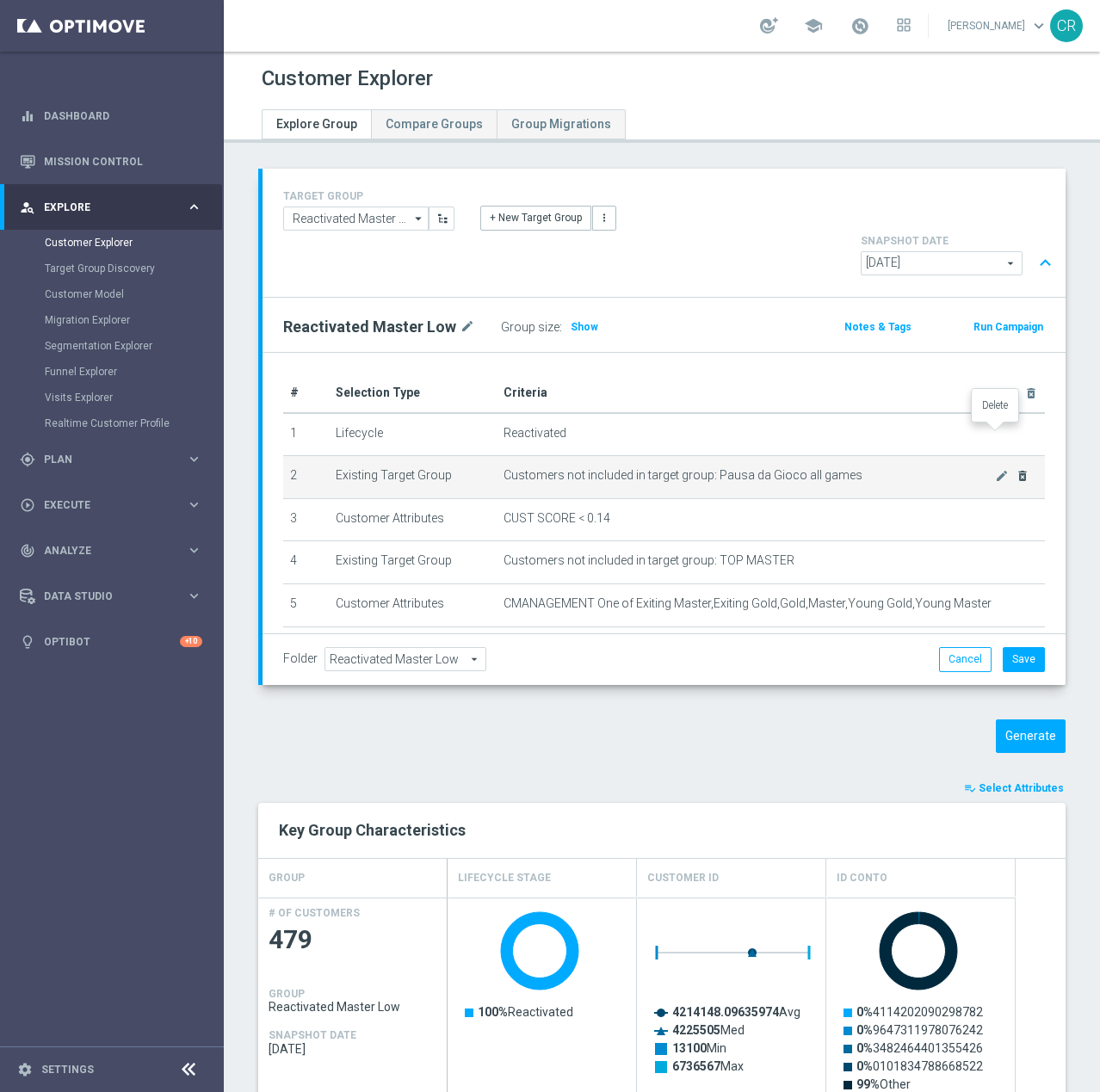
click at [1016, 469] on icon "delete_forever" at bounding box center [1022, 475] width 14 height 14
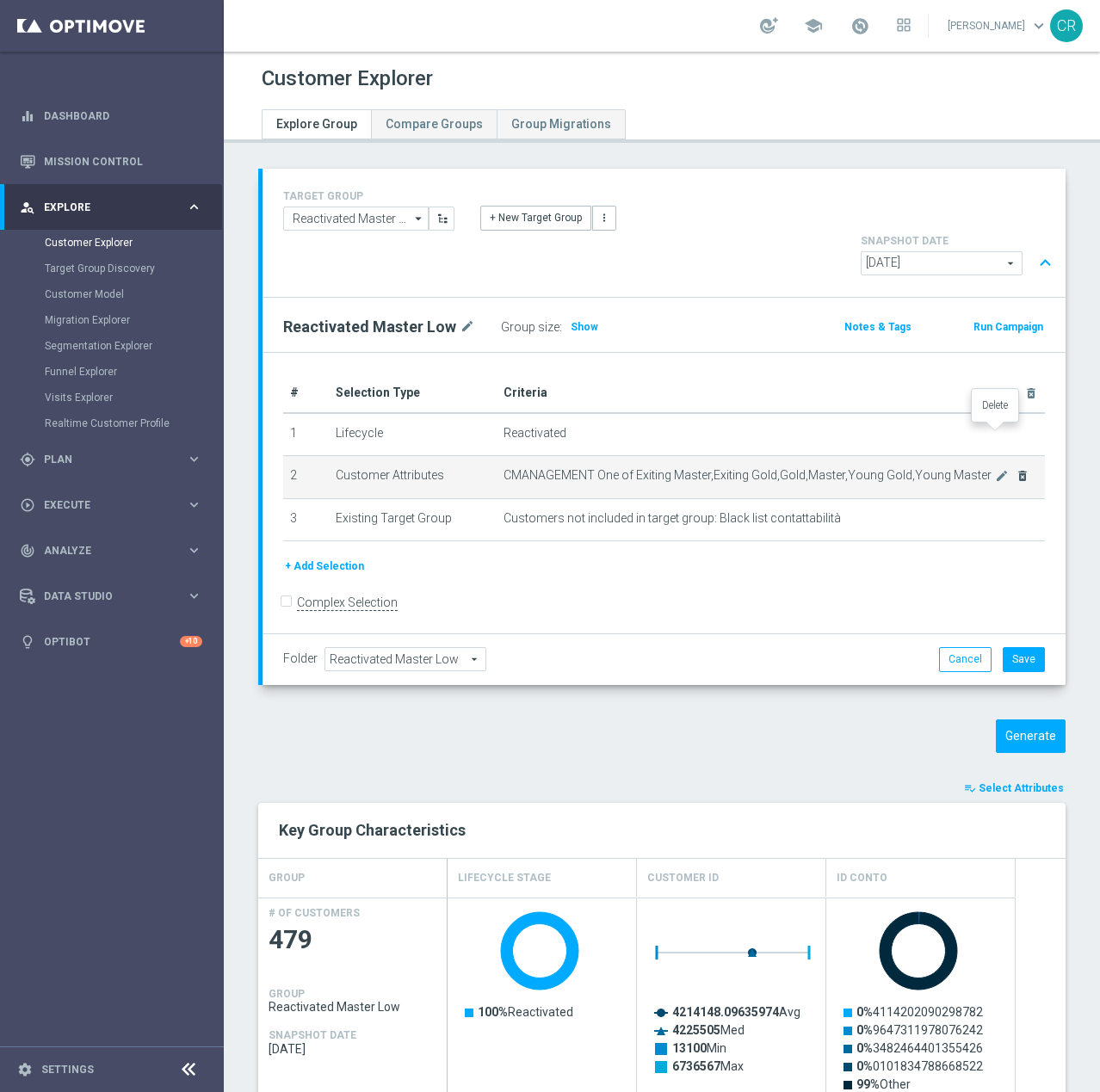
click at [1016, 469] on icon "delete_forever" at bounding box center [1022, 475] width 14 height 14
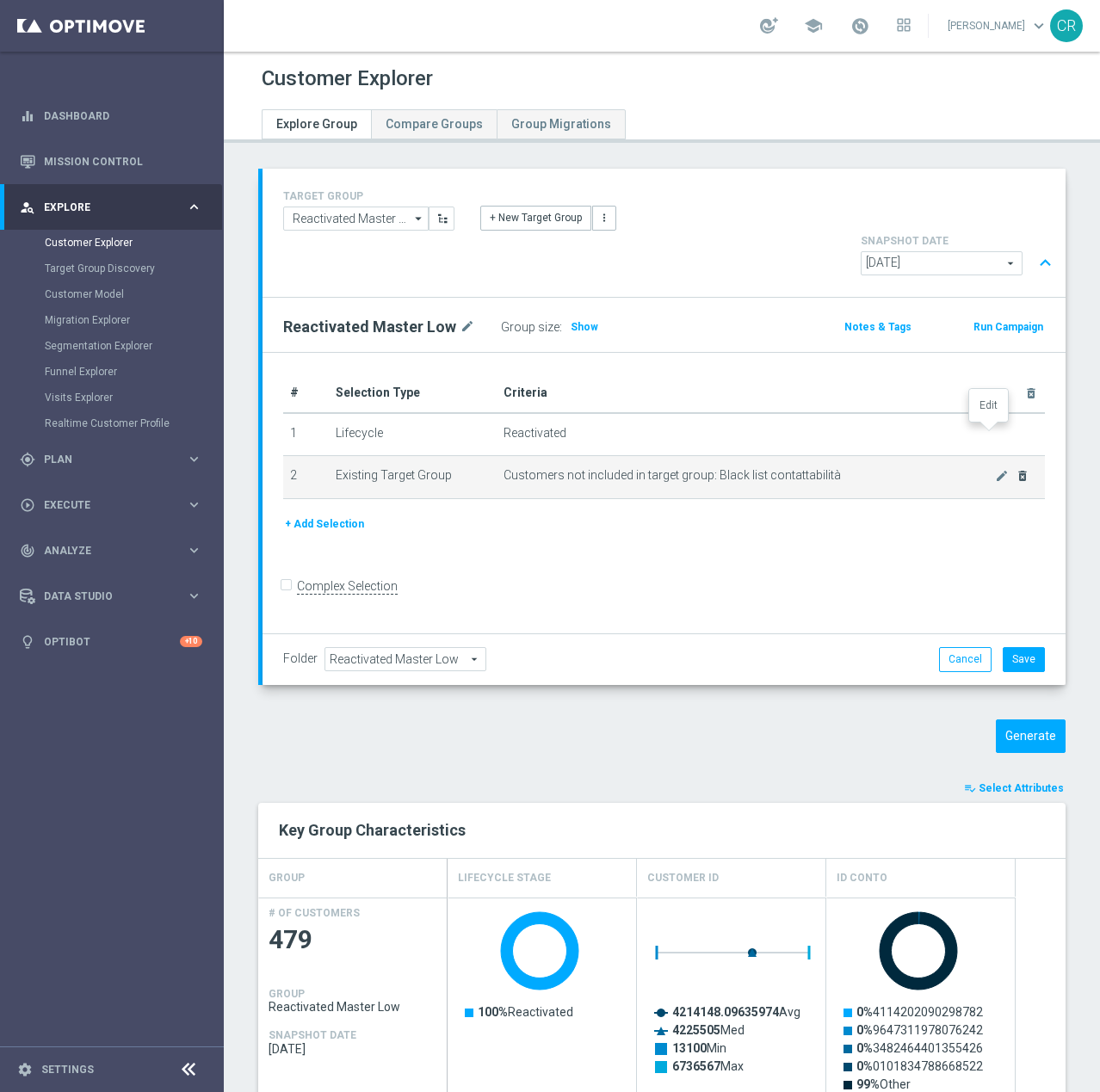
click at [995, 469] on icon "mode_edit" at bounding box center [1001, 475] width 14 height 14
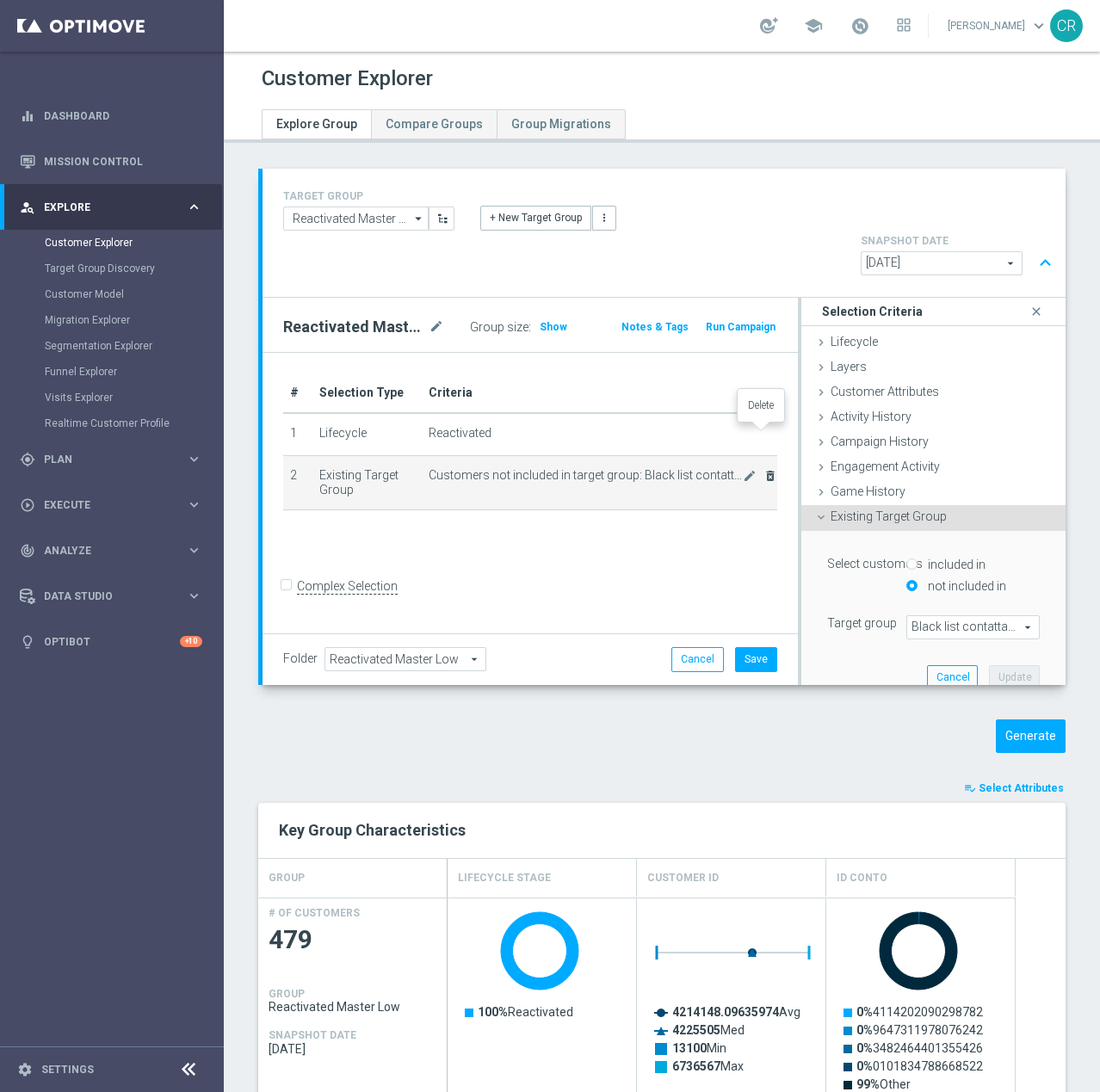
click at [764, 469] on icon "delete_forever" at bounding box center [770, 475] width 14 height 14
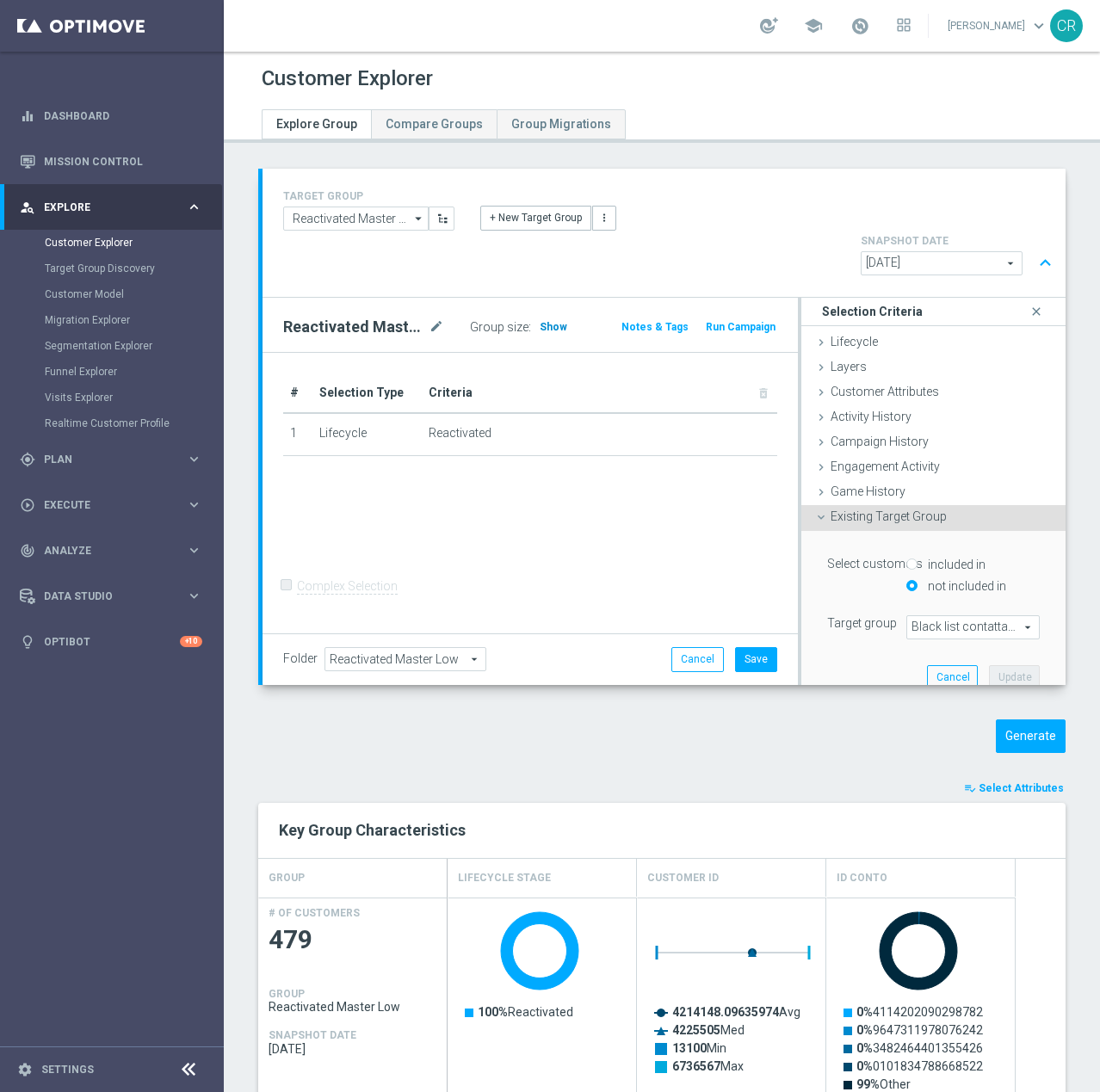
click at [549, 321] on span "Show" at bounding box center [553, 327] width 27 height 12
click at [691, 648] on button "Cancel" at bounding box center [697, 659] width 53 height 24
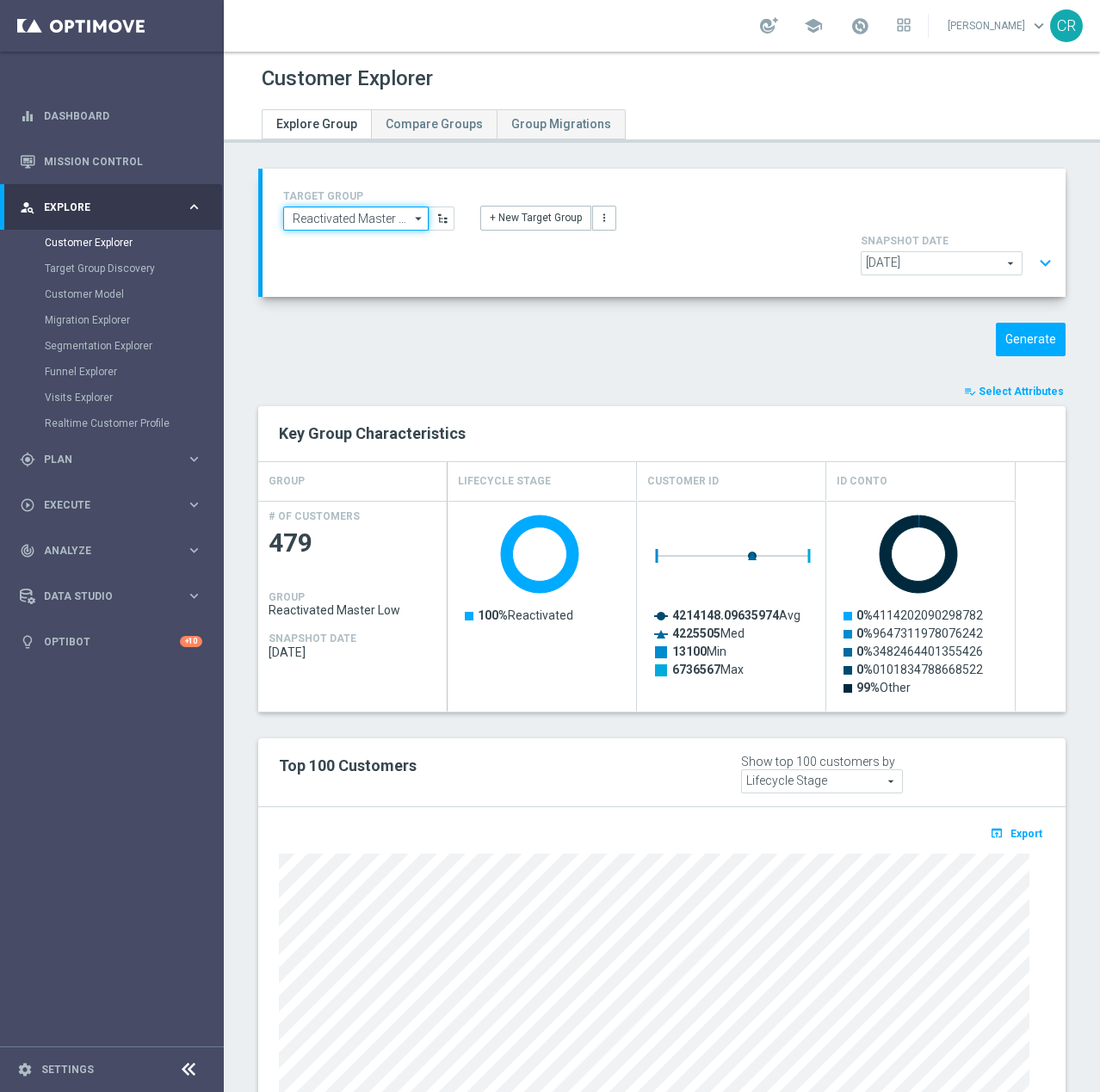
click at [356, 221] on input "Reactivated Master Low" at bounding box center [355, 219] width 145 height 24
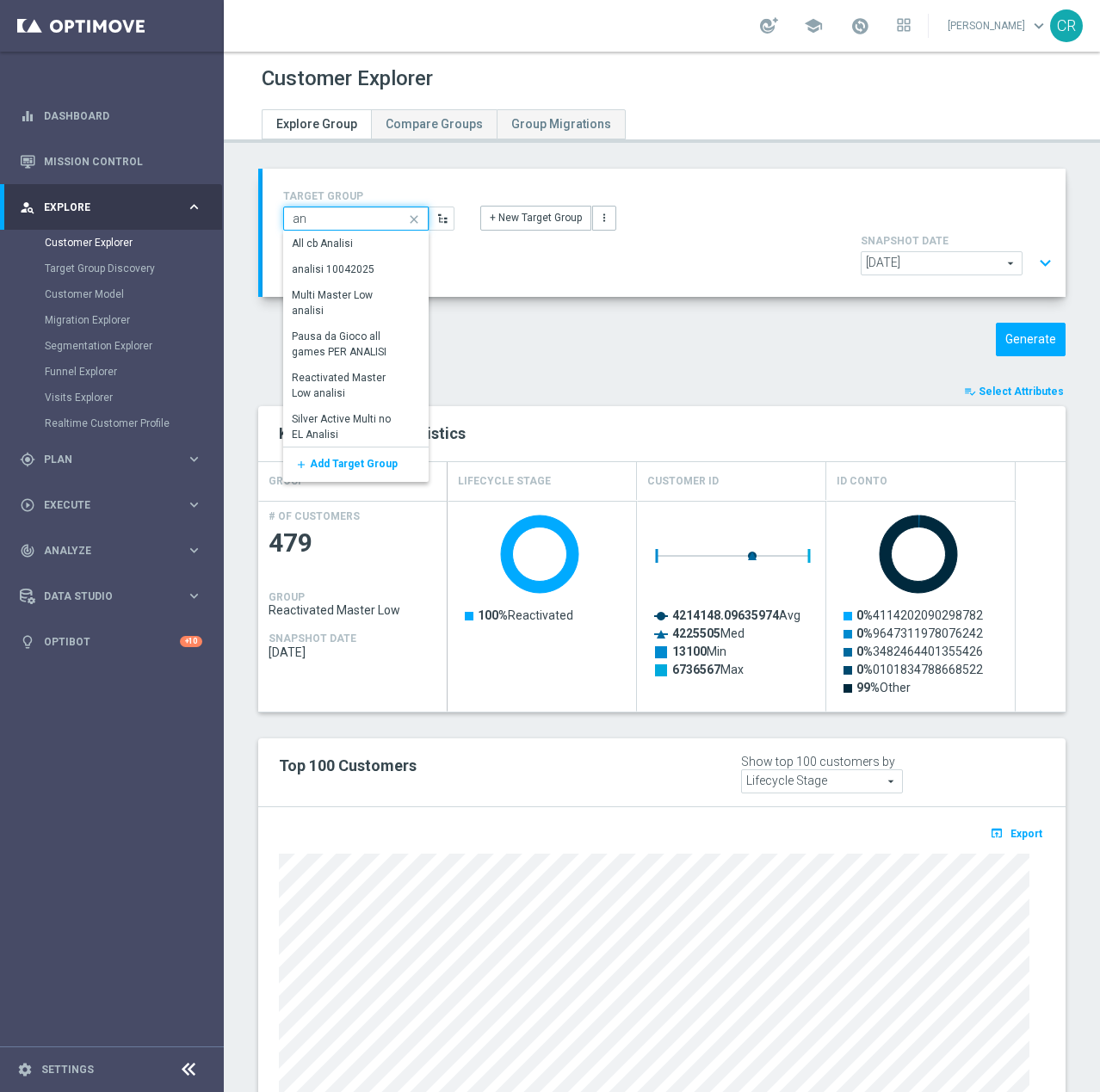
type input "a"
type input "m"
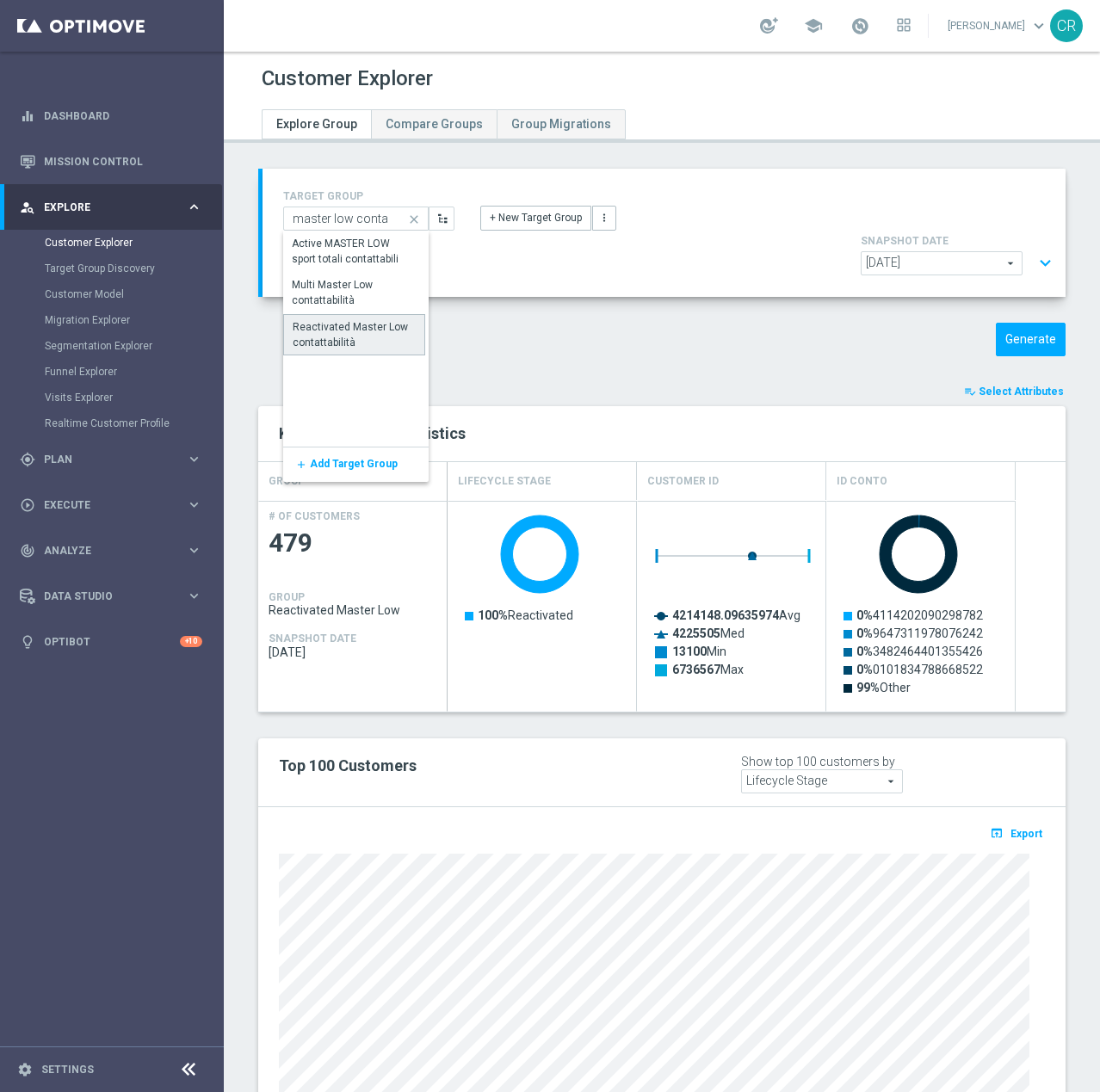
click at [359, 336] on div "Reactivated Master Low contattabilità" at bounding box center [355, 335] width 123 height 31
type input "Reactivated Master Low contattabilità"
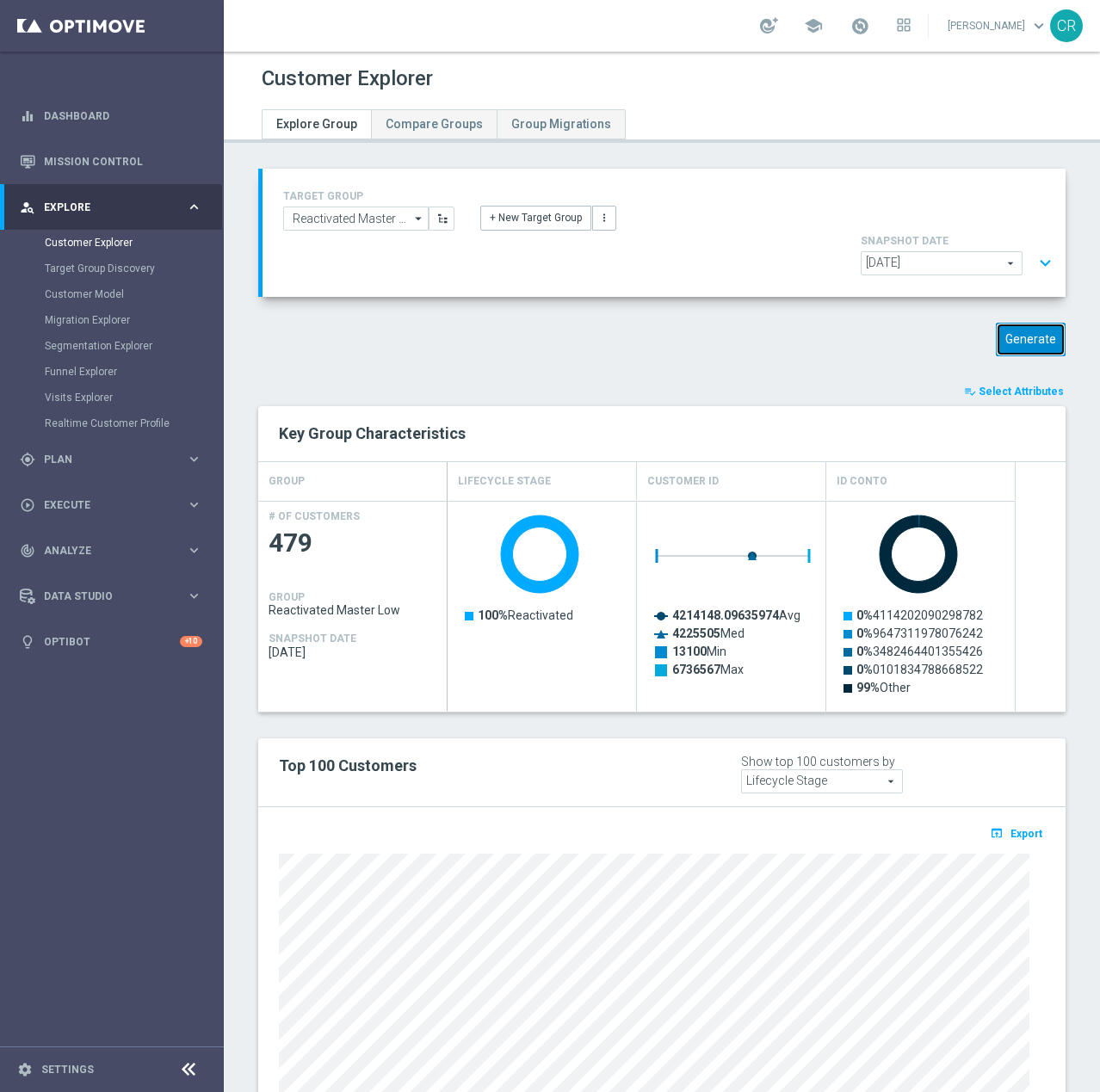
click at [1019, 323] on button "Generate" at bounding box center [1030, 339] width 70 height 34
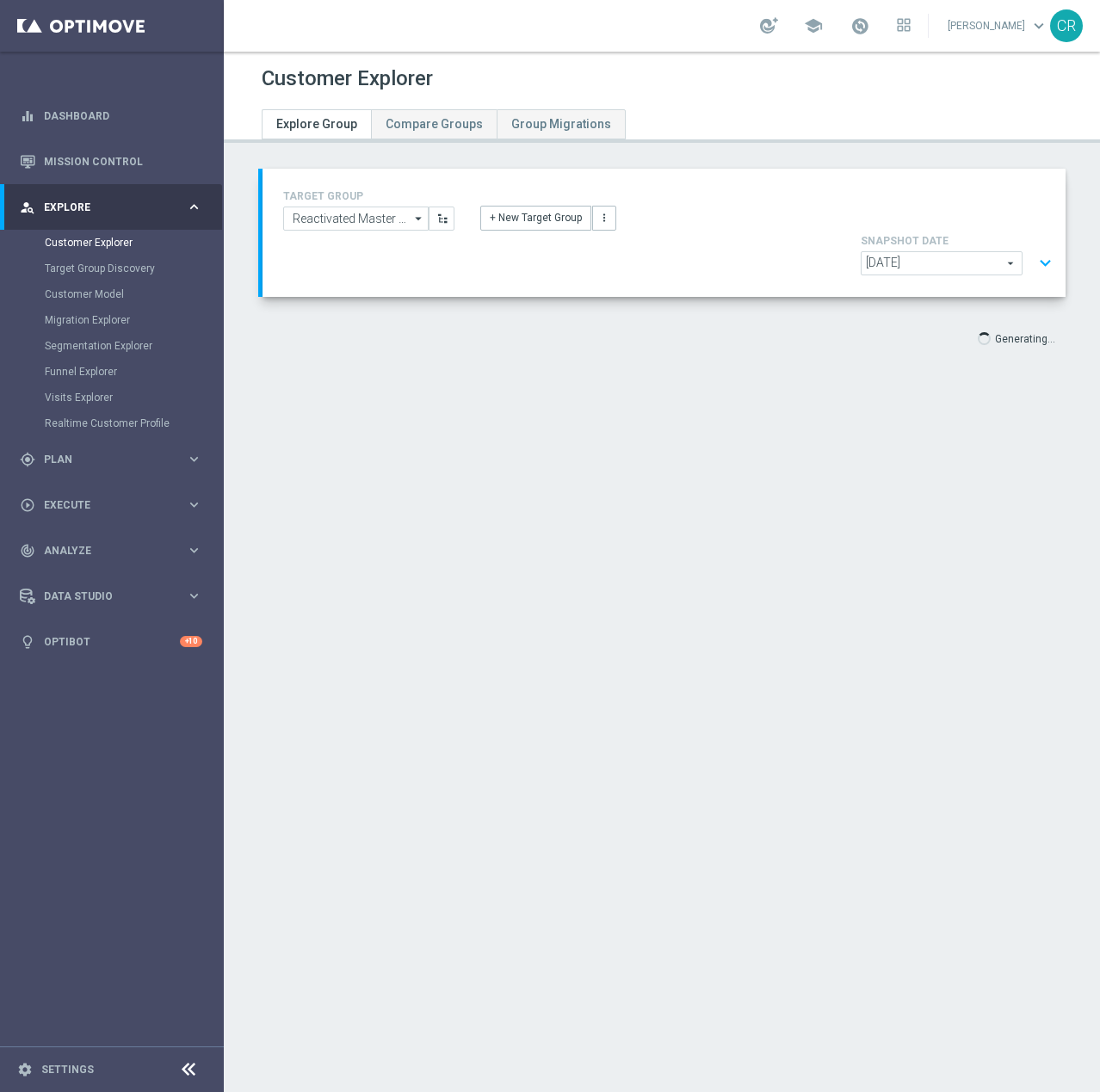
click at [1033, 247] on button "expand_more" at bounding box center [1046, 263] width 25 height 33
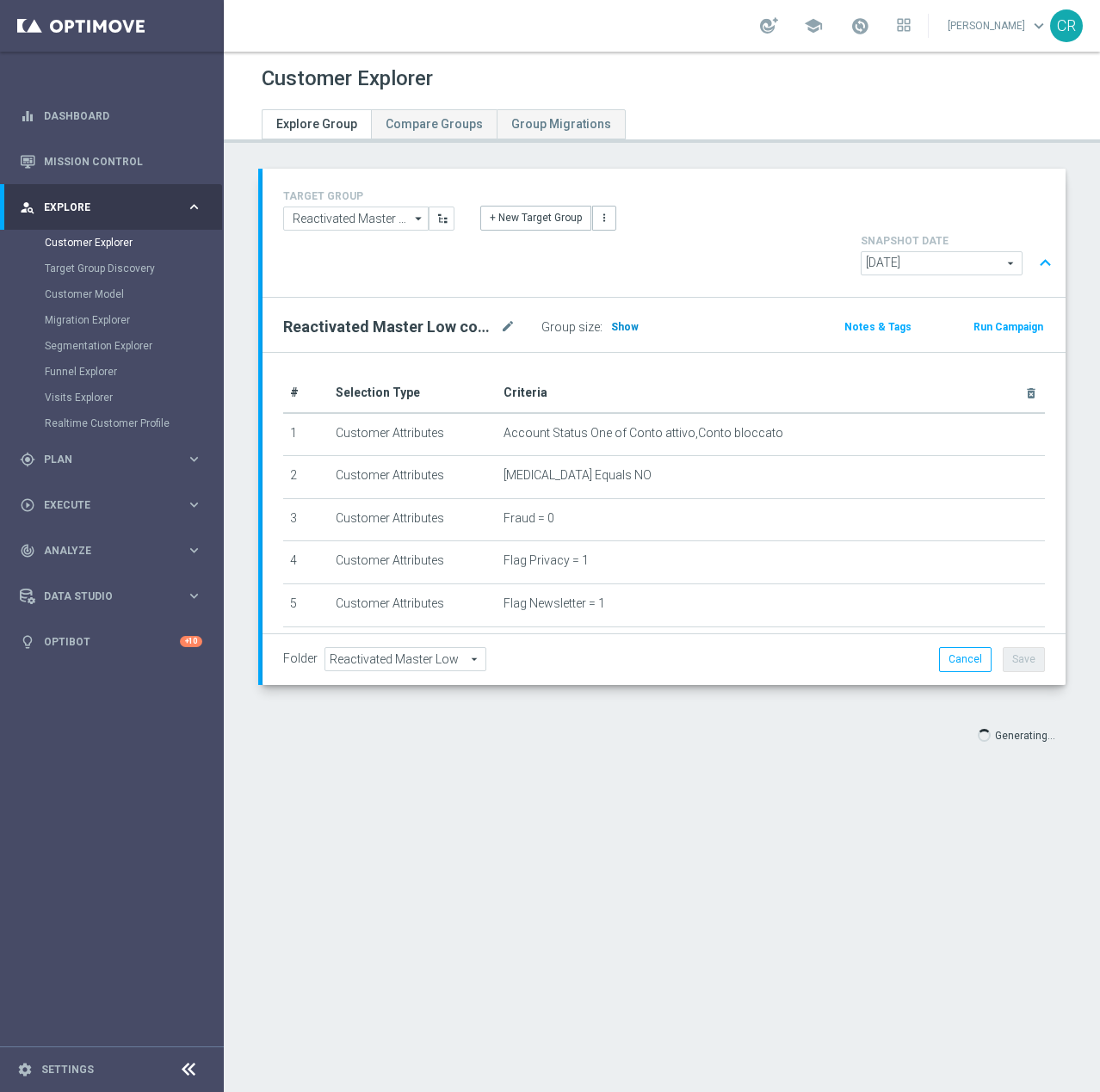
click at [627, 321] on span "Show" at bounding box center [625, 327] width 27 height 12
